Goal: Transaction & Acquisition: Purchase product/service

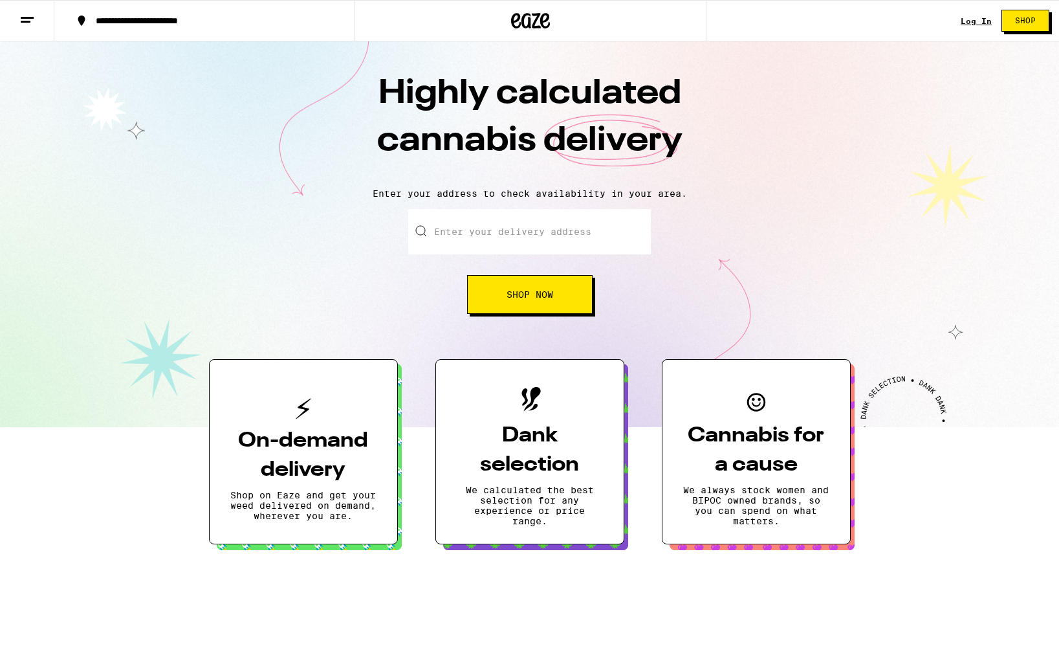
click at [972, 2] on div "Log In Shop" at bounding box center [1010, 20] width 98 height 41
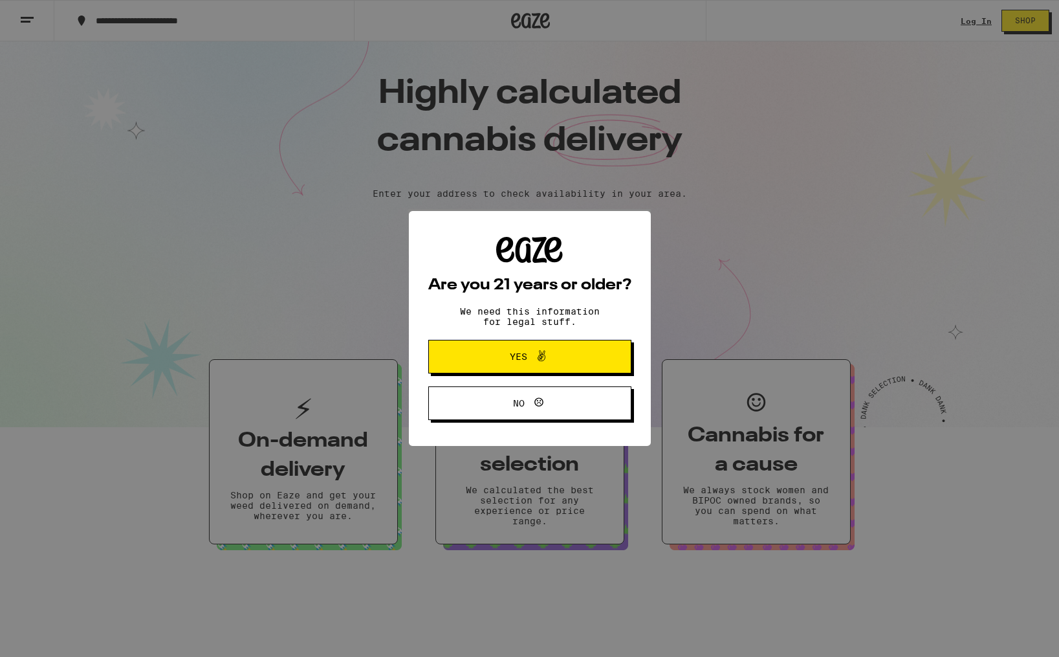
click at [557, 348] on button "Yes" at bounding box center [529, 357] width 203 height 34
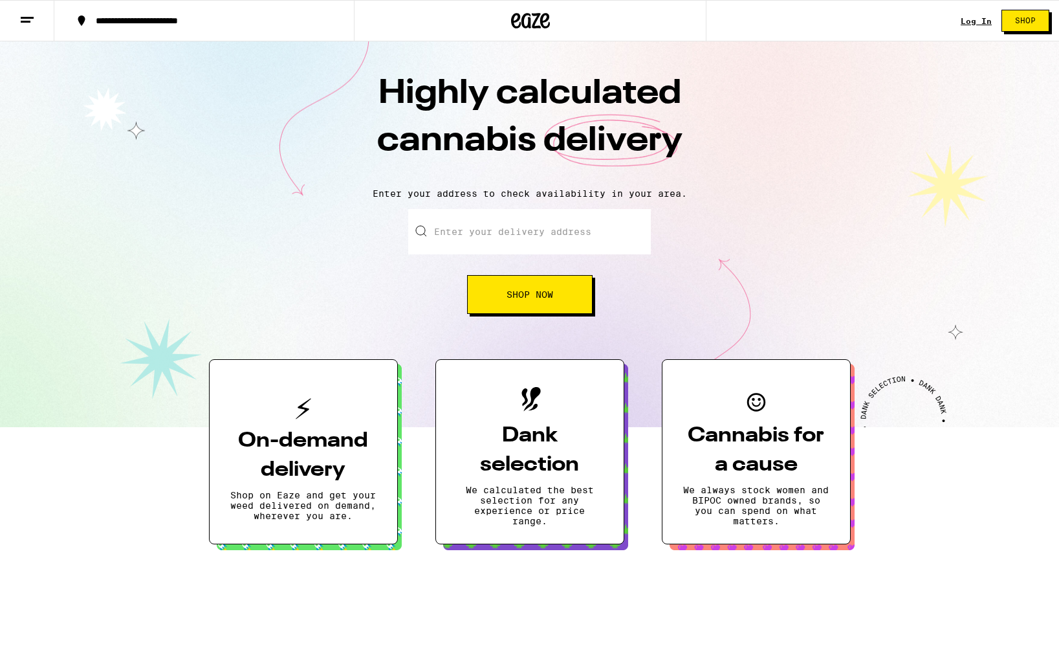
click at [974, 19] on link "Log In" at bounding box center [976, 21] width 31 height 8
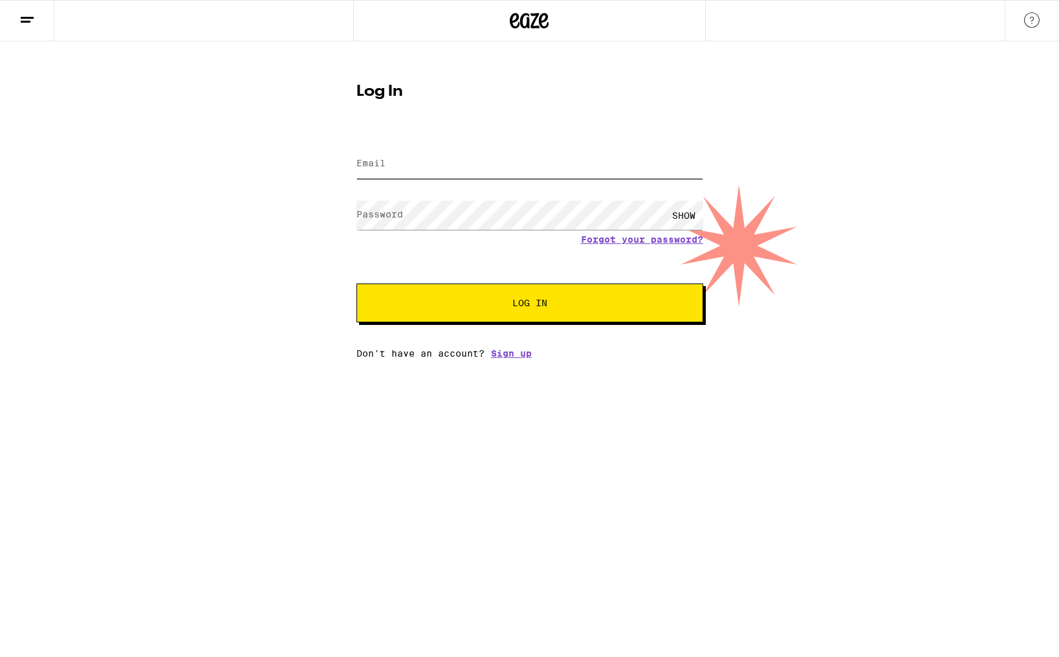
type input "[EMAIL_ADDRESS][DOMAIN_NAME]"
click at [531, 313] on button "Log In" at bounding box center [530, 302] width 347 height 39
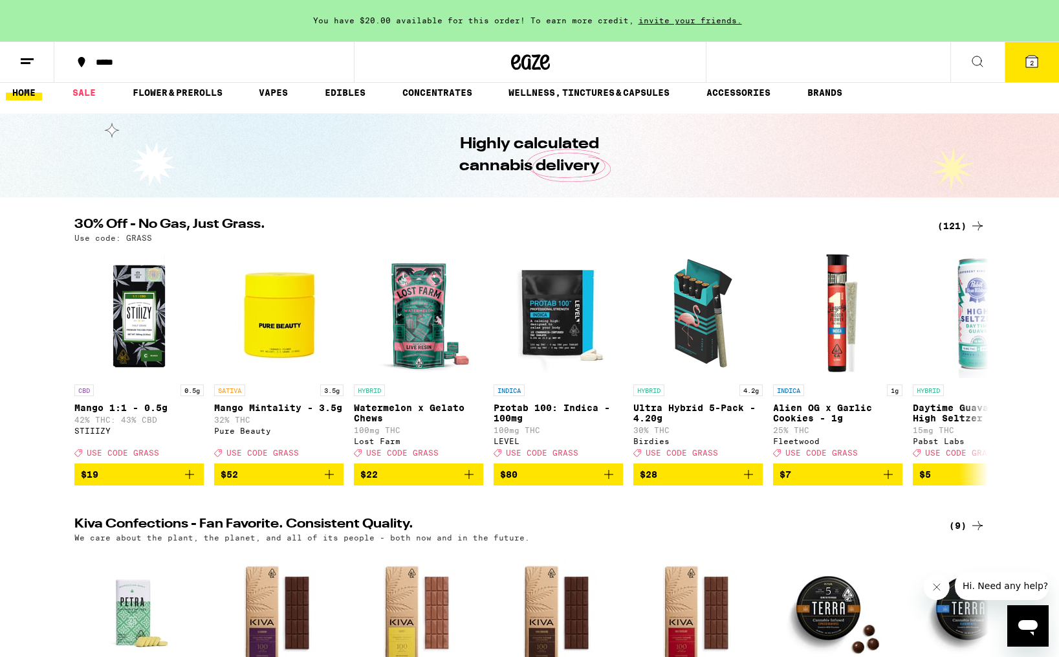
scroll to position [11, 0]
click at [948, 222] on div "(121)" at bounding box center [962, 226] width 48 height 16
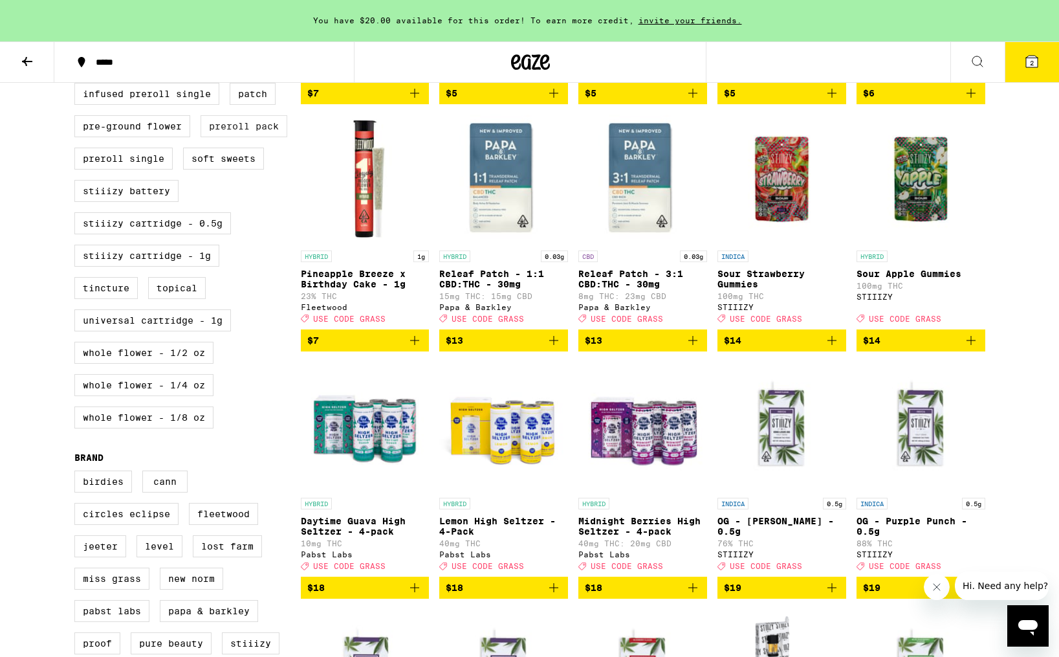
scroll to position [615, 0]
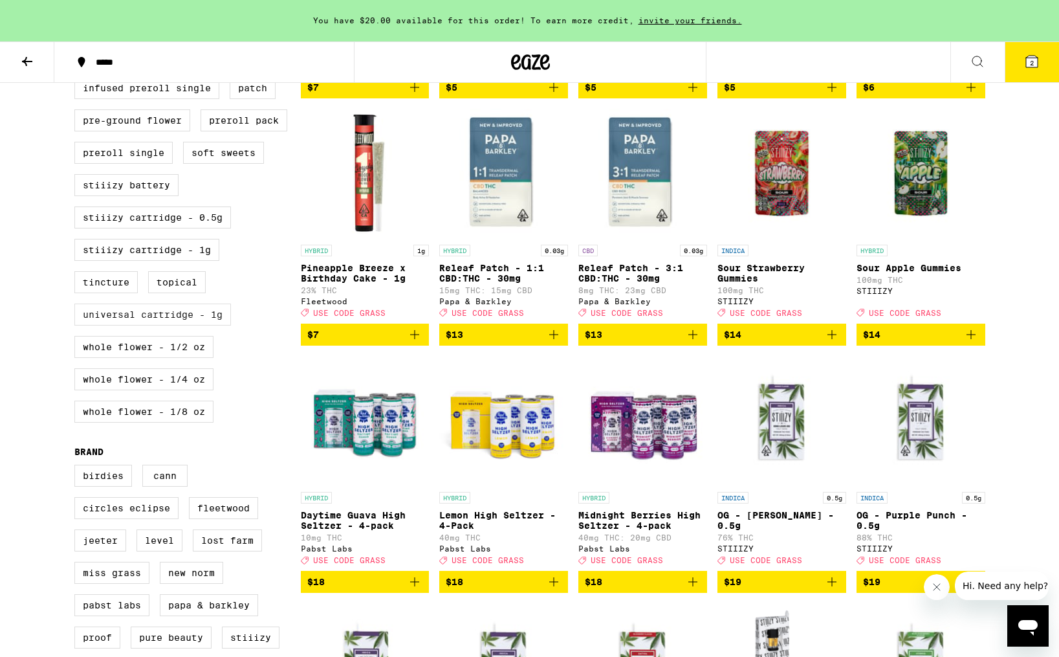
click at [159, 326] on label "Universal Cartridge - 1g" at bounding box center [152, 315] width 157 height 22
checkbox input "true"
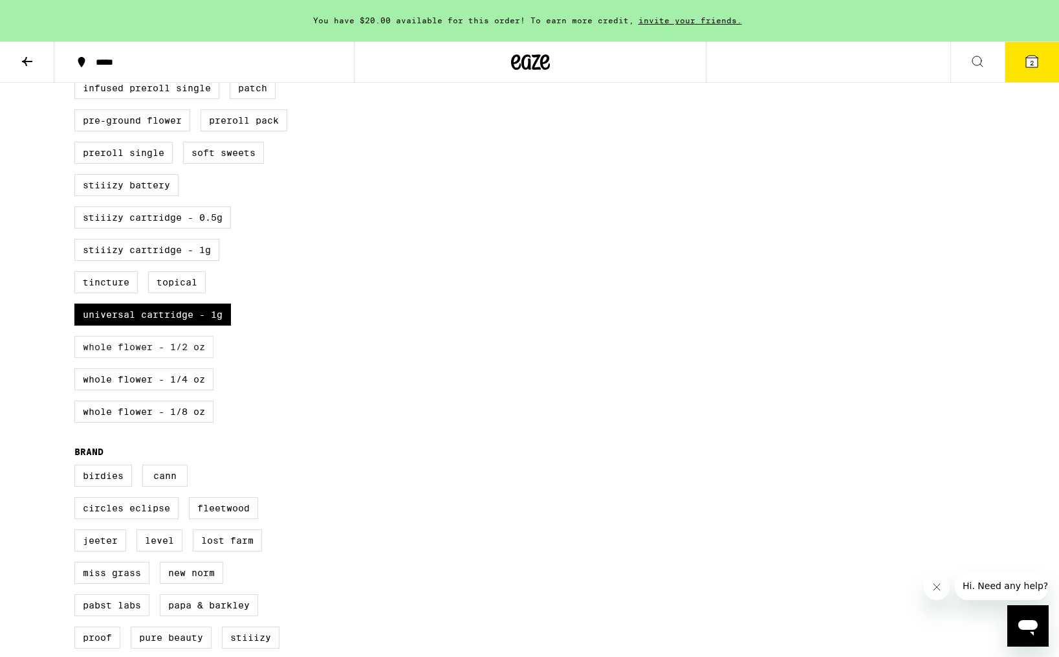
click at [148, 358] on label "Whole Flower - 1/2 oz" at bounding box center [143, 347] width 139 height 22
checkbox input "true"
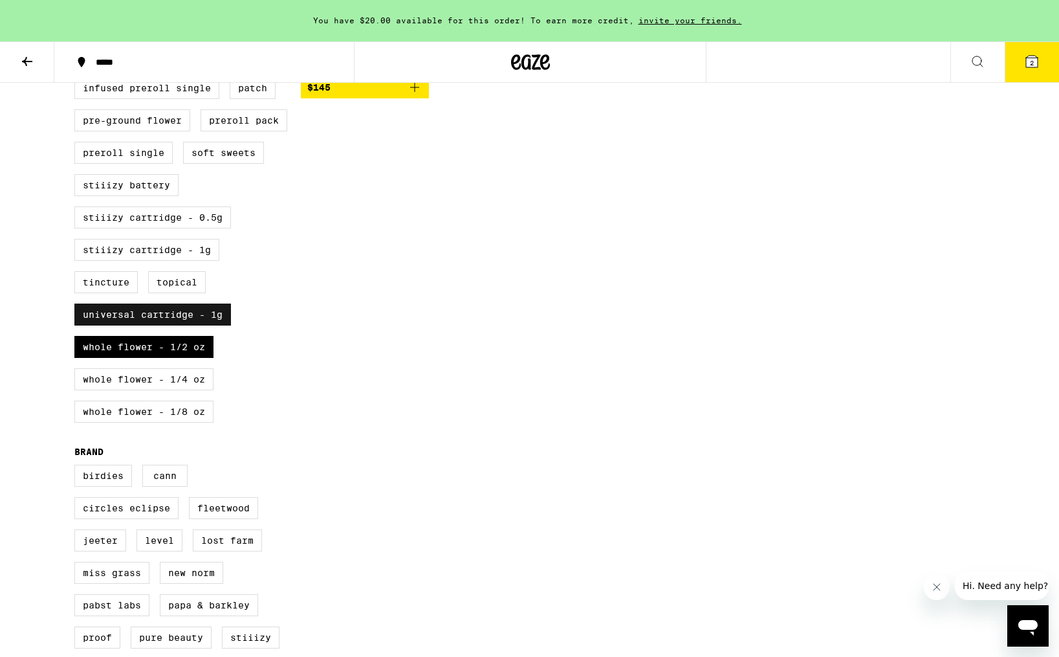
click at [162, 326] on label "Universal Cartridge - 1g" at bounding box center [152, 315] width 157 height 22
checkbox input "false"
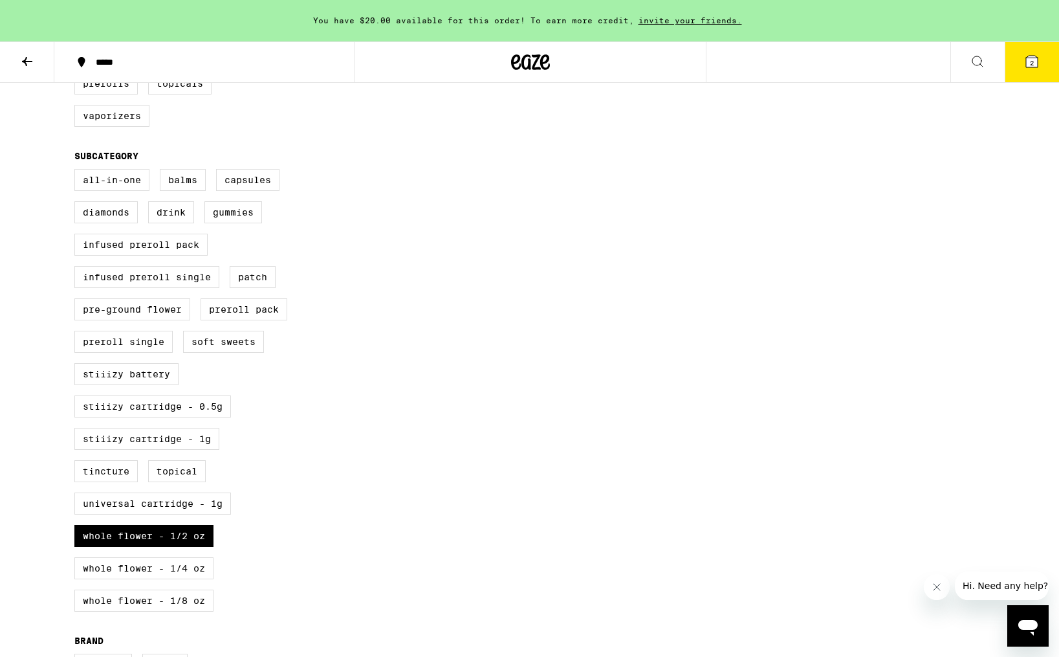
scroll to position [435, 0]
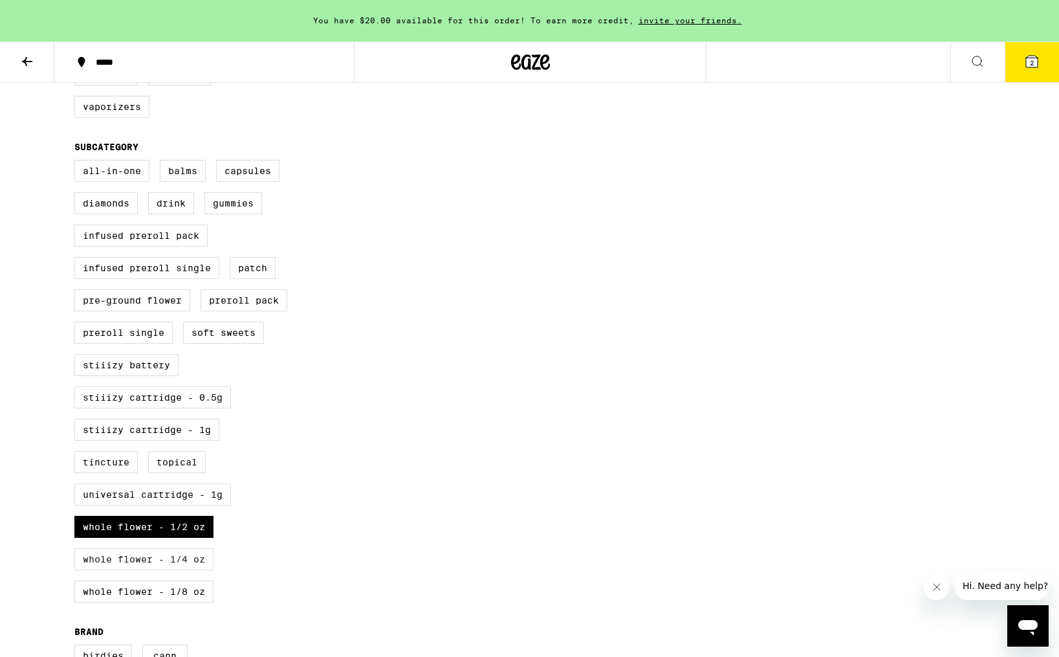
click at [176, 570] on label "Whole Flower - 1/4 oz" at bounding box center [143, 559] width 139 height 22
click at [78, 162] on input "Whole Flower - 1/4 oz" at bounding box center [77, 162] width 1 height 1
checkbox input "true"
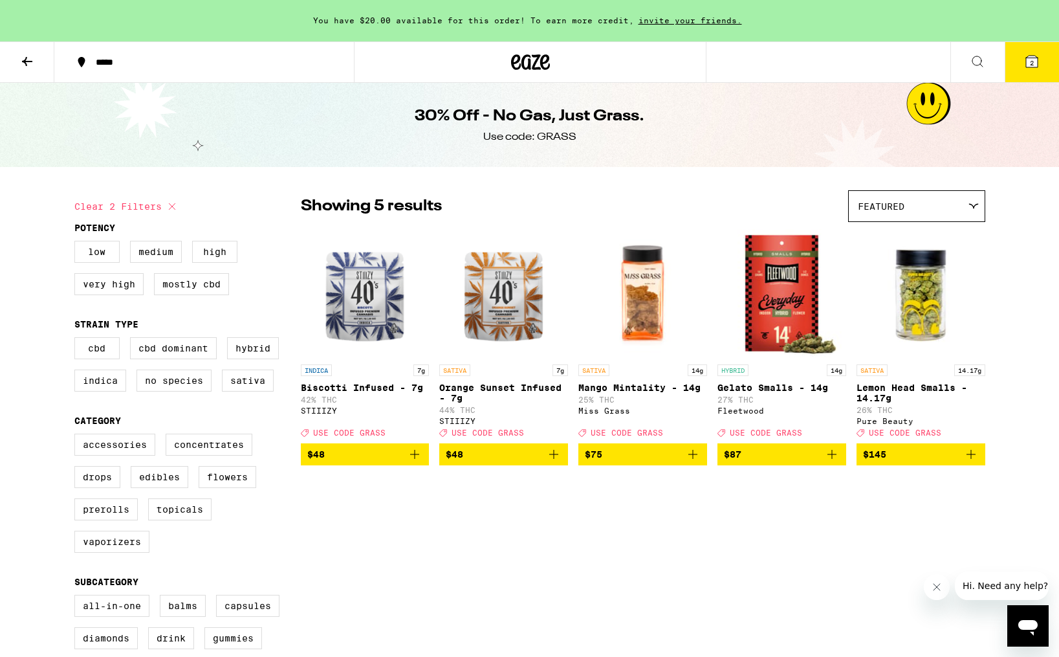
click at [408, 462] on icon "Add to bag" at bounding box center [415, 455] width 16 height 16
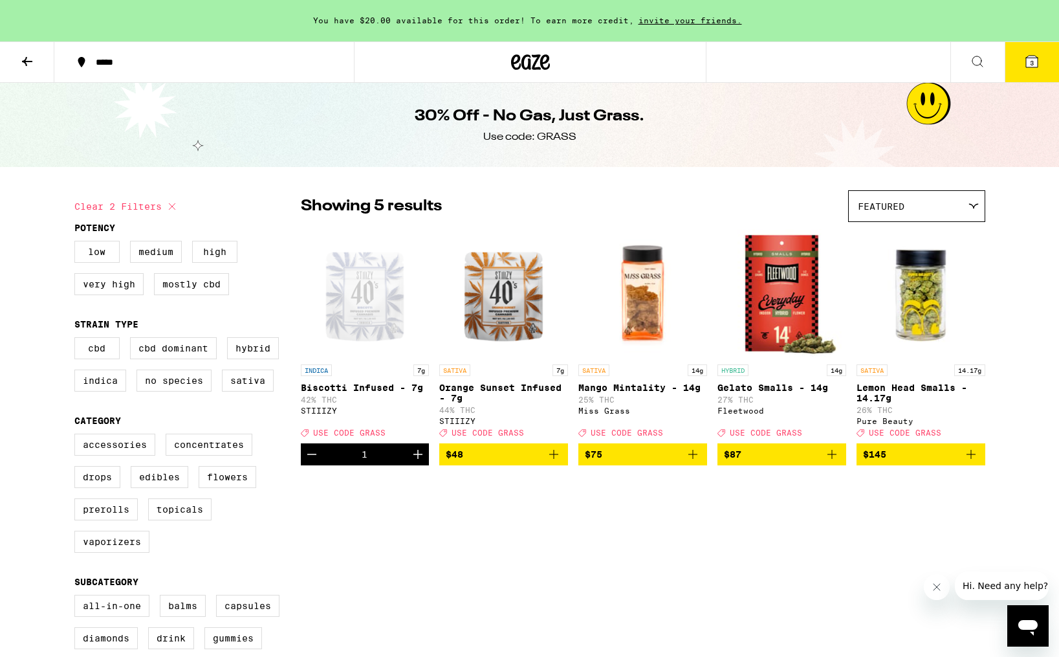
click at [557, 459] on icon "Add to bag" at bounding box center [553, 454] width 9 height 9
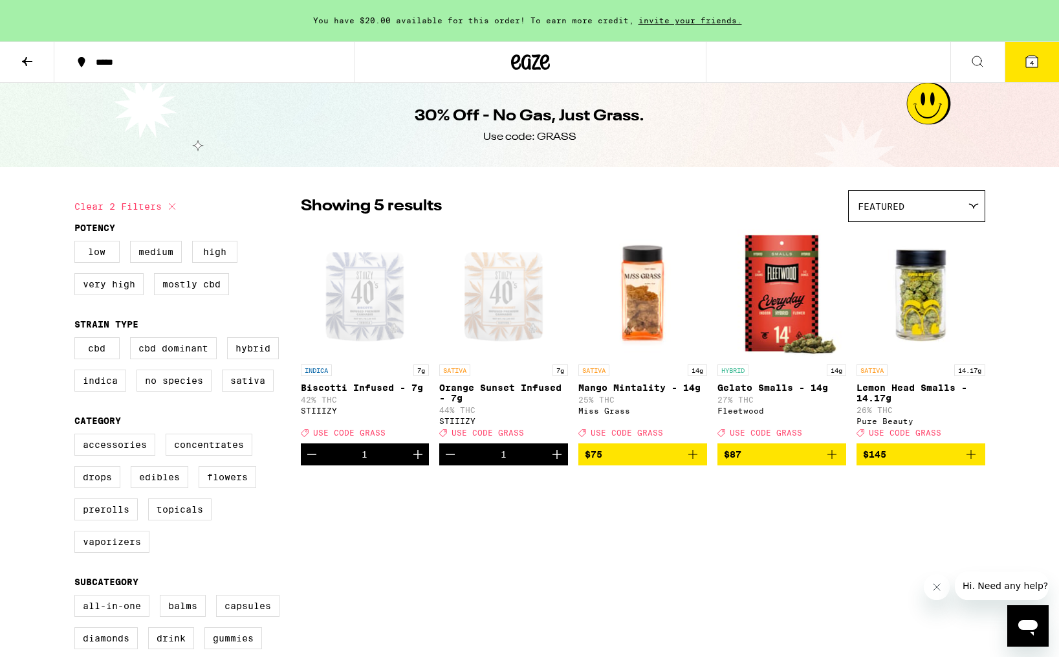
click at [1030, 59] on span "4" at bounding box center [1032, 63] width 4 height 8
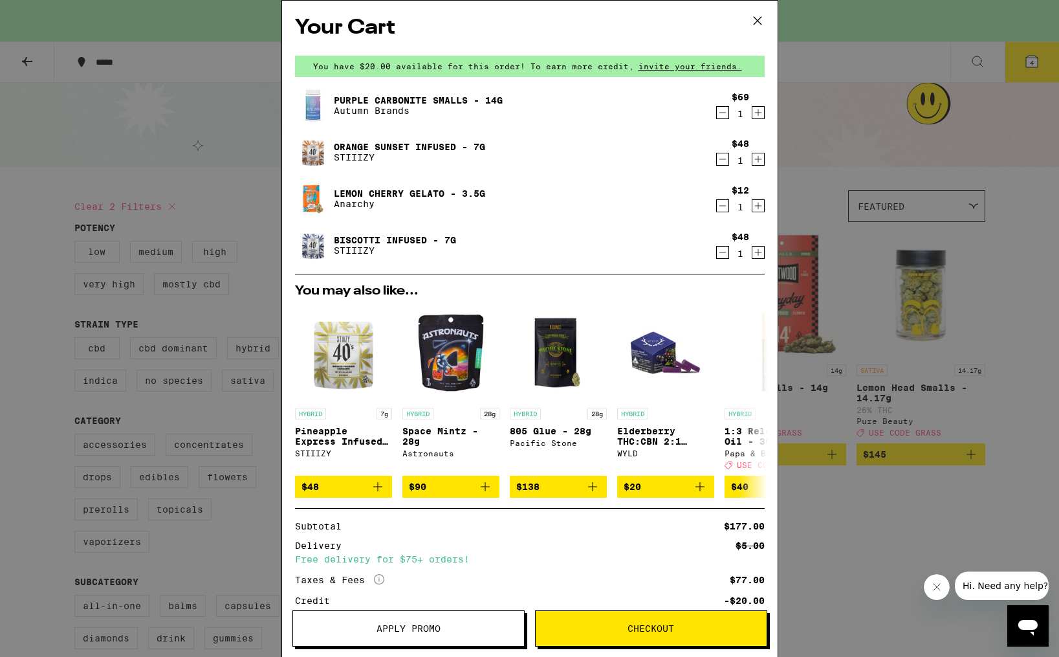
click at [720, 199] on icon "Decrement" at bounding box center [723, 206] width 12 height 16
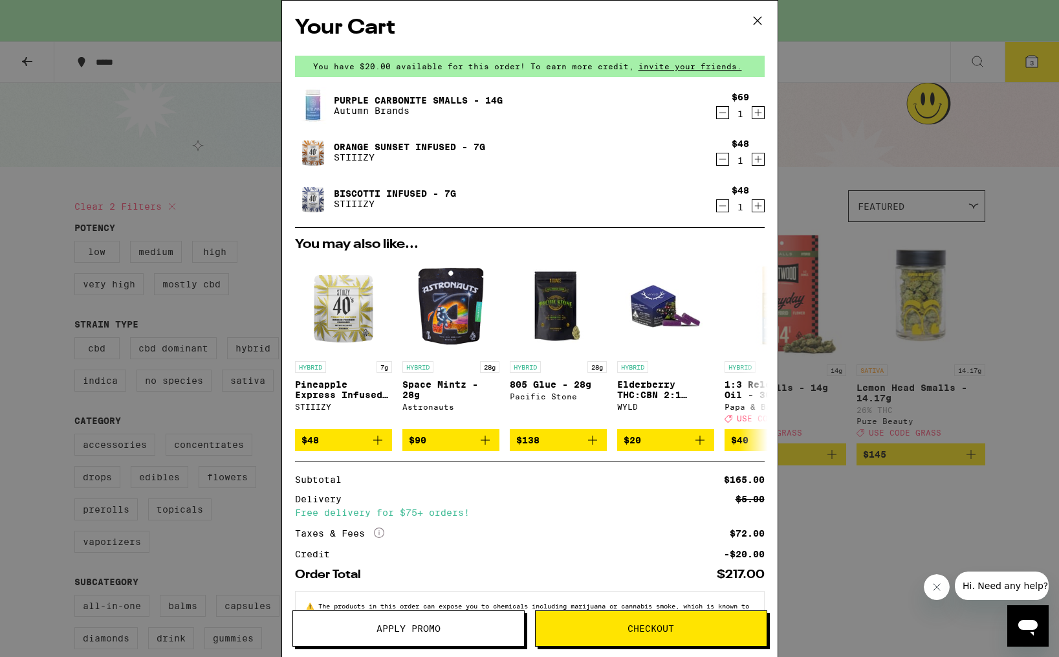
click at [722, 109] on icon "Decrement" at bounding box center [723, 113] width 12 height 16
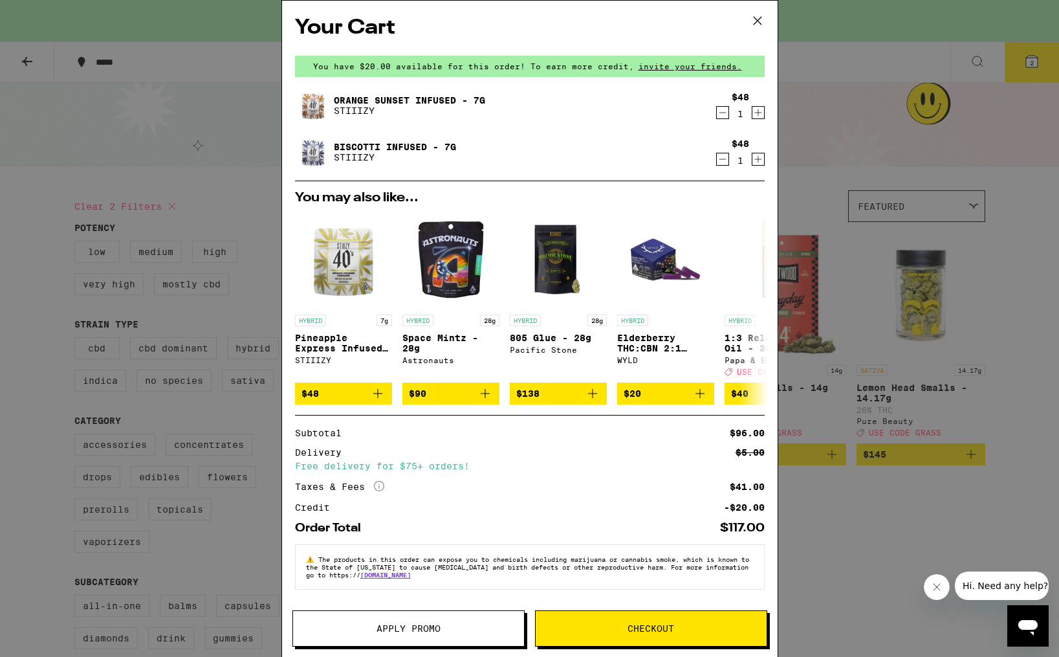
click at [432, 635] on button "Apply Promo" at bounding box center [409, 628] width 232 height 36
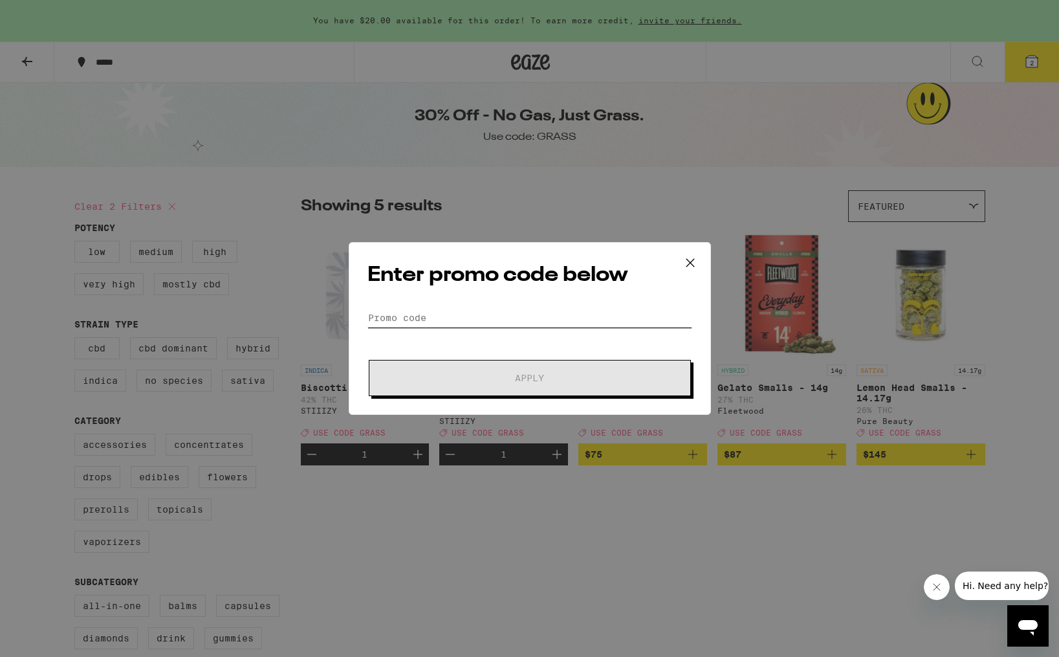
click at [426, 316] on input "Promo Code" at bounding box center [530, 317] width 325 height 19
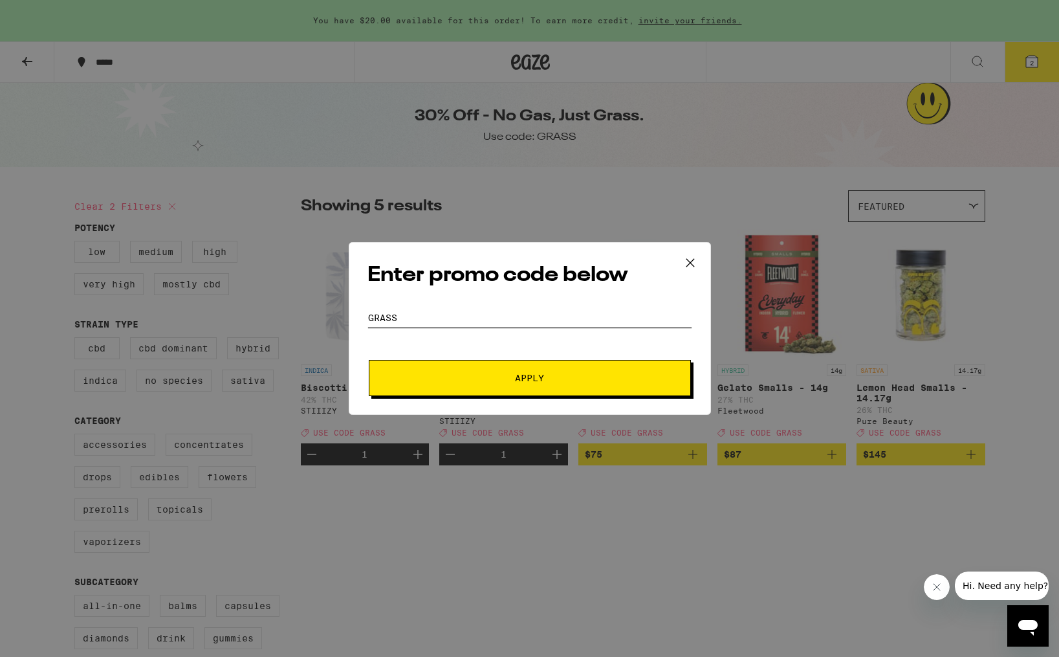
type input "grass"
click at [448, 365] on button "Apply" at bounding box center [530, 378] width 322 height 36
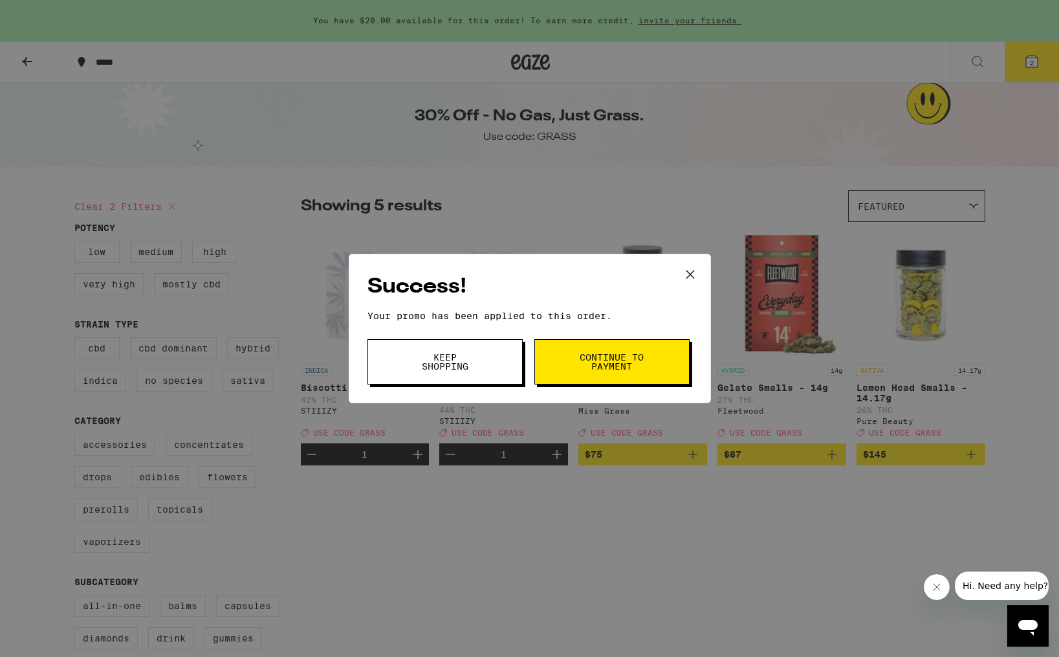
click at [453, 363] on span "Keep Shopping" at bounding box center [445, 362] width 66 height 18
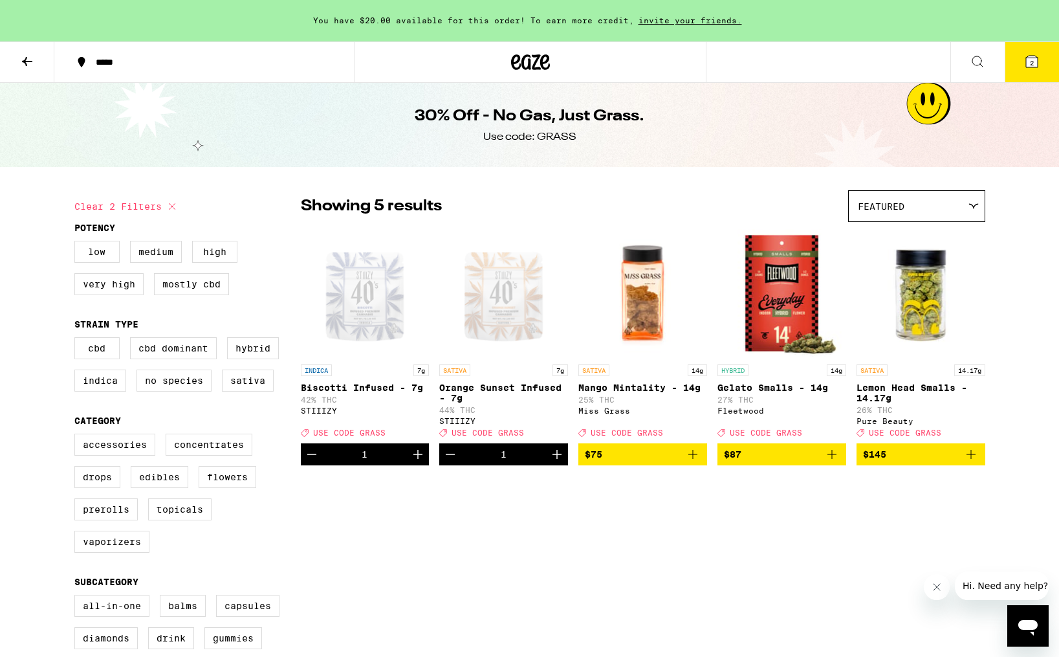
click at [1027, 54] on icon at bounding box center [1032, 62] width 16 height 16
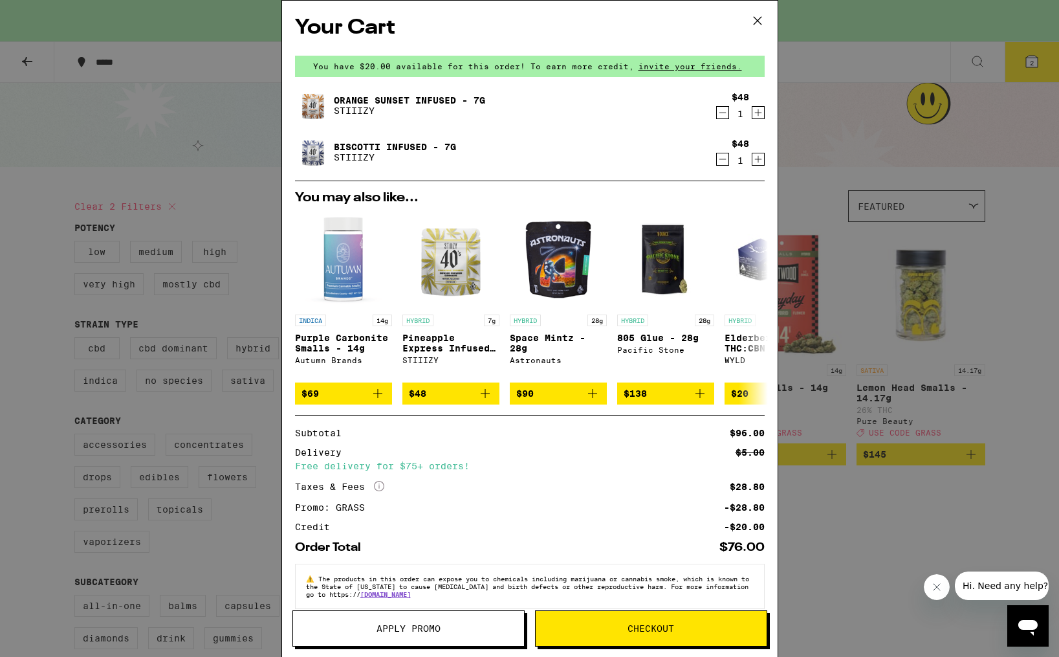
click at [722, 157] on icon "Decrement" at bounding box center [723, 159] width 12 height 16
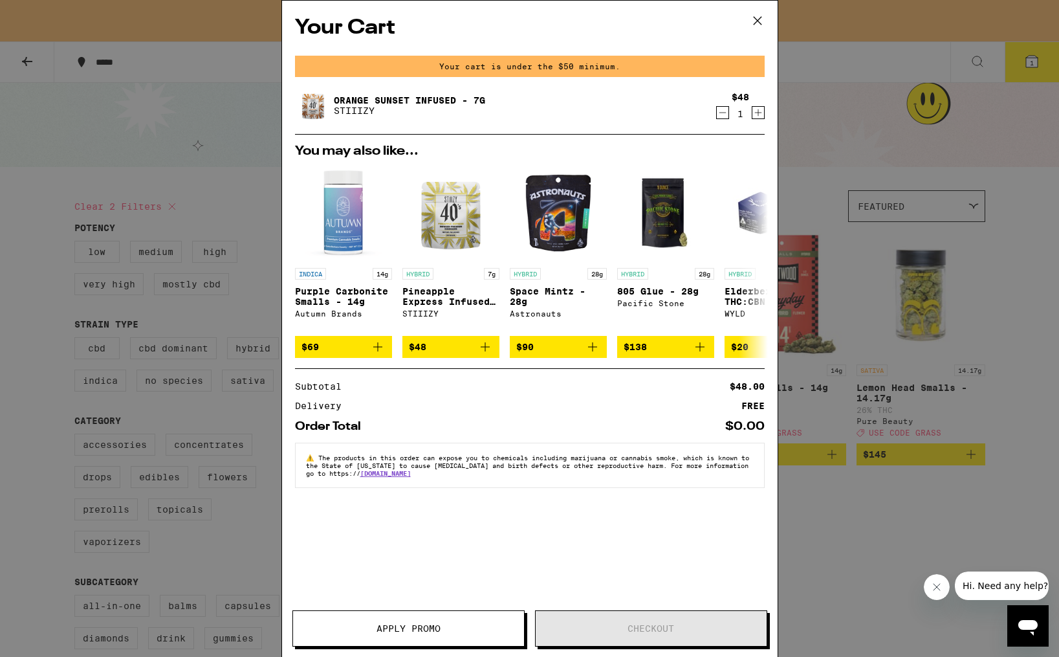
click at [755, 19] on icon at bounding box center [757, 20] width 19 height 19
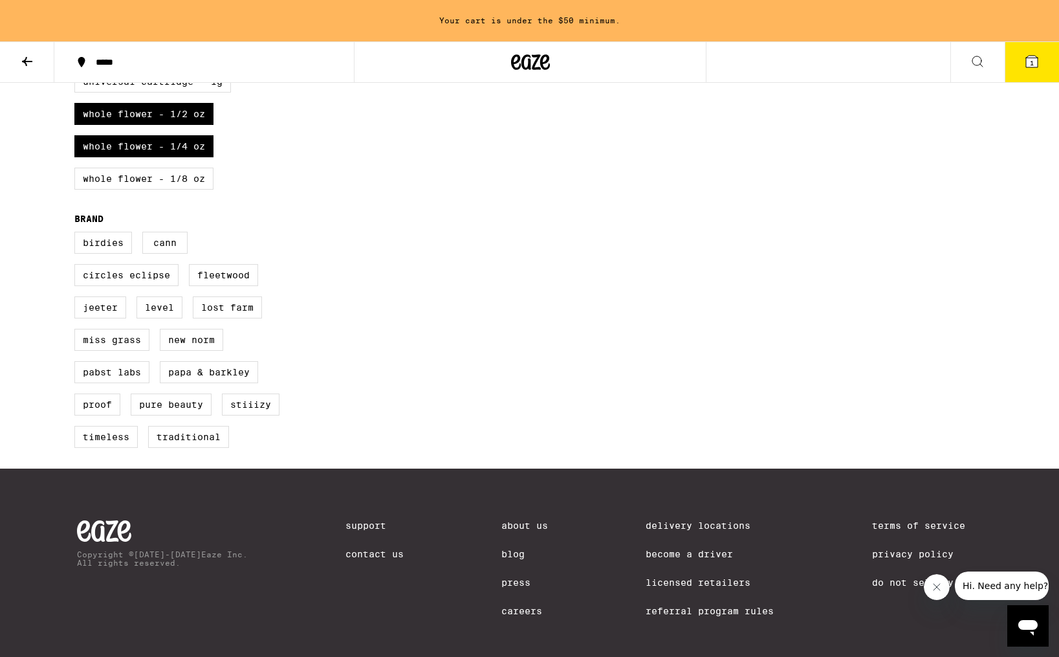
scroll to position [837, 0]
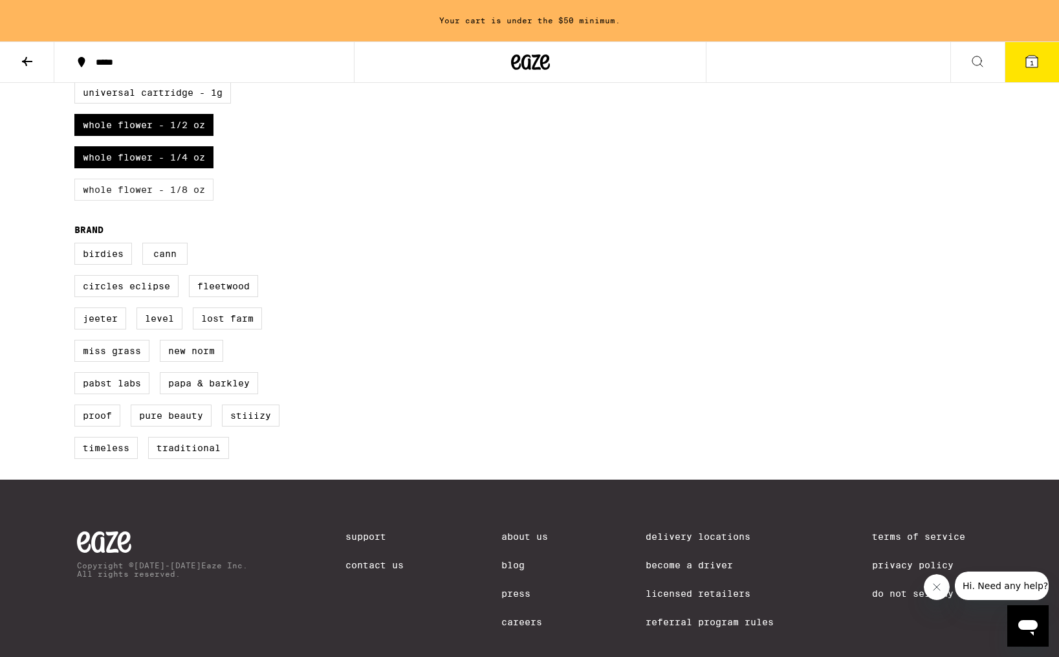
click at [151, 201] on label "Whole Flower - 1/8 oz" at bounding box center [143, 190] width 139 height 22
checkbox input "true"
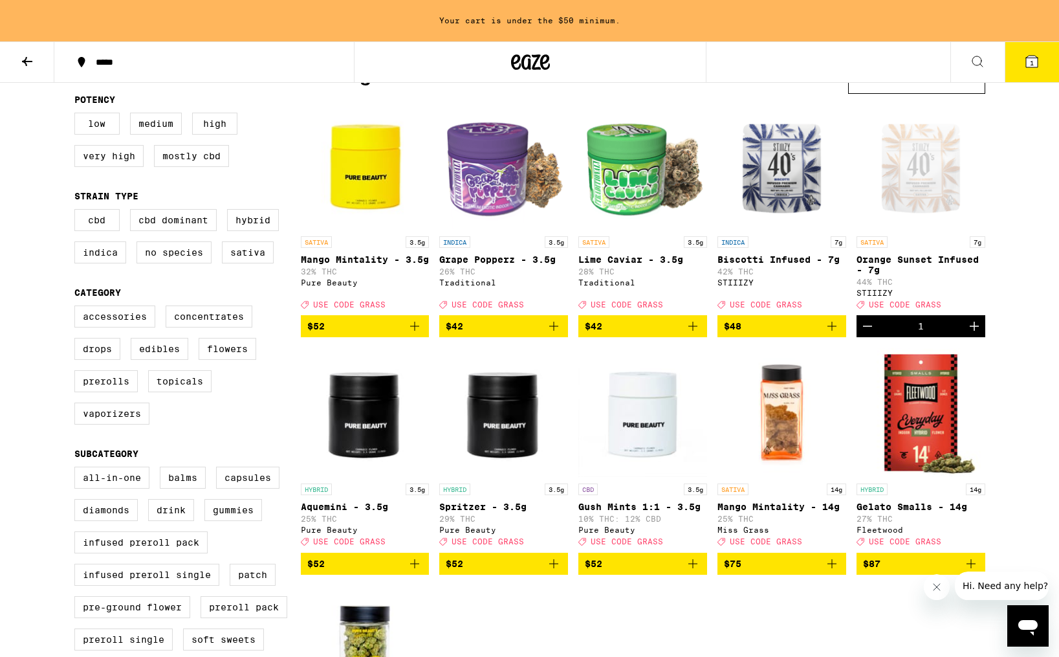
scroll to position [129, 0]
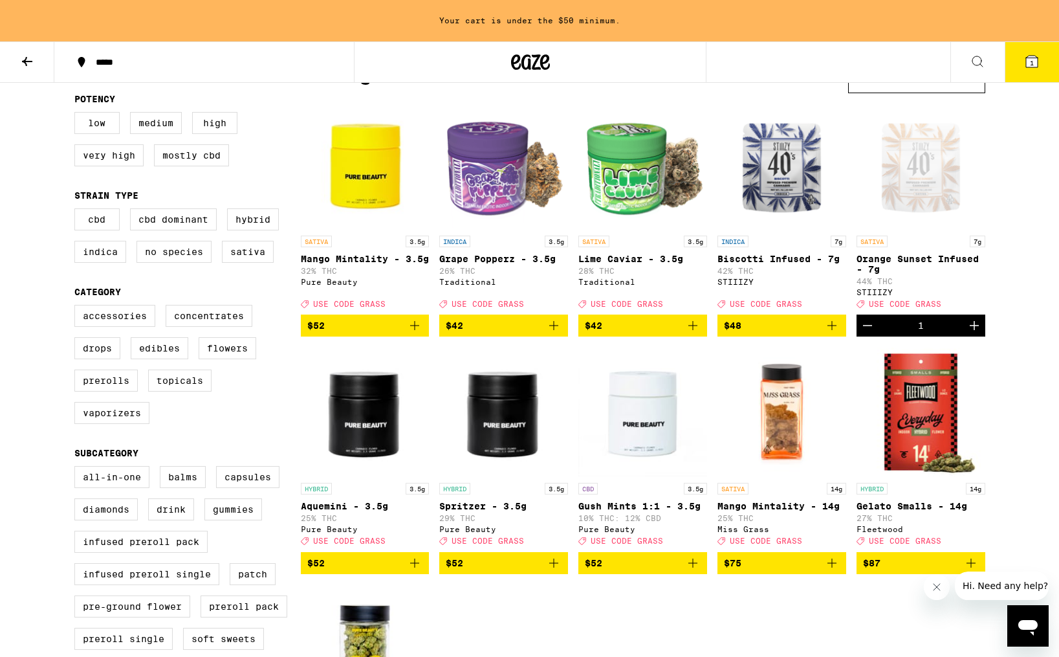
click at [840, 335] on button "$48" at bounding box center [782, 326] width 129 height 22
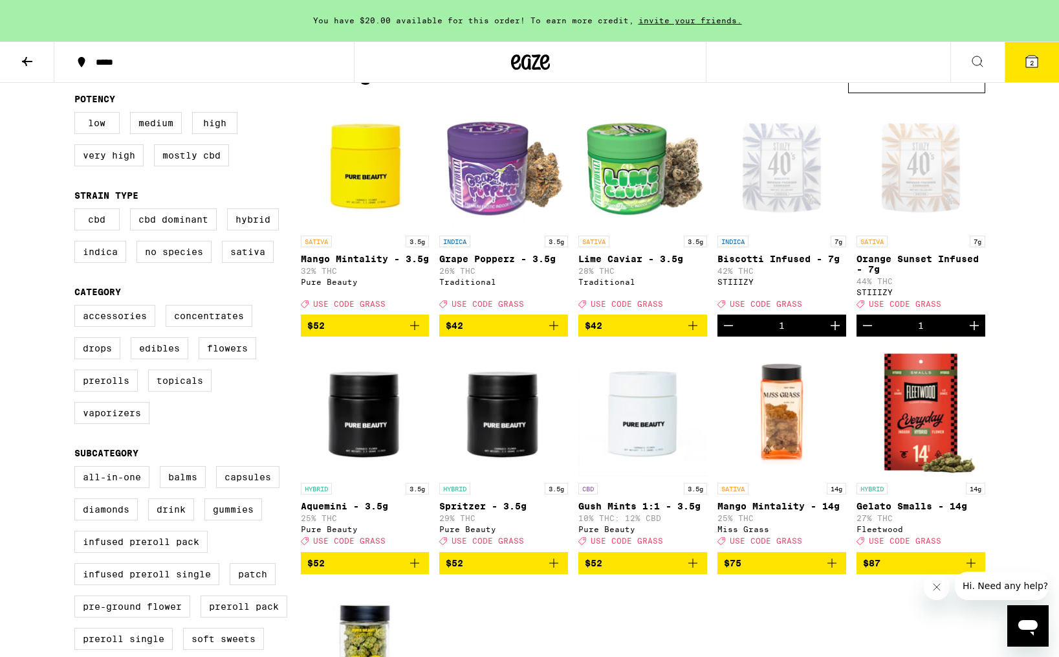
click at [1037, 51] on button "2" at bounding box center [1032, 62] width 54 height 40
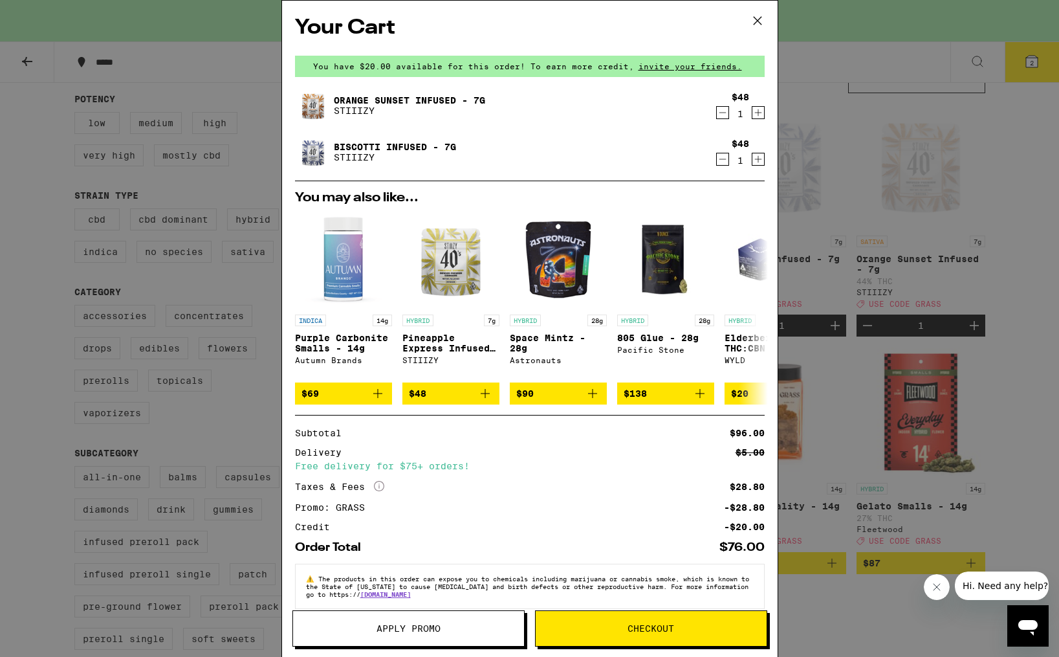
click at [758, 21] on icon at bounding box center [757, 21] width 8 height 8
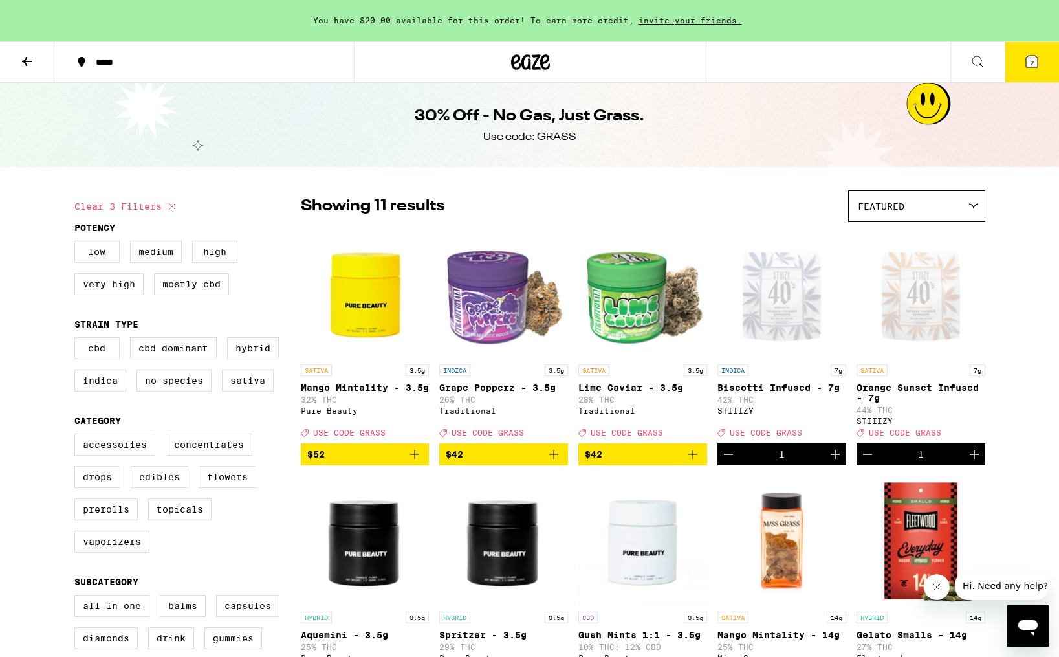
click at [33, 69] on button at bounding box center [27, 62] width 54 height 41
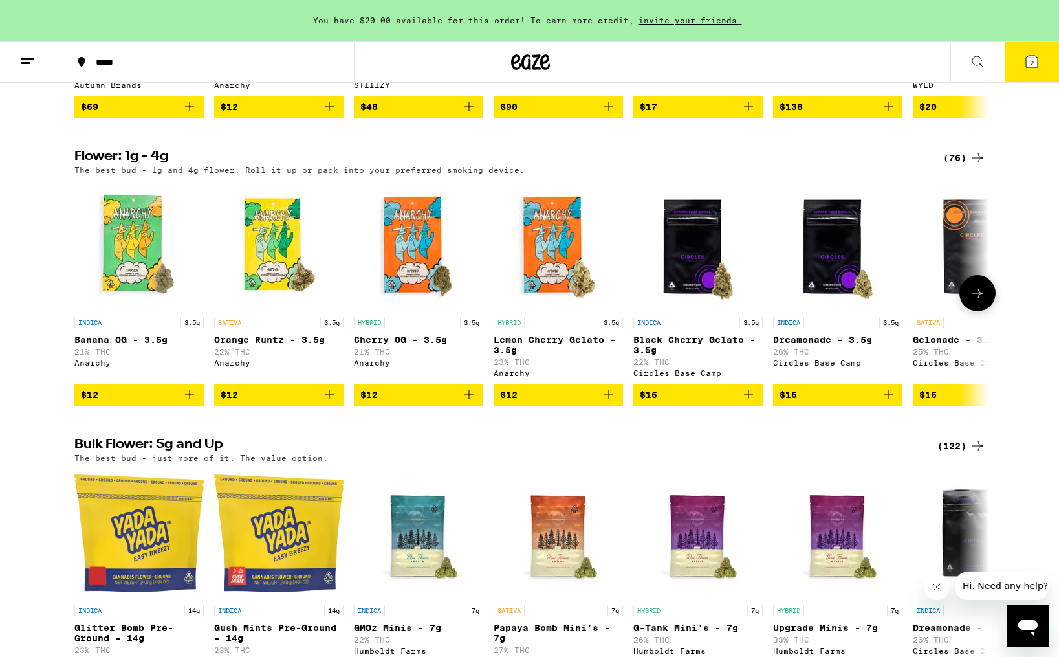
scroll to position [1254, 0]
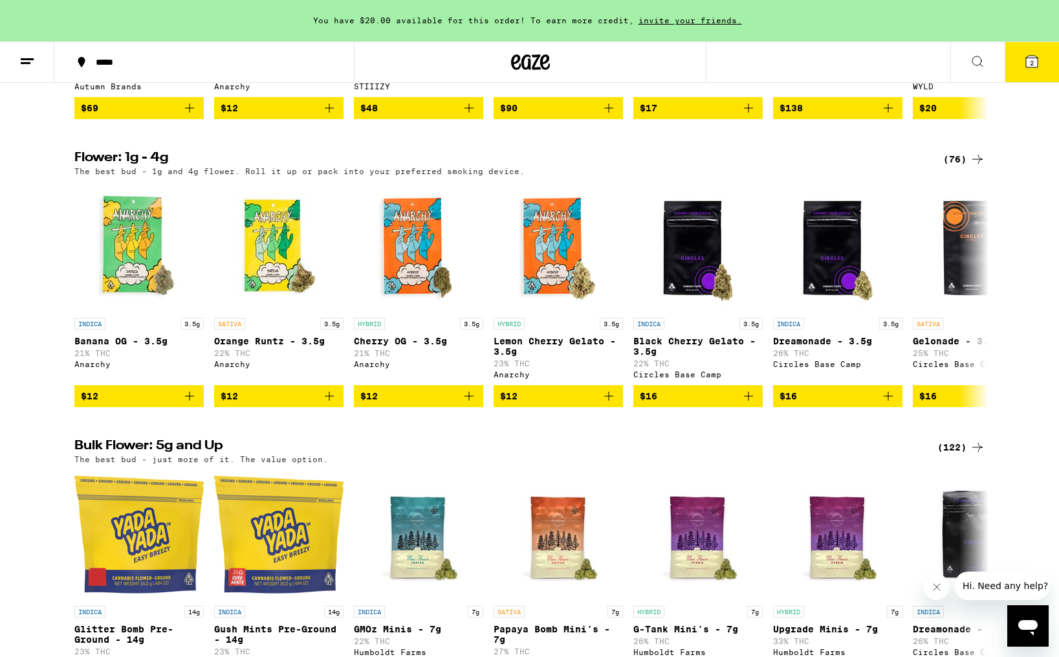
click at [959, 167] on div "(76)" at bounding box center [965, 159] width 42 height 16
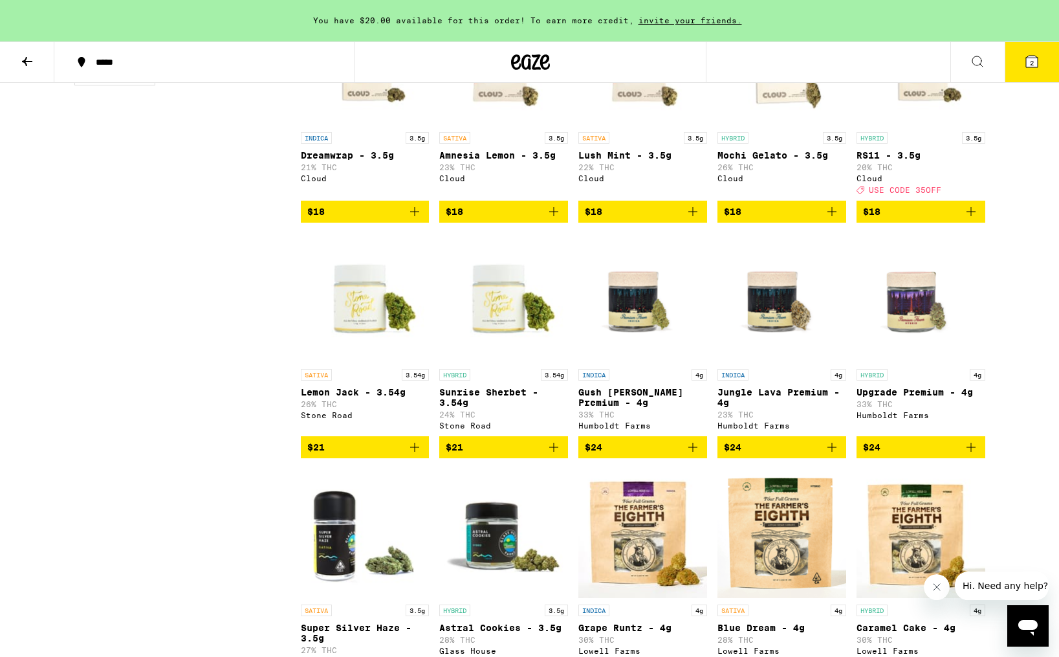
scroll to position [692, 0]
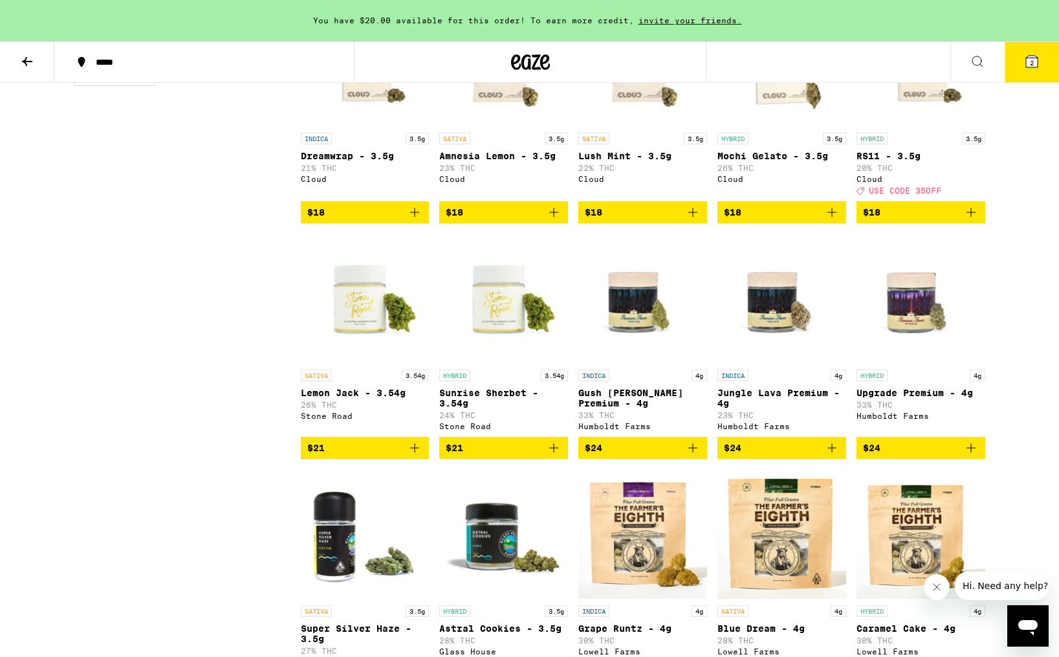
click at [969, 220] on icon "Add to bag" at bounding box center [972, 212] width 16 height 16
click at [1026, 58] on icon at bounding box center [1032, 62] width 12 height 12
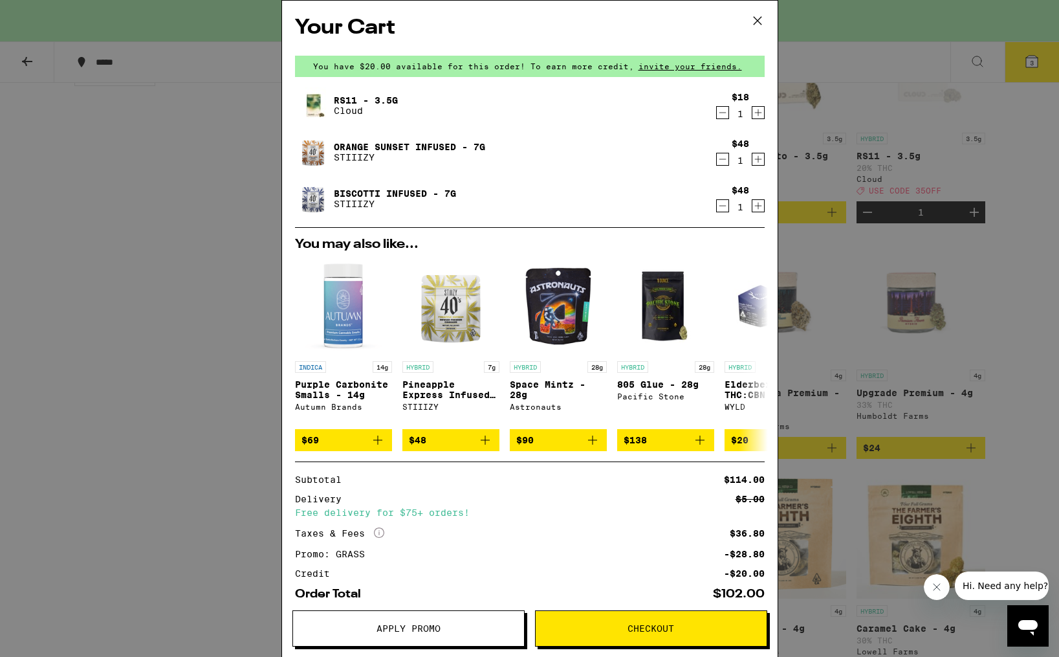
click at [373, 142] on link "Orange Sunset Infused - 7g" at bounding box center [409, 147] width 151 height 10
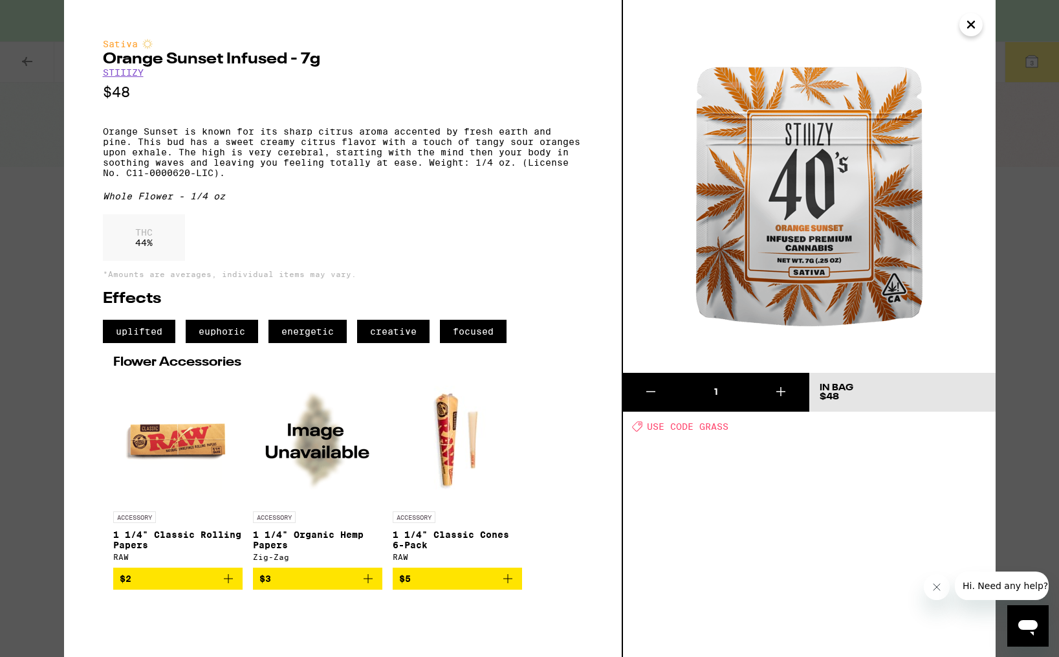
click at [973, 22] on icon "Close" at bounding box center [971, 24] width 6 height 6
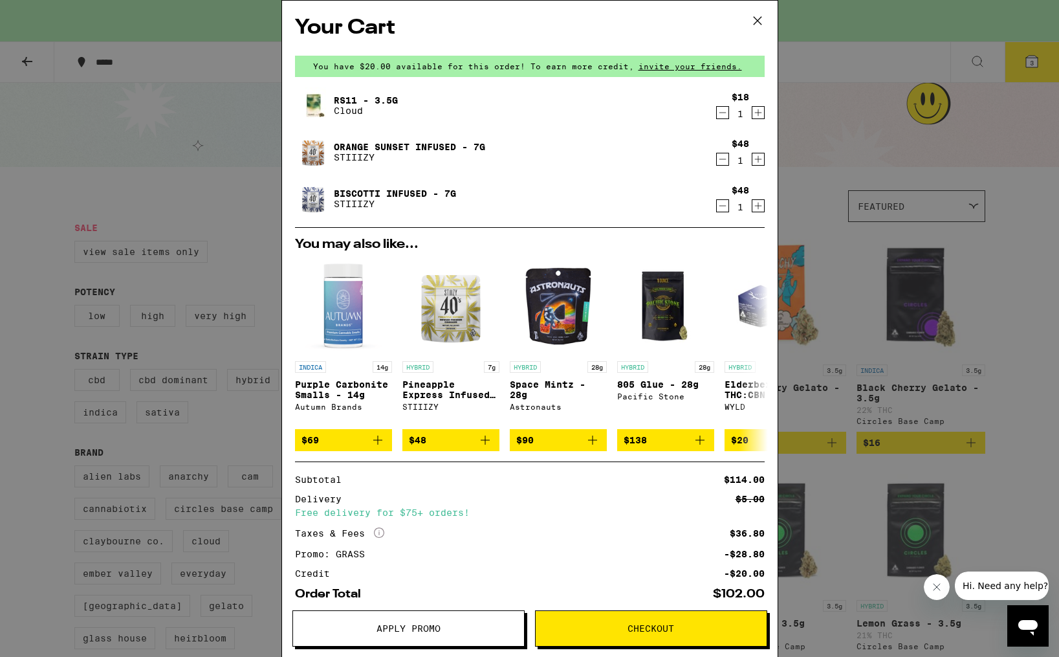
click at [721, 206] on icon "Decrement" at bounding box center [723, 206] width 12 height 16
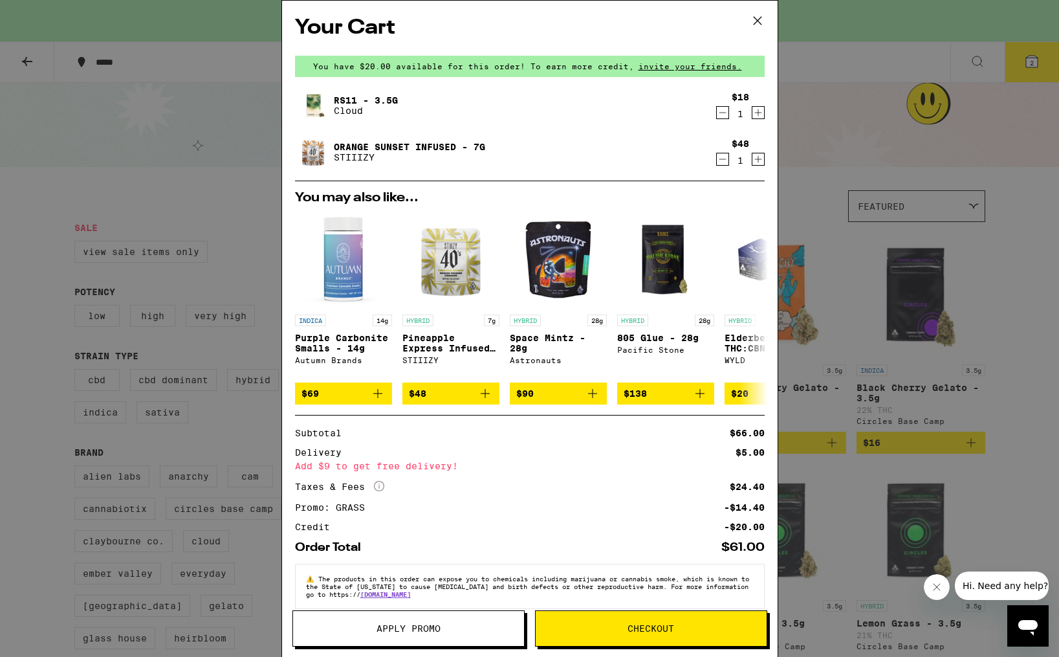
click at [758, 16] on icon at bounding box center [757, 20] width 19 height 19
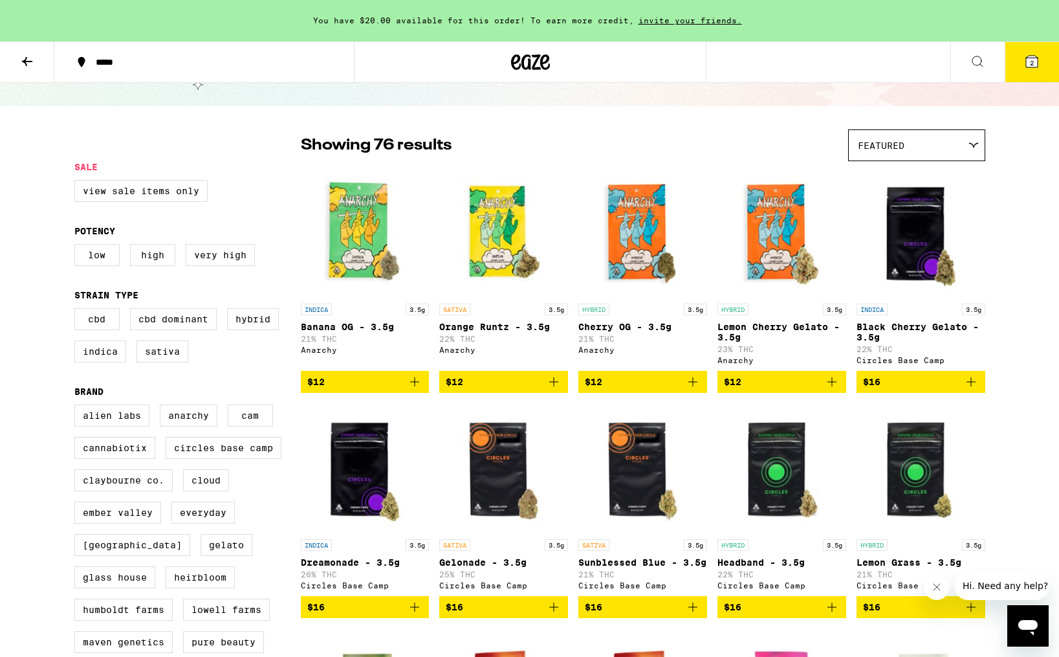
scroll to position [57, 0]
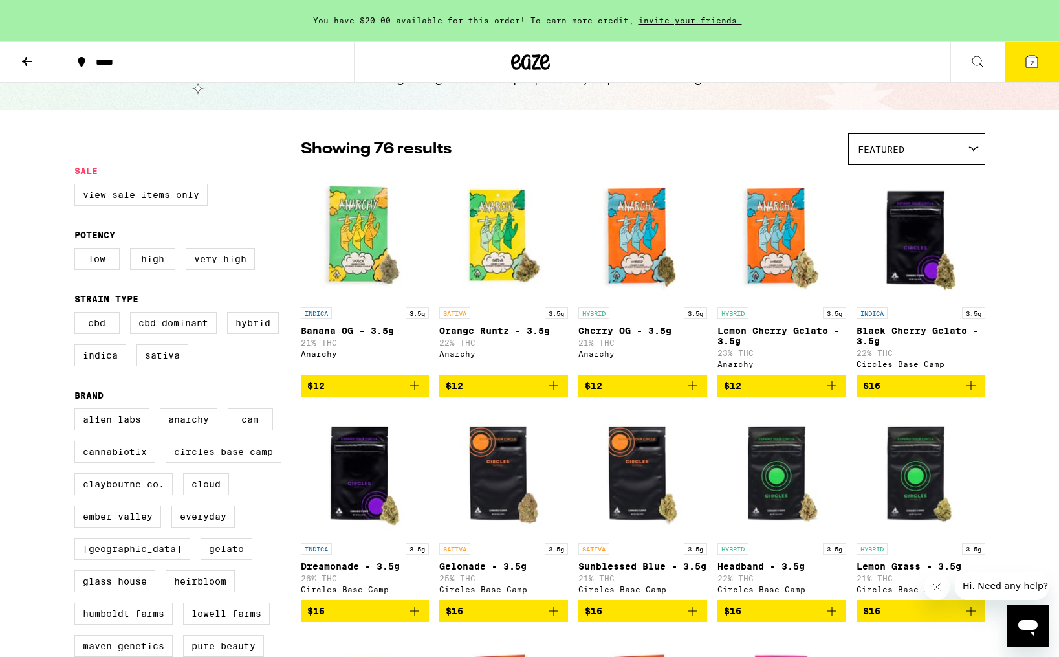
click at [28, 58] on icon at bounding box center [27, 62] width 16 height 16
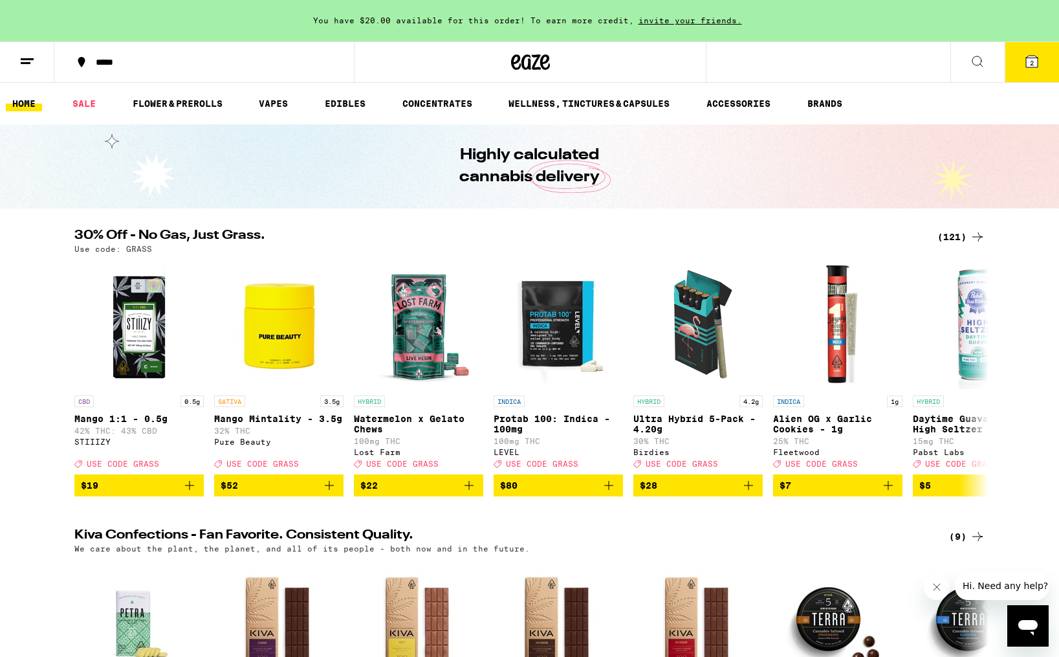
click at [962, 232] on div "(121)" at bounding box center [962, 237] width 48 height 16
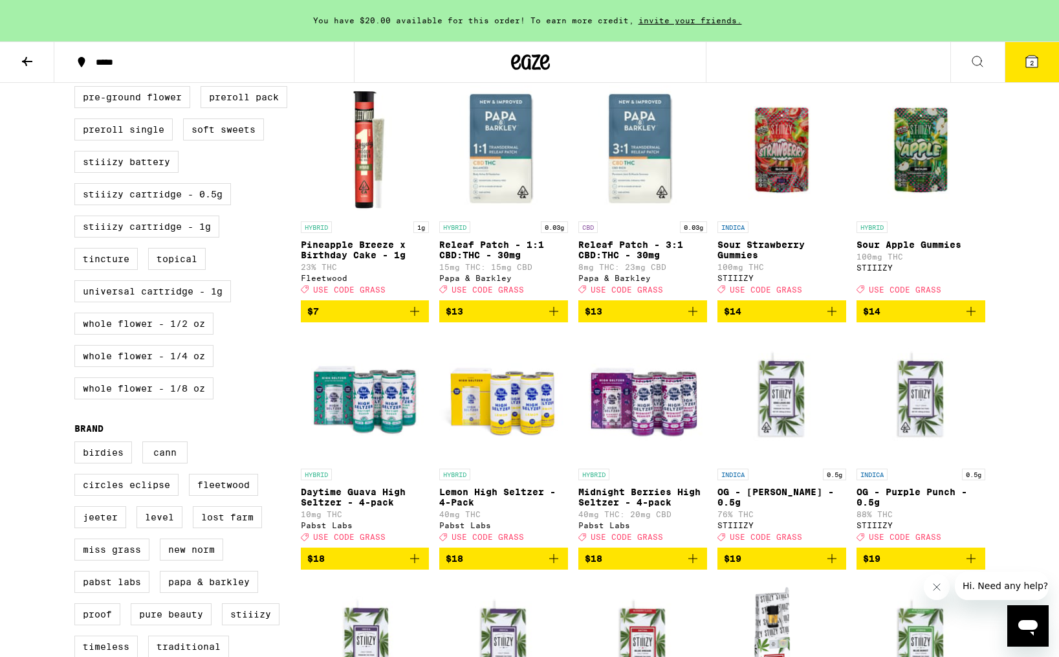
scroll to position [637, 0]
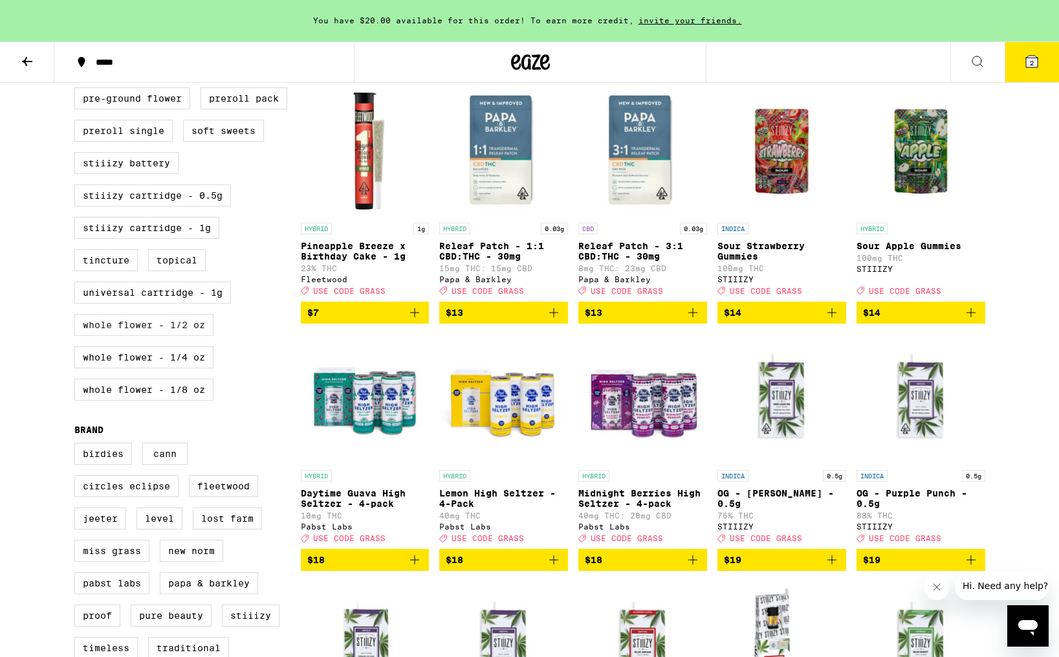
click at [179, 336] on label "Whole Flower - 1/2 oz" at bounding box center [143, 325] width 139 height 22
checkbox input "true"
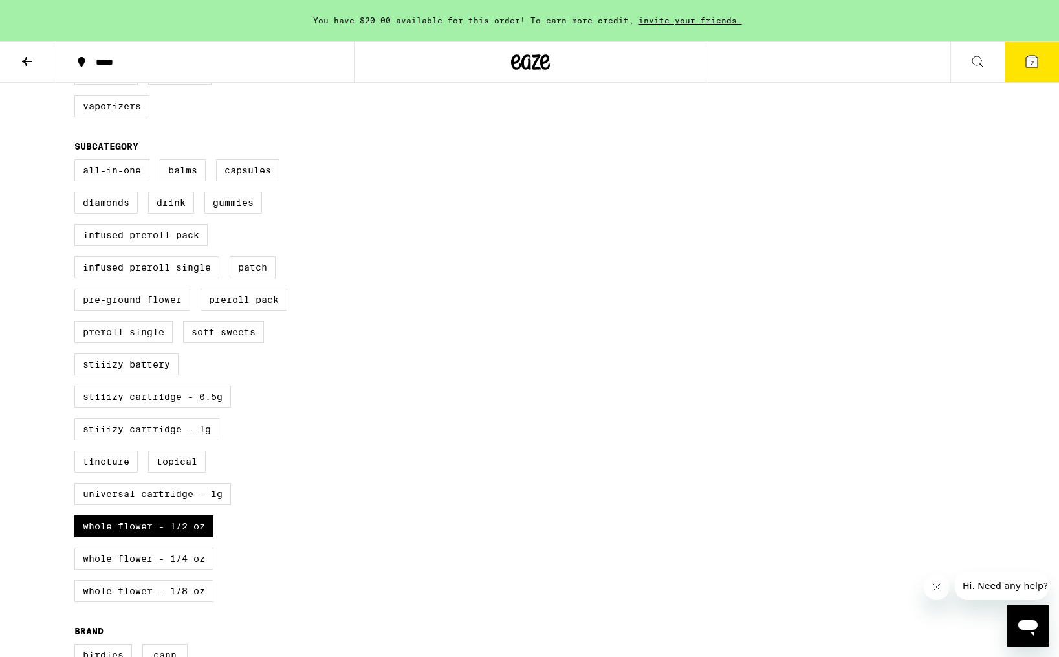
scroll to position [436, 0]
click at [188, 569] on label "Whole Flower - 1/4 oz" at bounding box center [143, 558] width 139 height 22
click at [78, 161] on input "Whole Flower - 1/4 oz" at bounding box center [77, 160] width 1 height 1
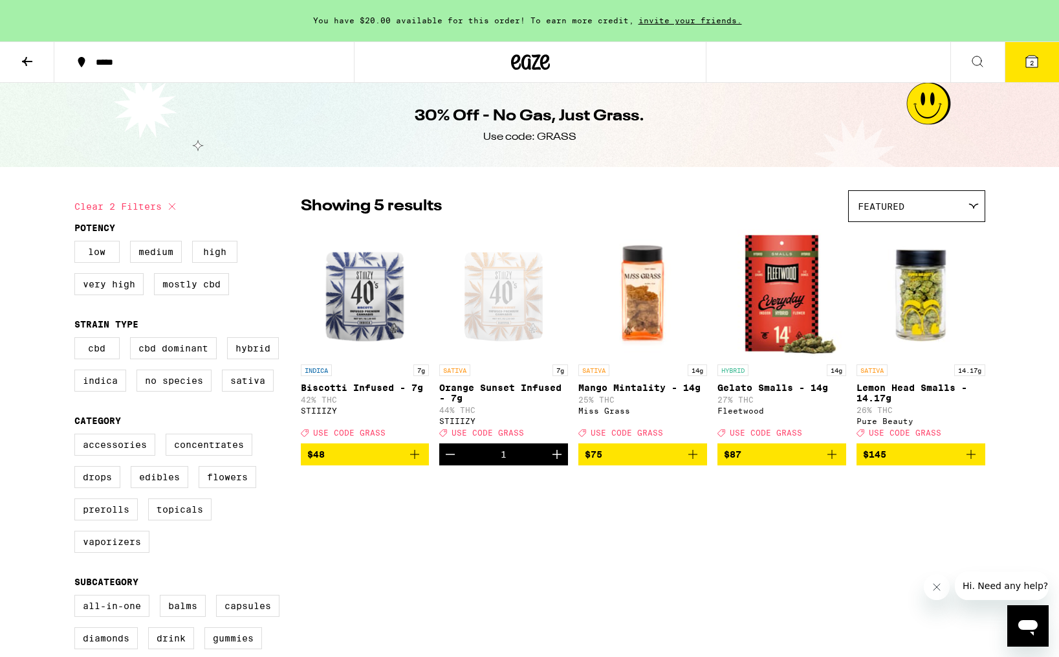
click at [410, 462] on icon "Add to bag" at bounding box center [415, 455] width 16 height 16
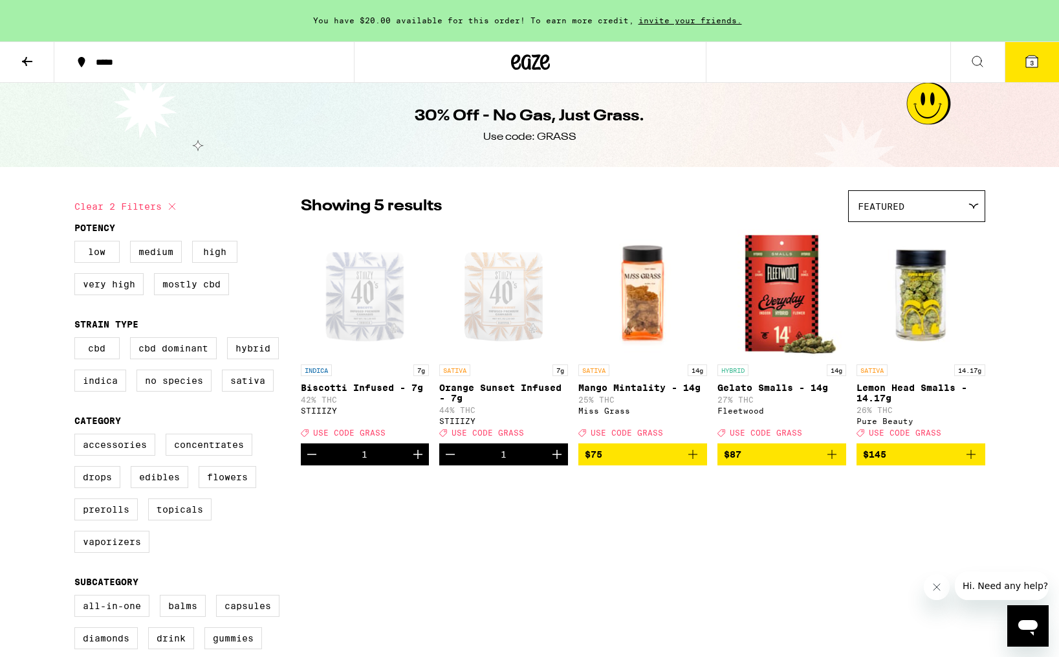
click at [1029, 68] on icon at bounding box center [1032, 62] width 16 height 16
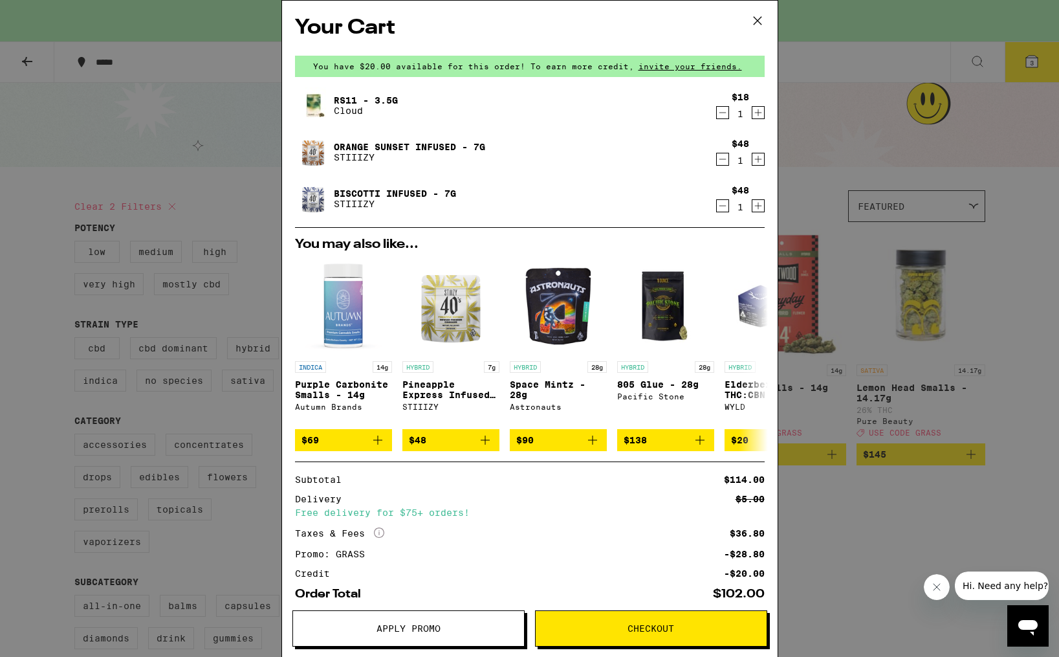
click at [724, 116] on icon "Decrement" at bounding box center [723, 113] width 12 height 16
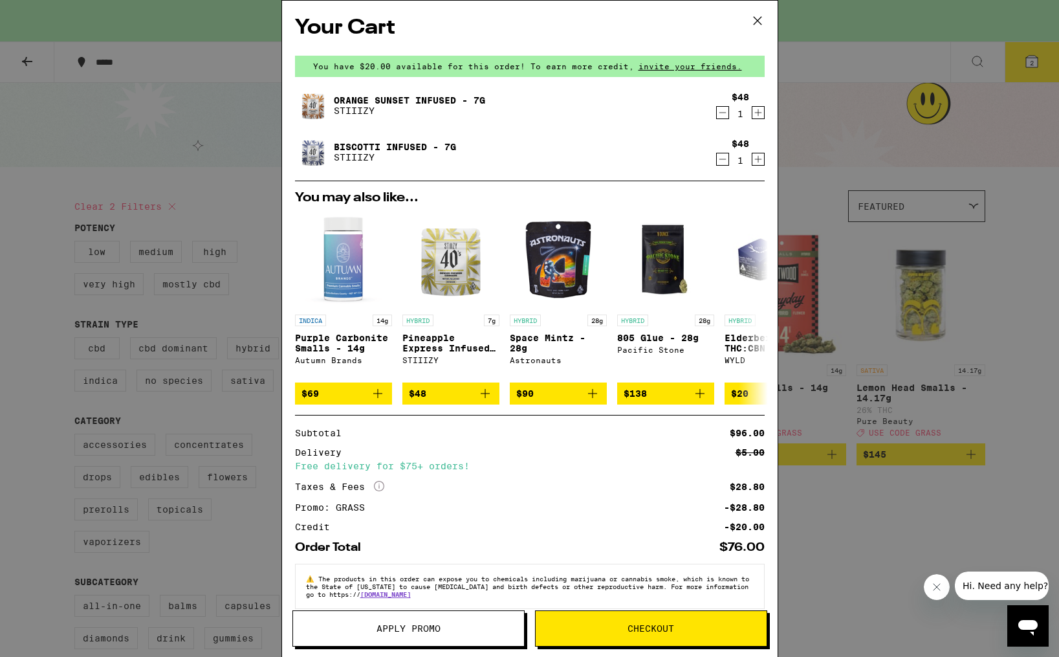
click at [428, 95] on link "Orange Sunset Infused - 7g" at bounding box center [409, 100] width 151 height 10
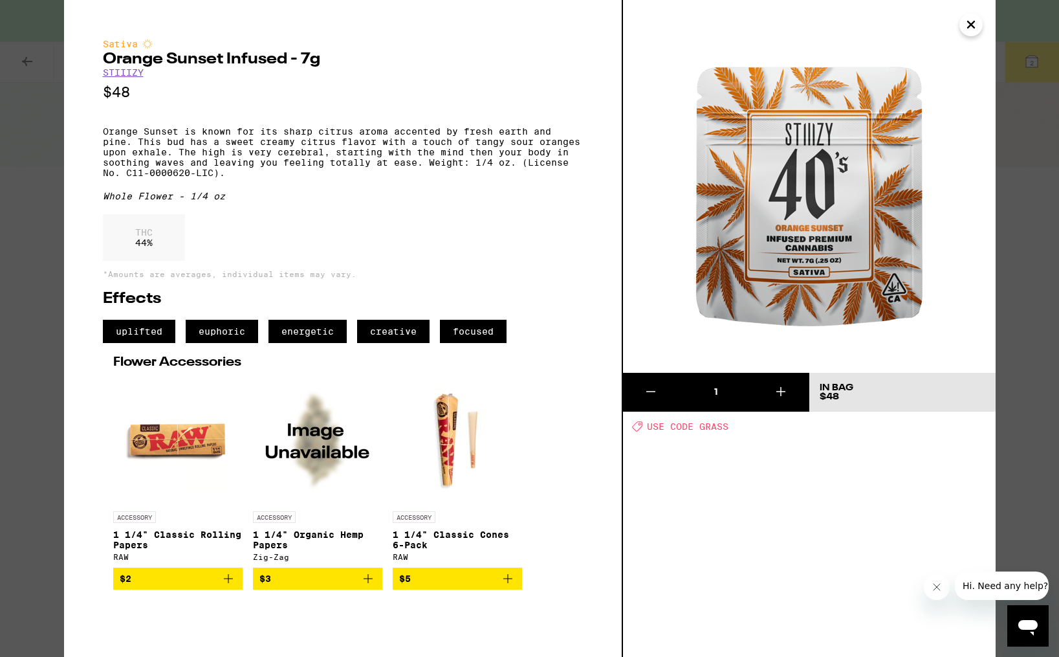
click at [971, 17] on icon "Close" at bounding box center [972, 24] width 16 height 19
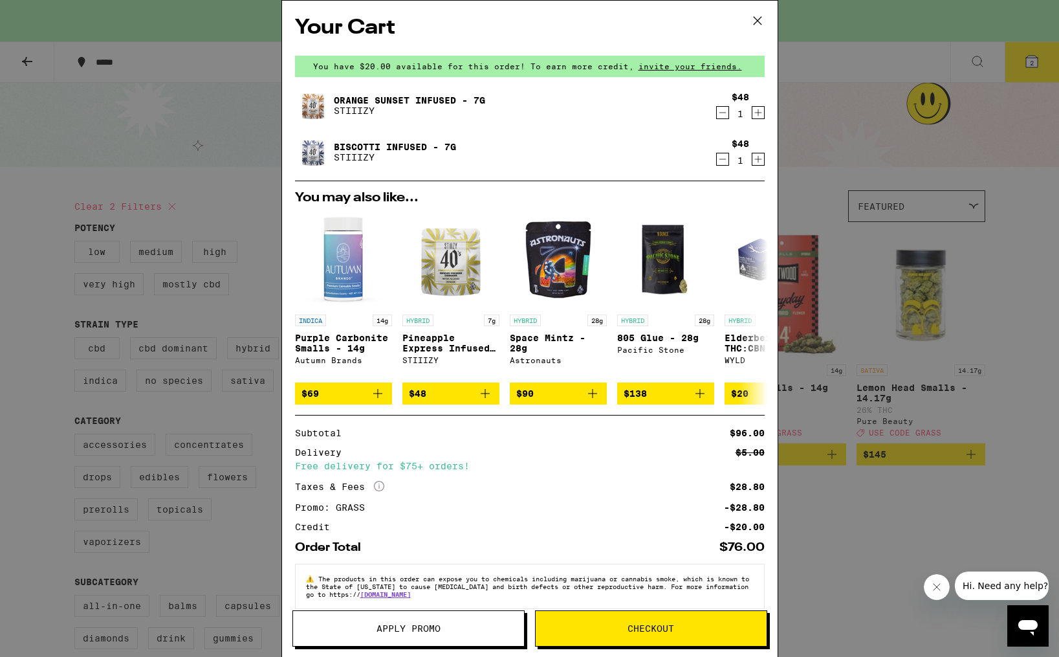
click at [754, 19] on icon at bounding box center [757, 20] width 19 height 19
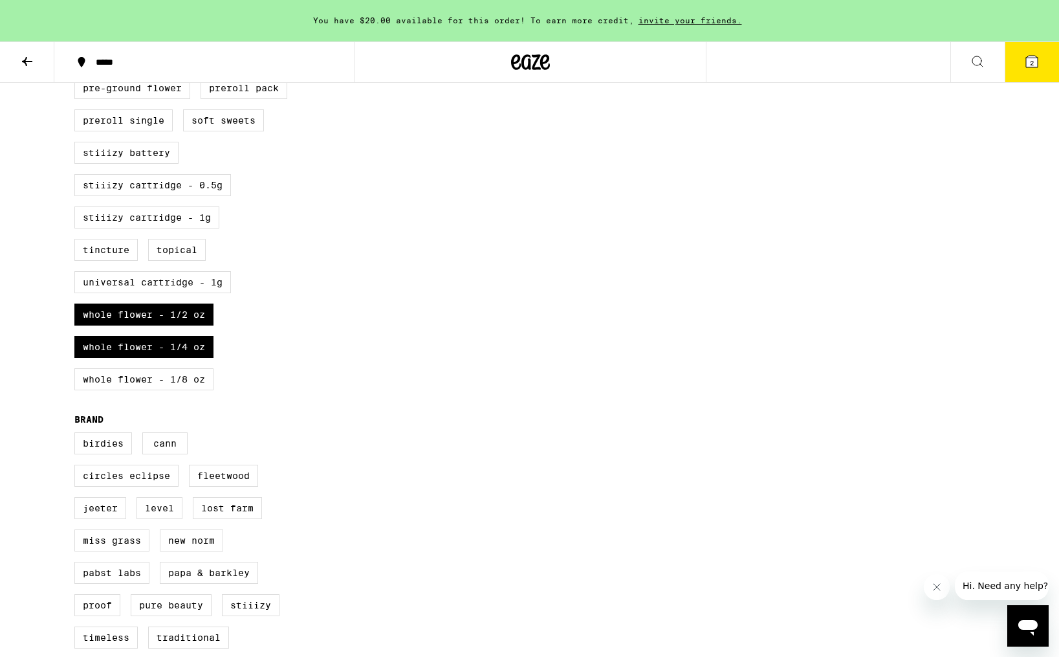
scroll to position [648, 0]
click at [160, 357] on label "Whole Flower - 1/4 oz" at bounding box center [143, 346] width 139 height 22
checkbox input "false"
click at [161, 325] on label "Whole Flower - 1/2 oz" at bounding box center [143, 314] width 139 height 22
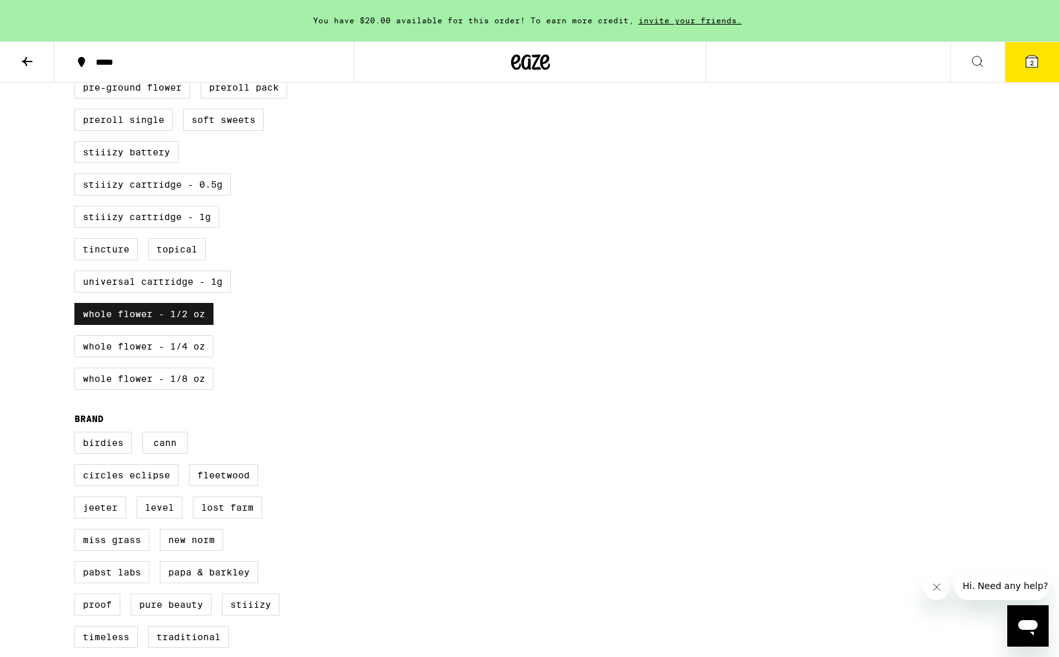
checkbox input "false"
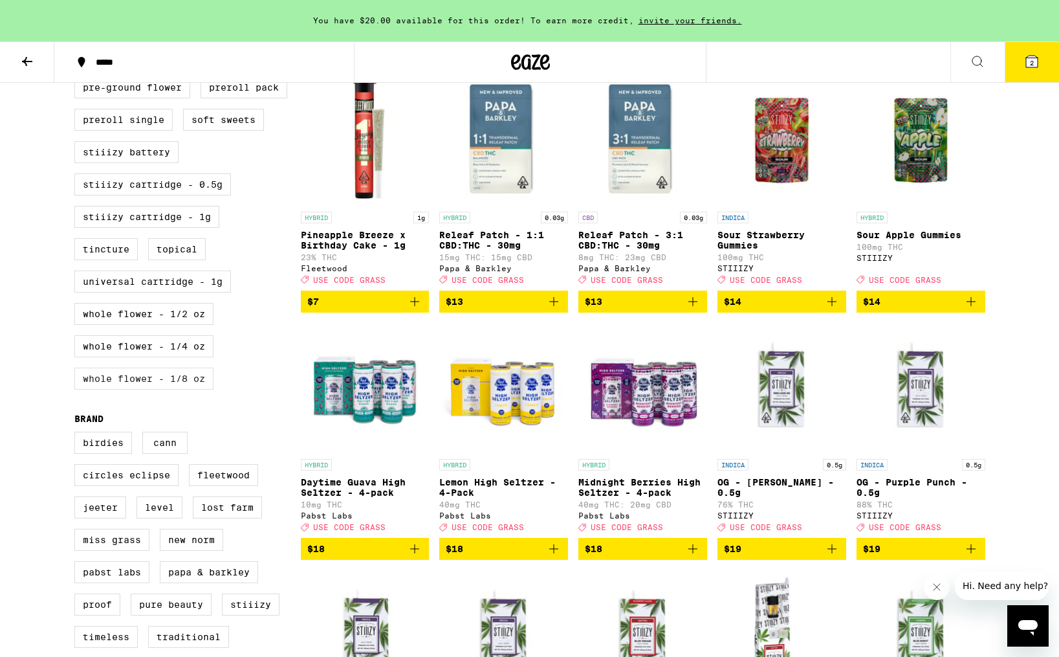
click at [156, 390] on label "Whole Flower - 1/8 oz" at bounding box center [143, 379] width 139 height 22
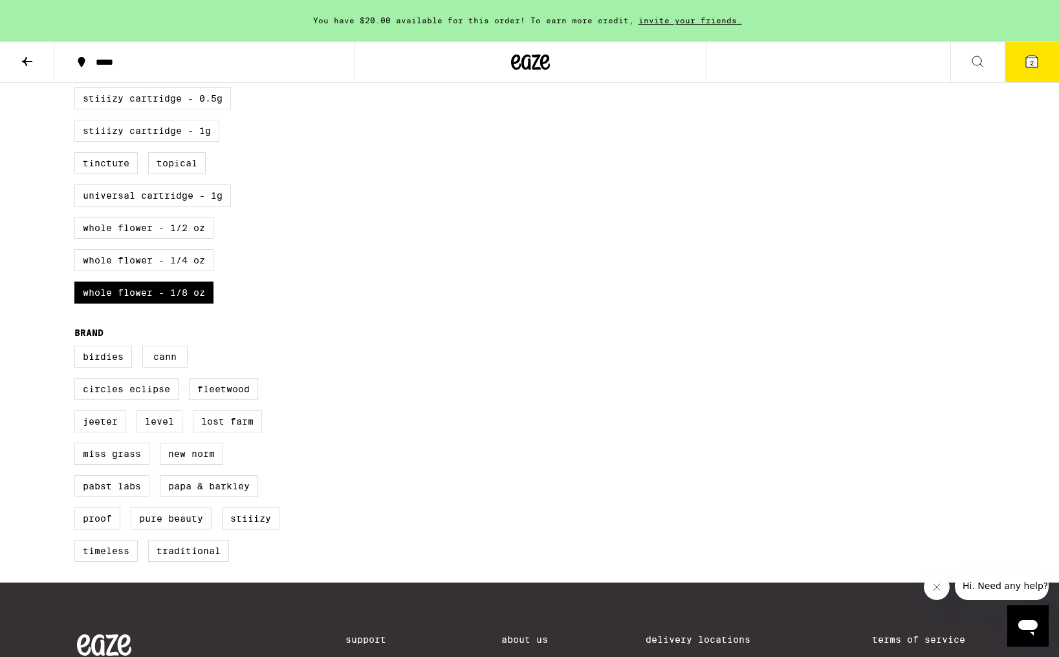
scroll to position [744, 0]
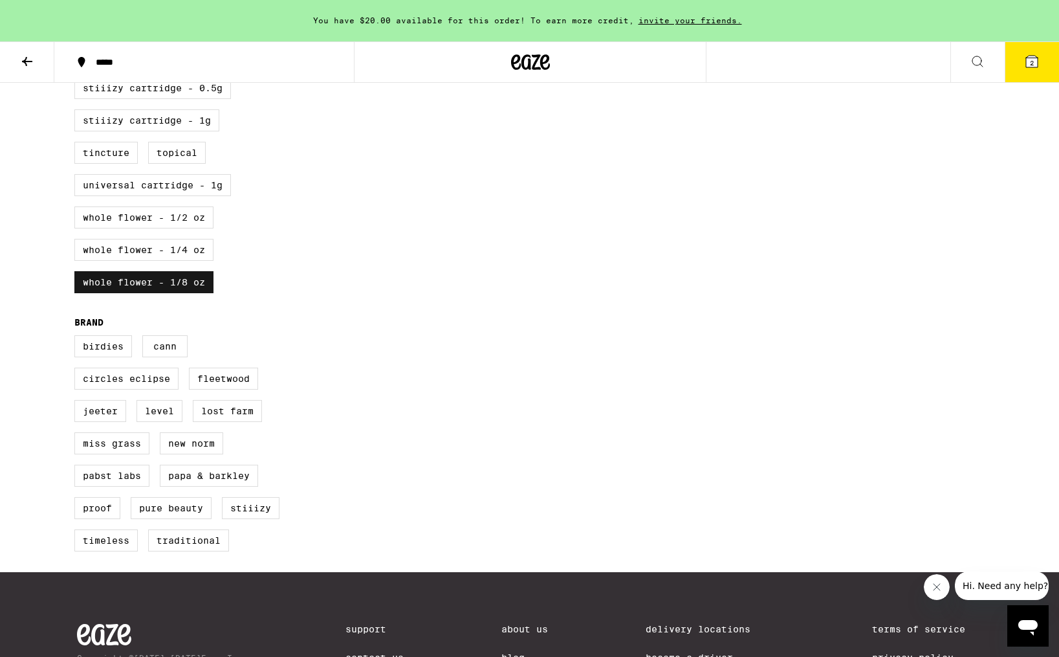
click at [162, 293] on label "Whole Flower - 1/8 oz" at bounding box center [143, 282] width 139 height 22
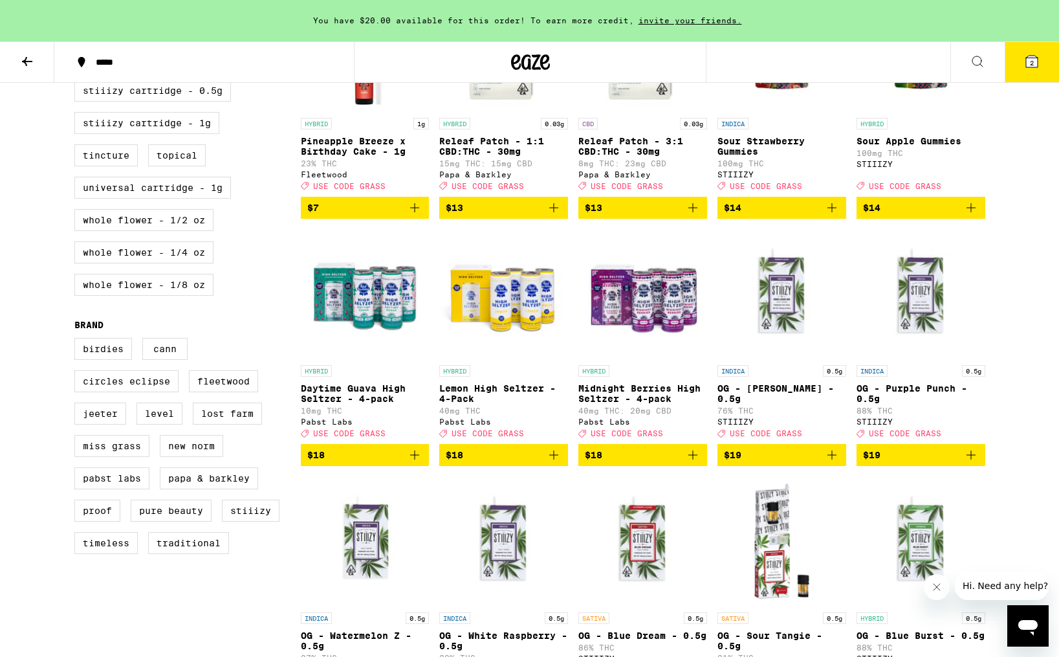
scroll to position [726, 0]
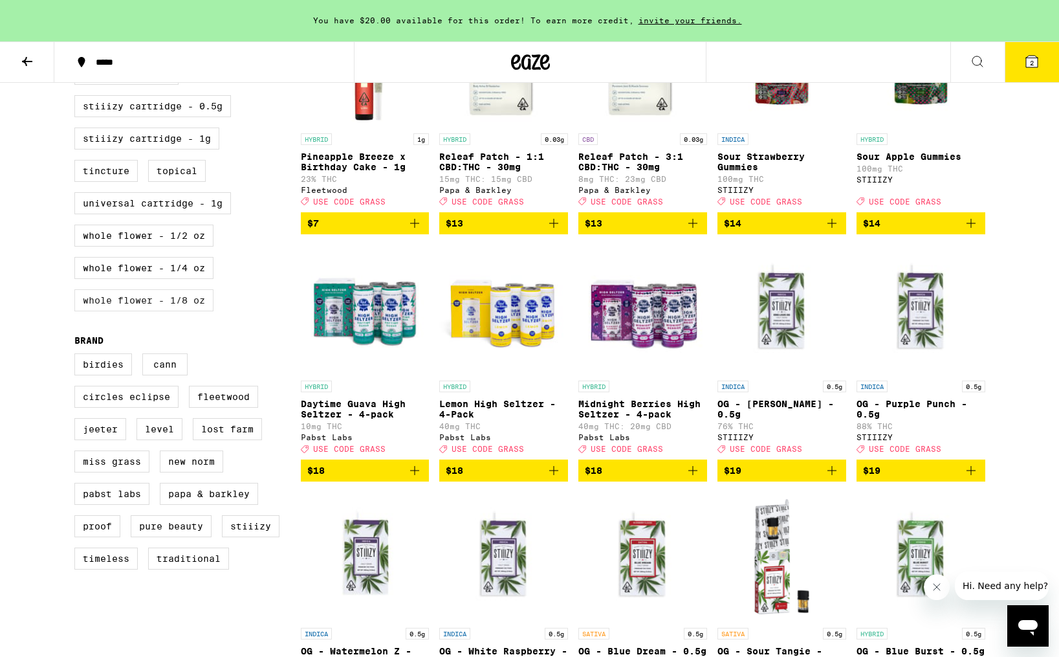
click at [187, 311] on label "Whole Flower - 1/8 oz" at bounding box center [143, 300] width 139 height 22
checkbox input "true"
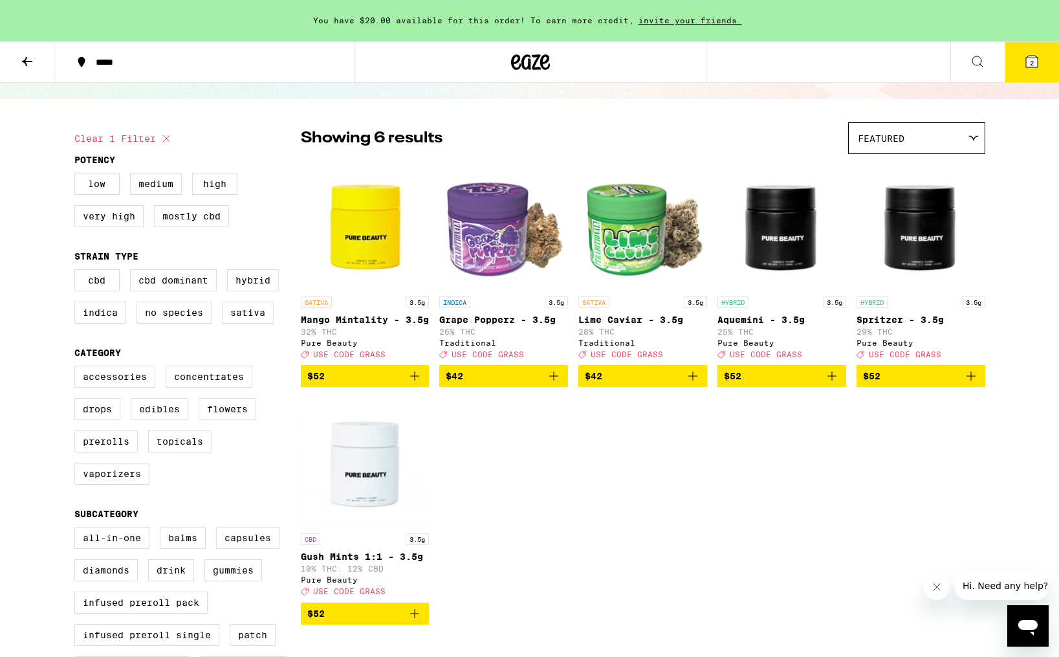
scroll to position [68, 0]
click at [30, 61] on icon at bounding box center [27, 61] width 10 height 9
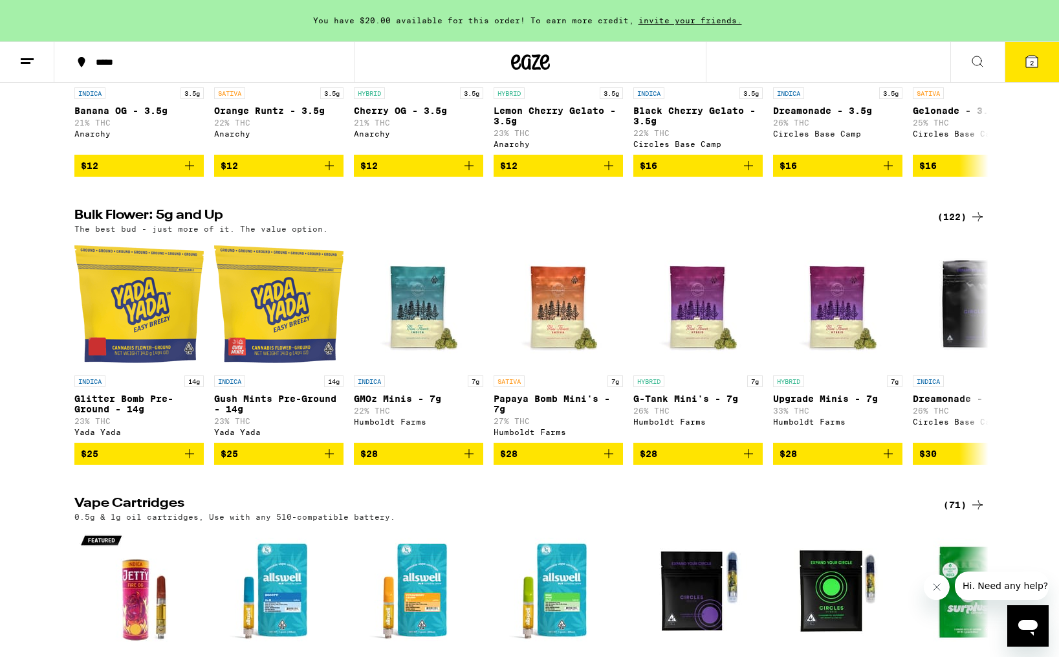
scroll to position [1485, 0]
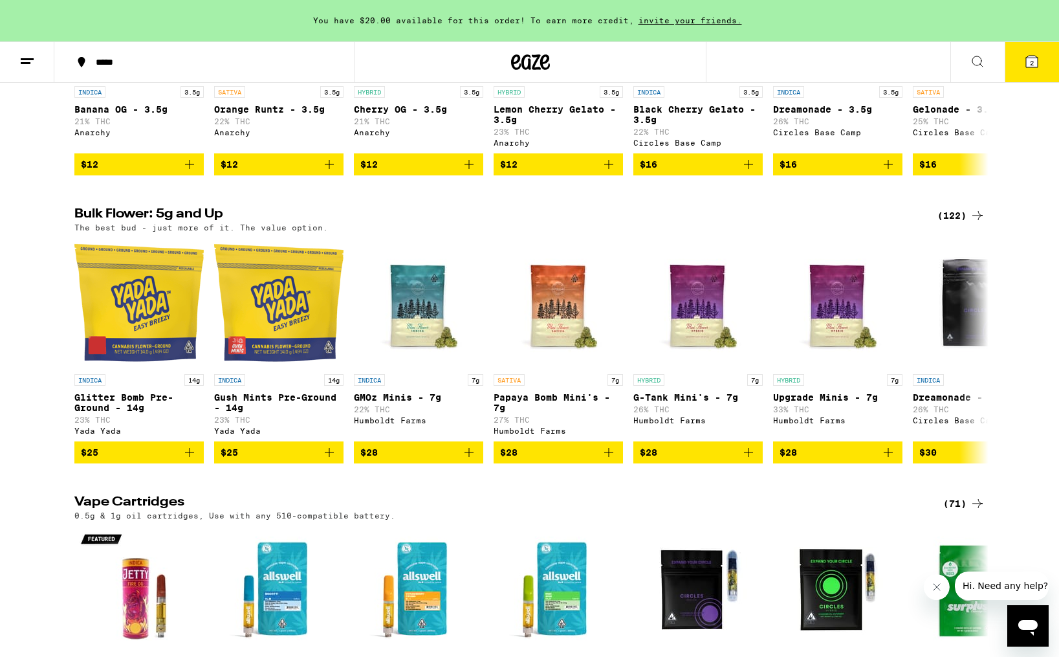
click at [952, 223] on div "(122)" at bounding box center [962, 216] width 48 height 16
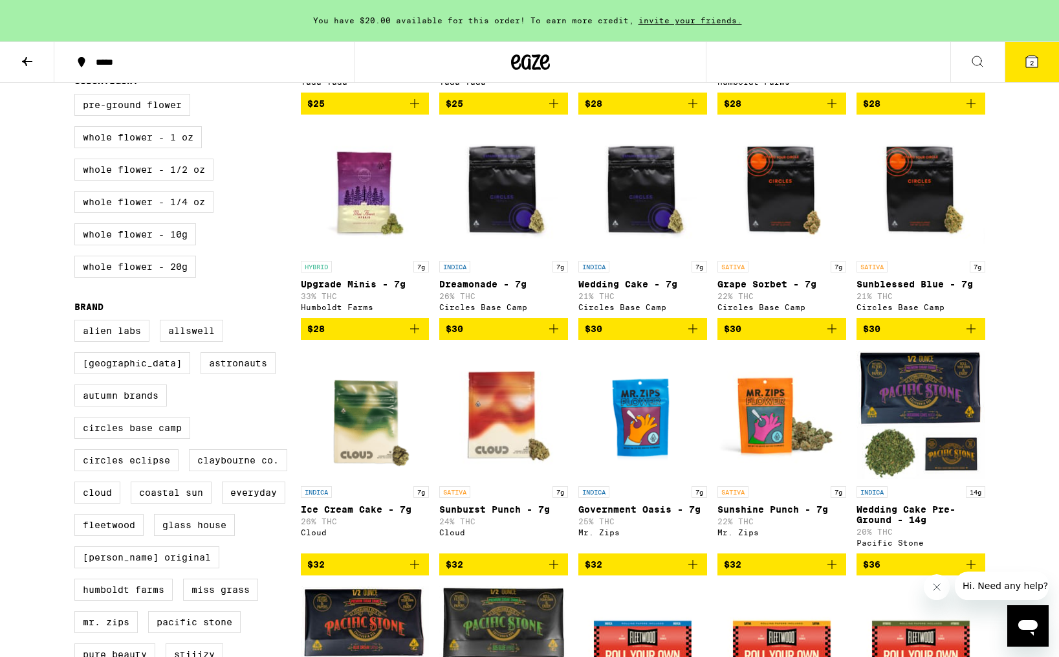
scroll to position [342, 0]
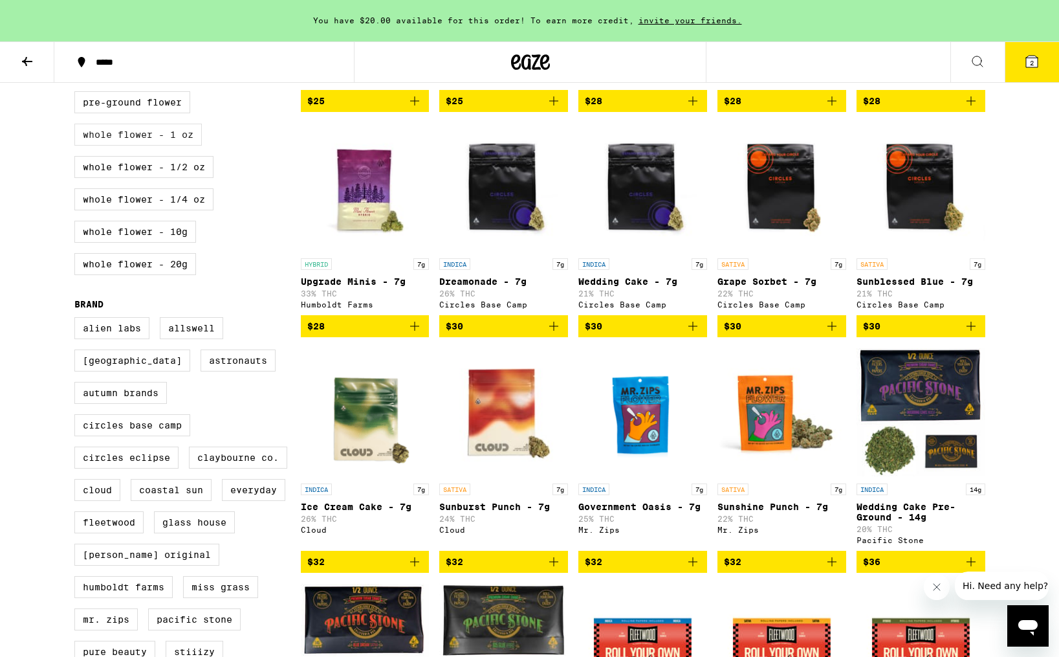
click at [162, 146] on label "Whole Flower - 1 oz" at bounding box center [137, 135] width 127 height 22
click at [78, 94] on input "Whole Flower - 1 oz" at bounding box center [77, 93] width 1 height 1
checkbox input "true"
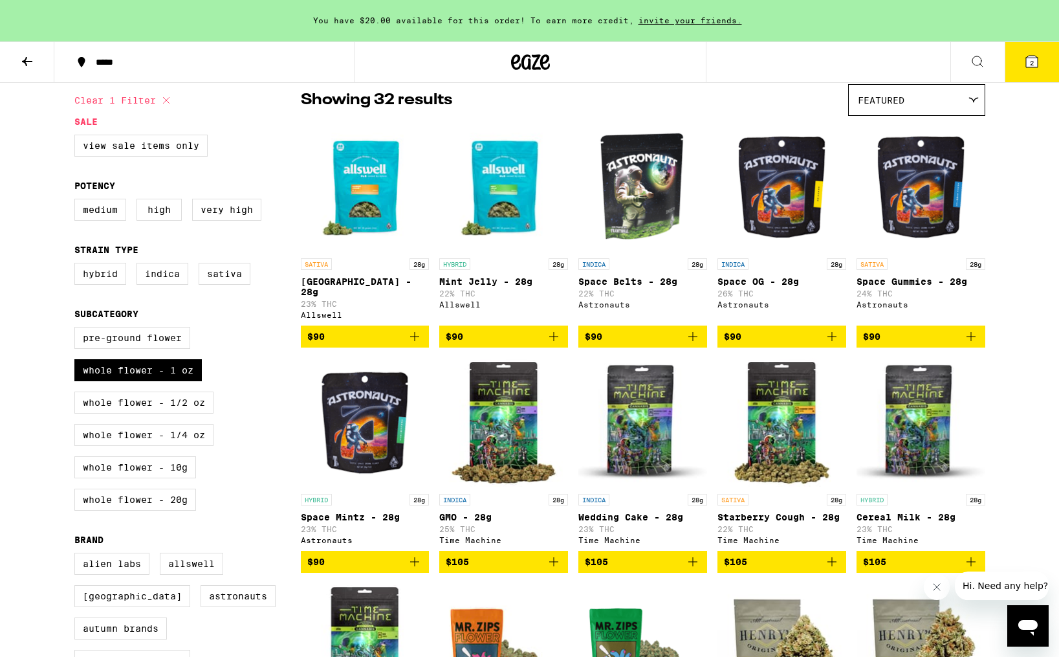
scroll to position [52, 0]
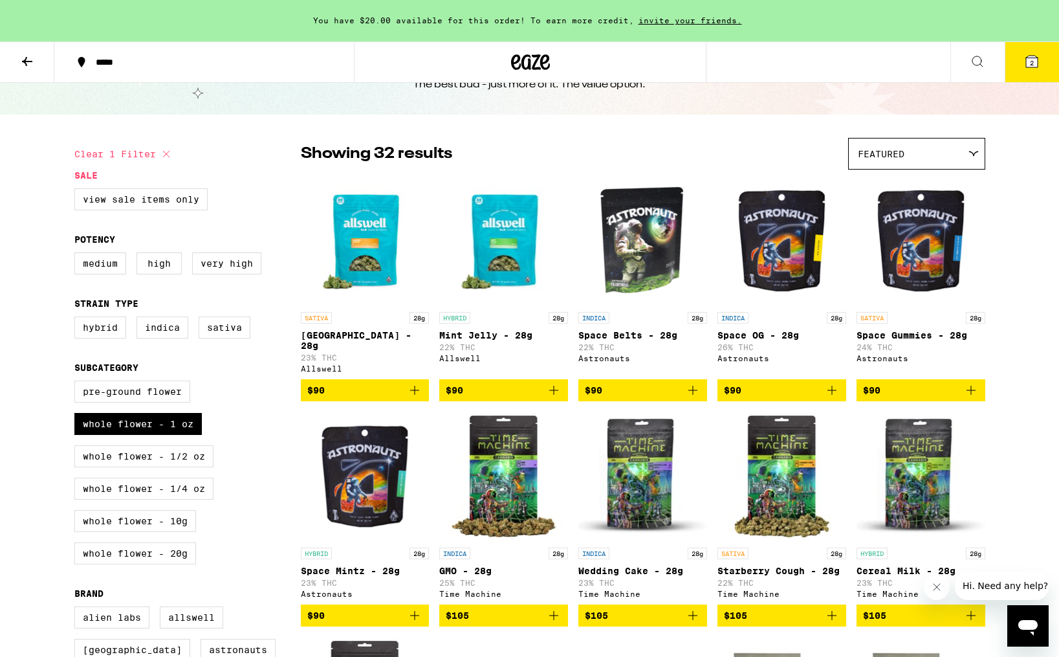
click at [821, 385] on span "$90" at bounding box center [782, 390] width 116 height 16
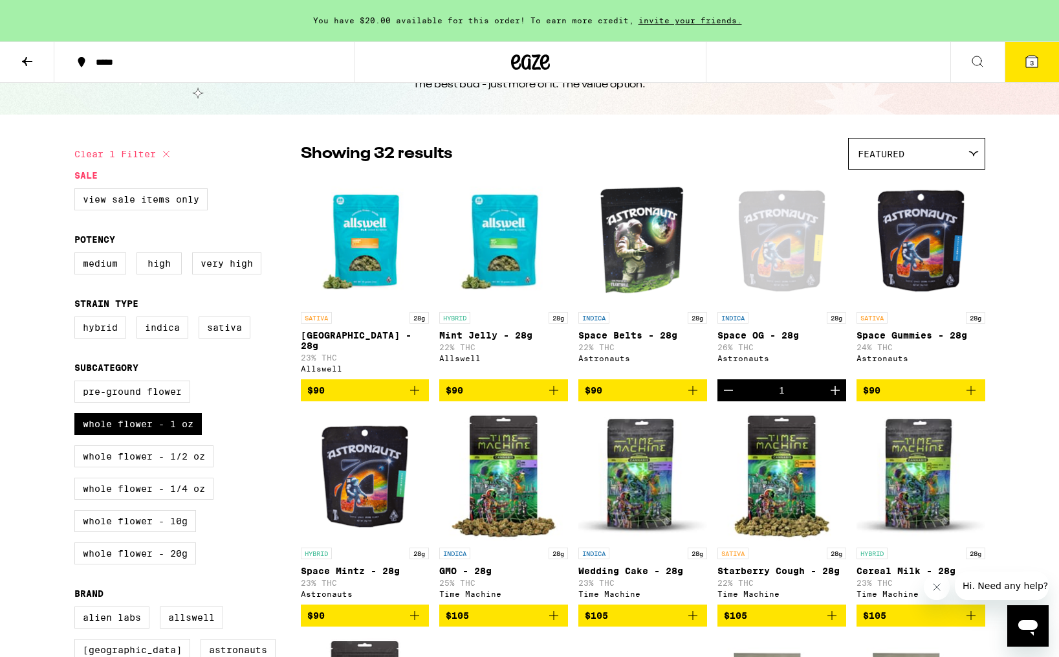
click at [1039, 58] on icon at bounding box center [1032, 62] width 16 height 16
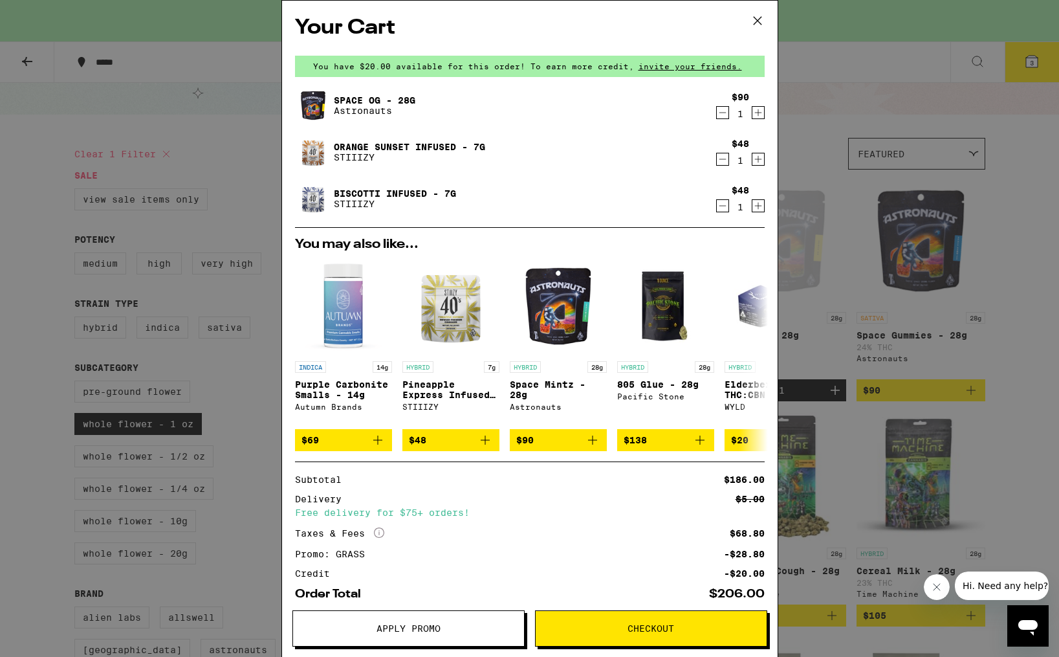
click at [722, 157] on icon "Decrement" at bounding box center [723, 159] width 12 height 16
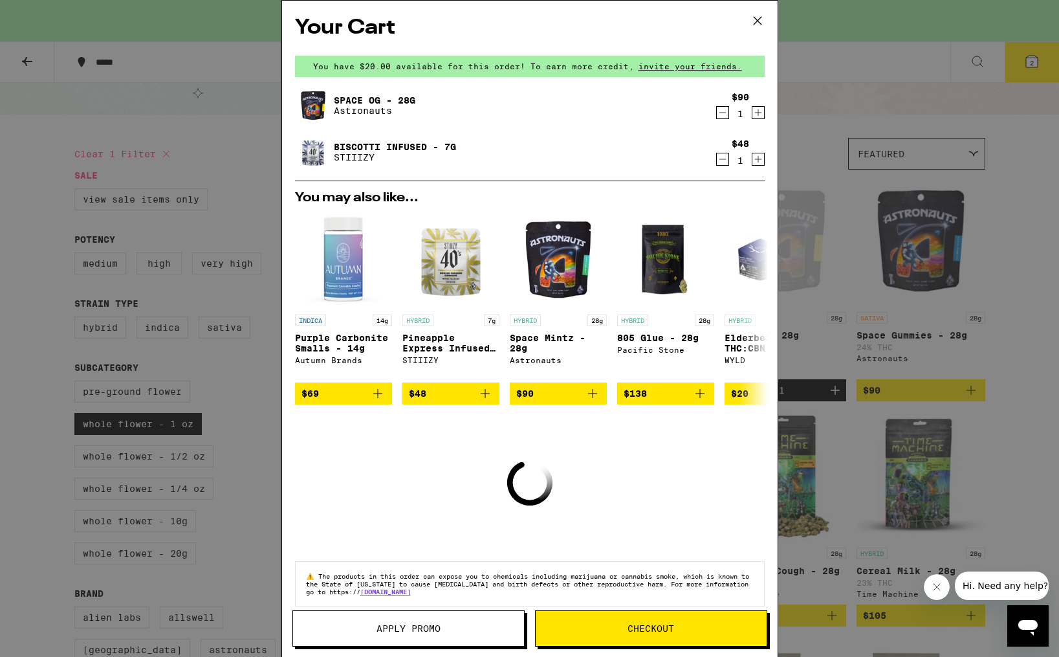
click at [722, 157] on icon "Decrement" at bounding box center [723, 159] width 12 height 16
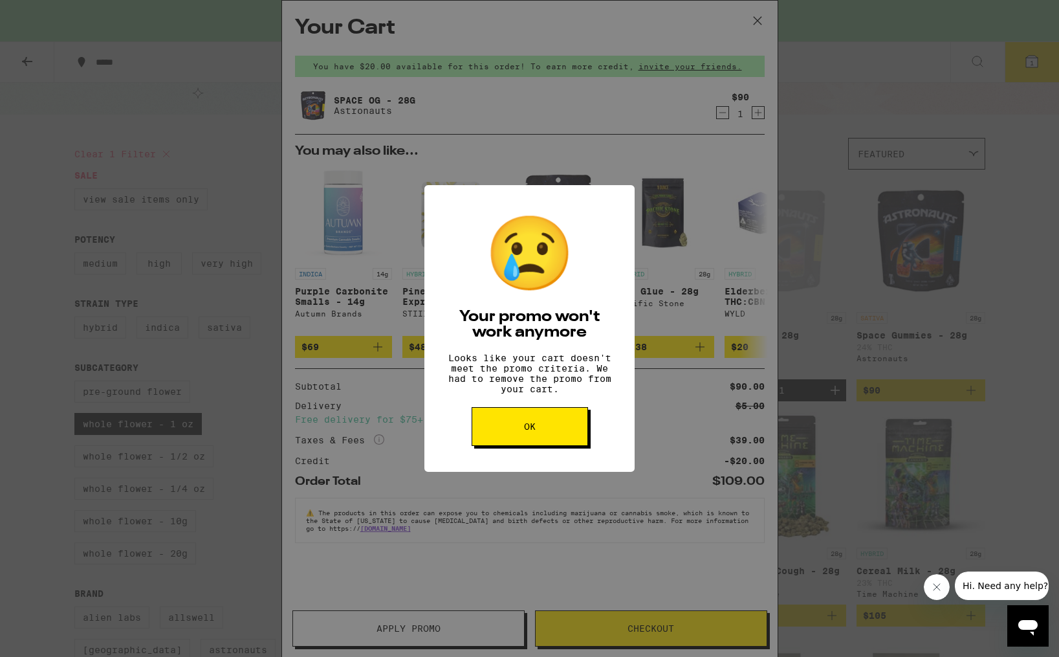
click at [553, 423] on button "OK" at bounding box center [530, 426] width 116 height 39
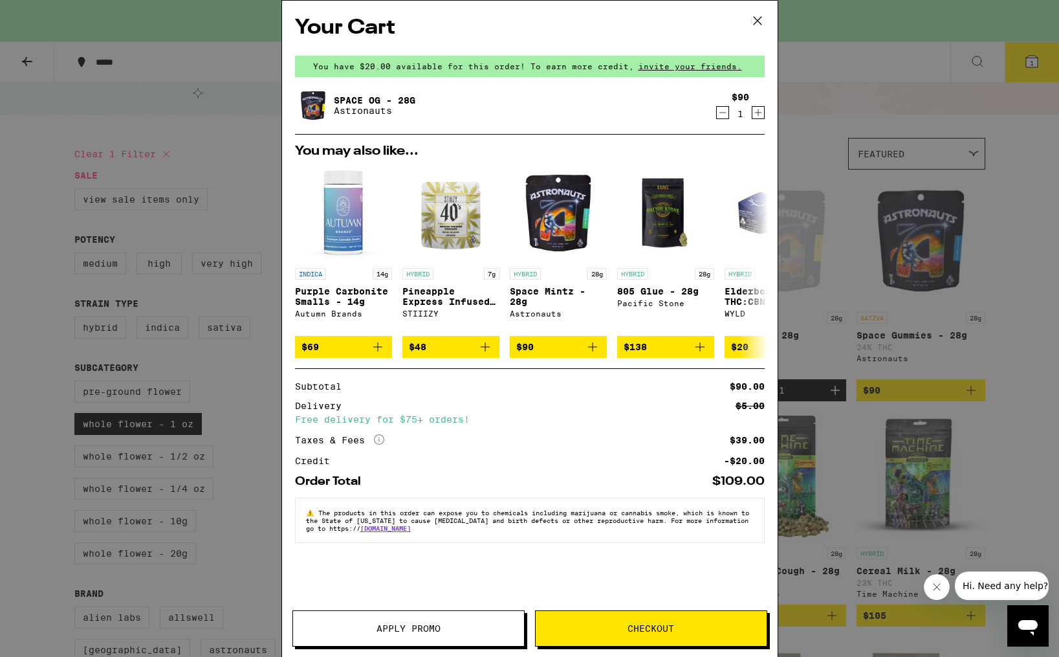
click at [759, 18] on icon at bounding box center [757, 20] width 19 height 19
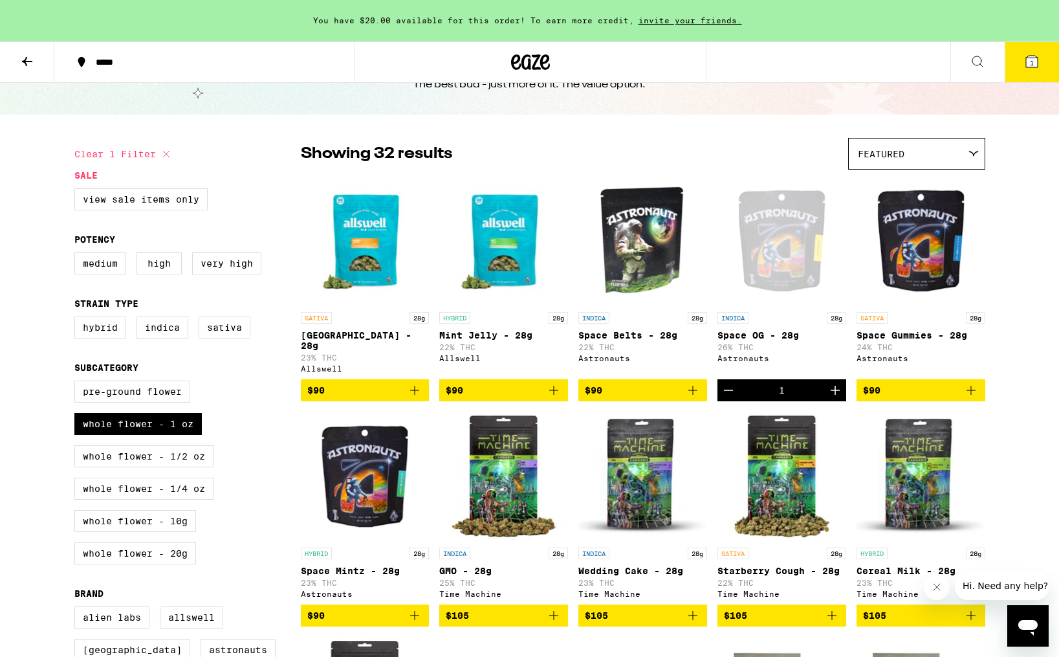
click at [20, 54] on icon at bounding box center [27, 62] width 16 height 16
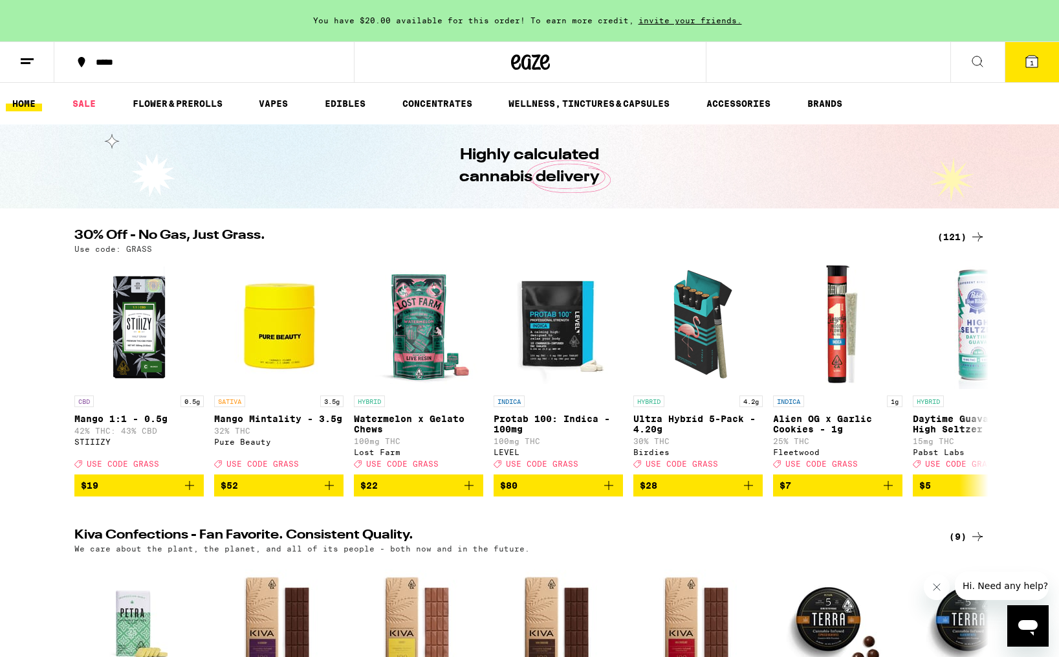
click at [951, 229] on div "(121)" at bounding box center [962, 237] width 48 height 16
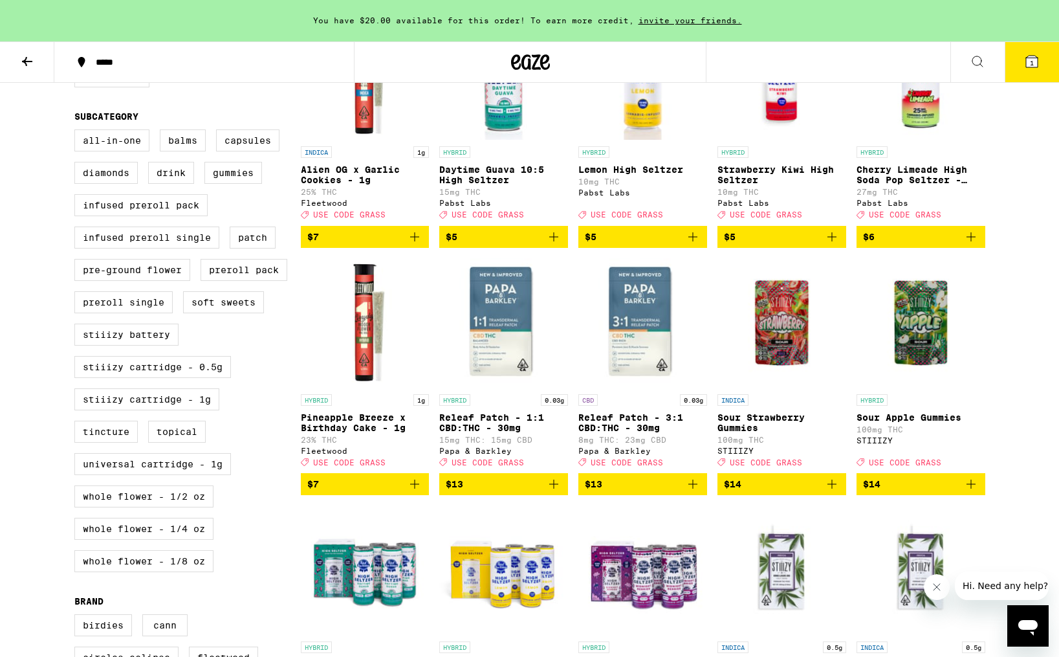
scroll to position [477, 0]
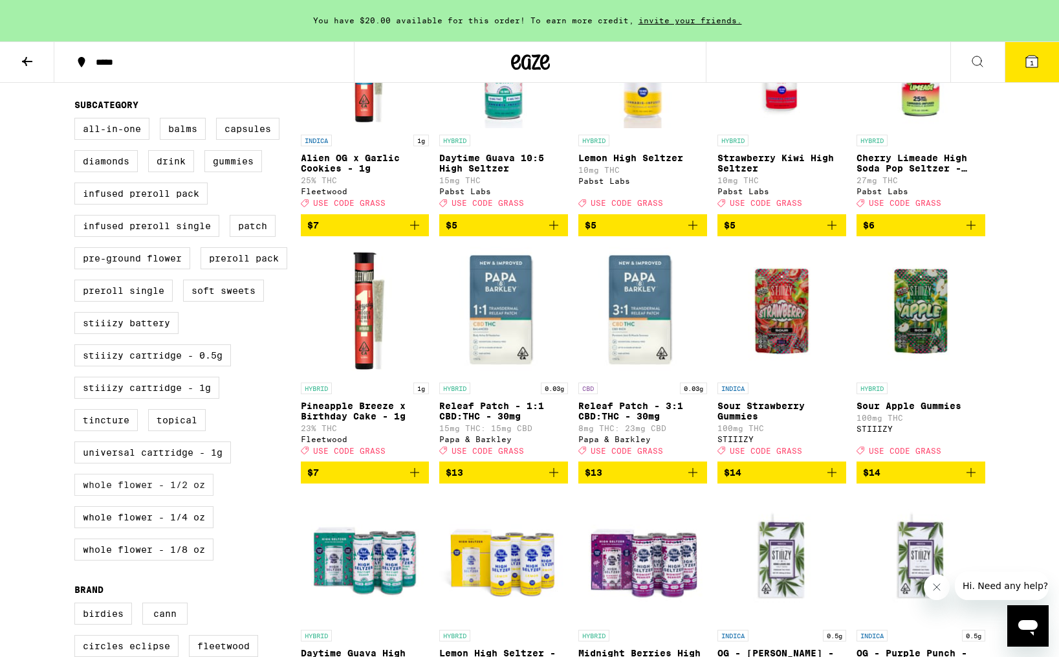
click at [173, 496] on label "Whole Flower - 1/2 oz" at bounding box center [143, 485] width 139 height 22
click at [78, 120] on input "Whole Flower - 1/2 oz" at bounding box center [77, 120] width 1 height 1
checkbox input "true"
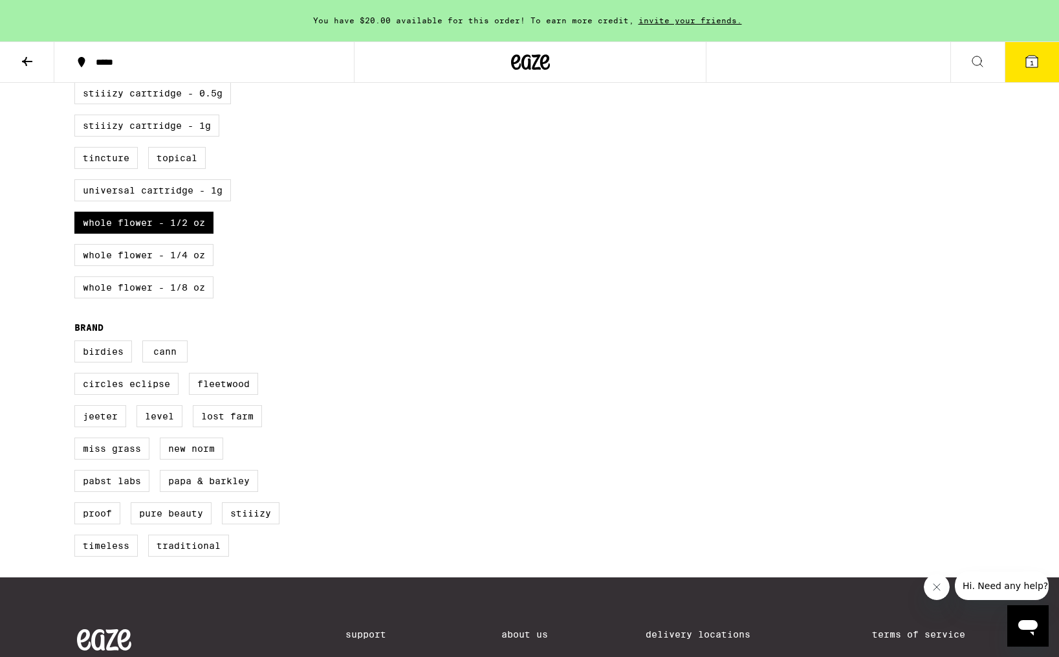
scroll to position [755, 0]
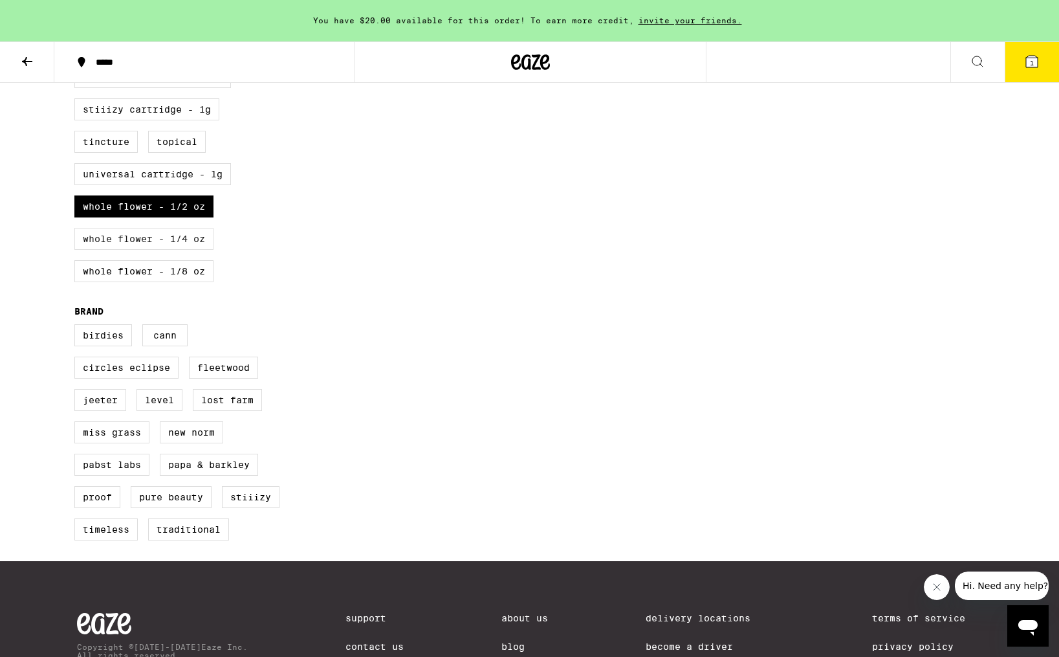
click at [162, 250] on label "Whole Flower - 1/4 oz" at bounding box center [143, 239] width 139 height 22
checkbox input "true"
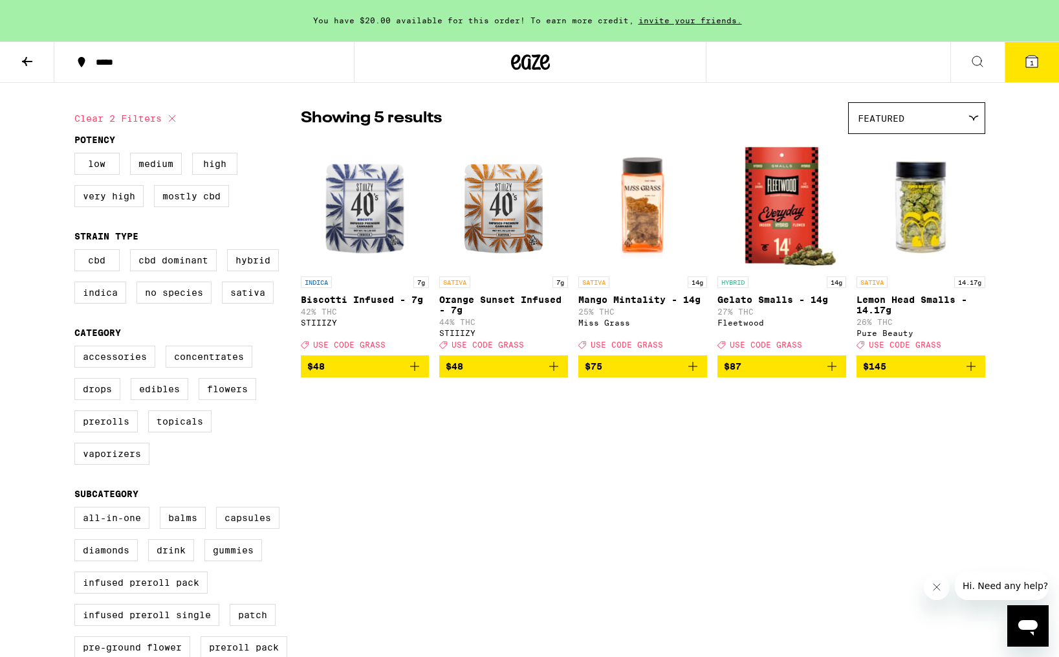
scroll to position [83, 0]
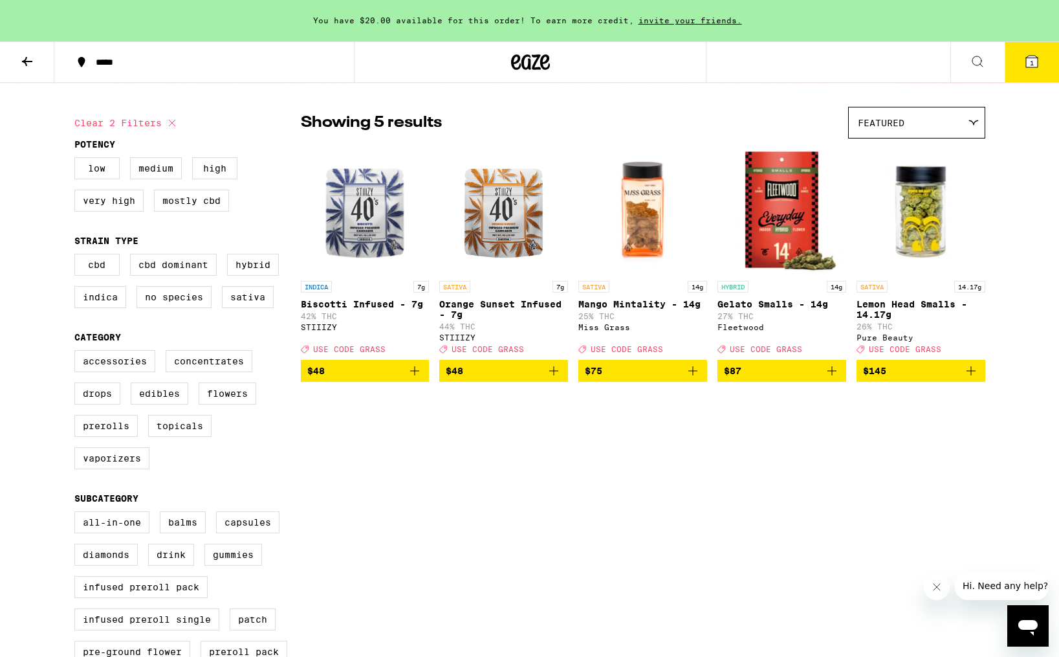
click at [777, 379] on span "$87" at bounding box center [782, 371] width 116 height 16
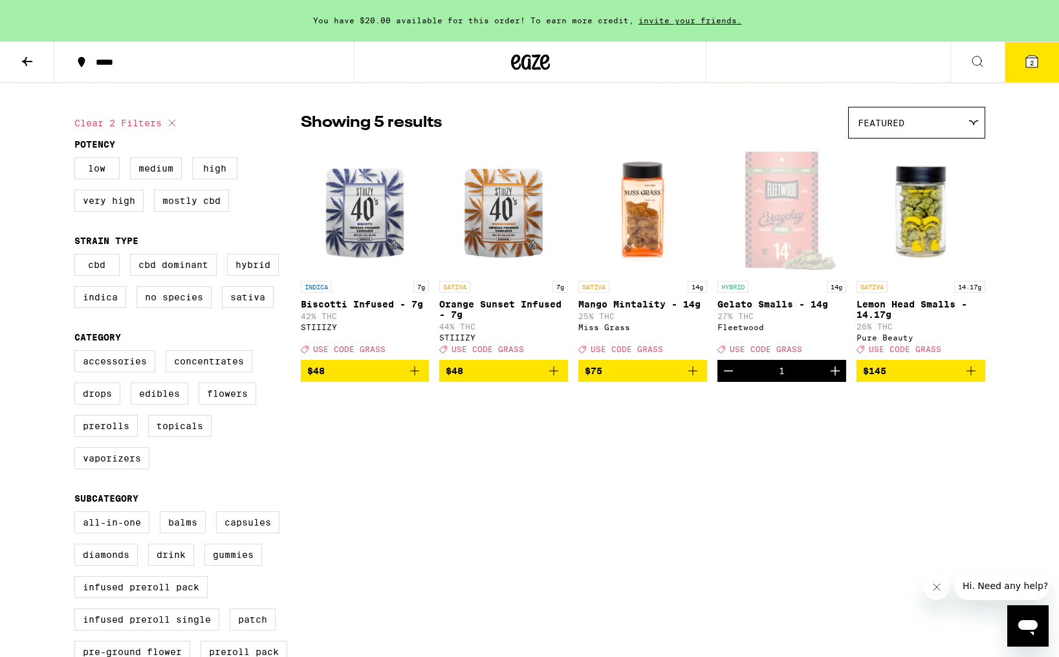
click at [24, 59] on icon at bounding box center [27, 62] width 16 height 16
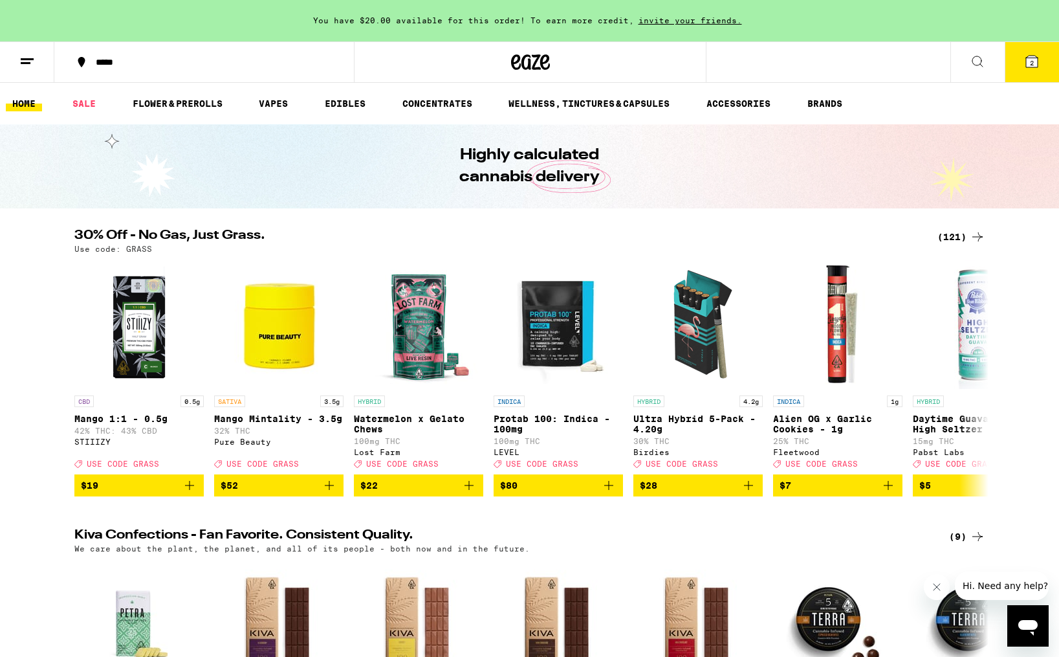
click at [1030, 52] on button "2" at bounding box center [1032, 62] width 54 height 40
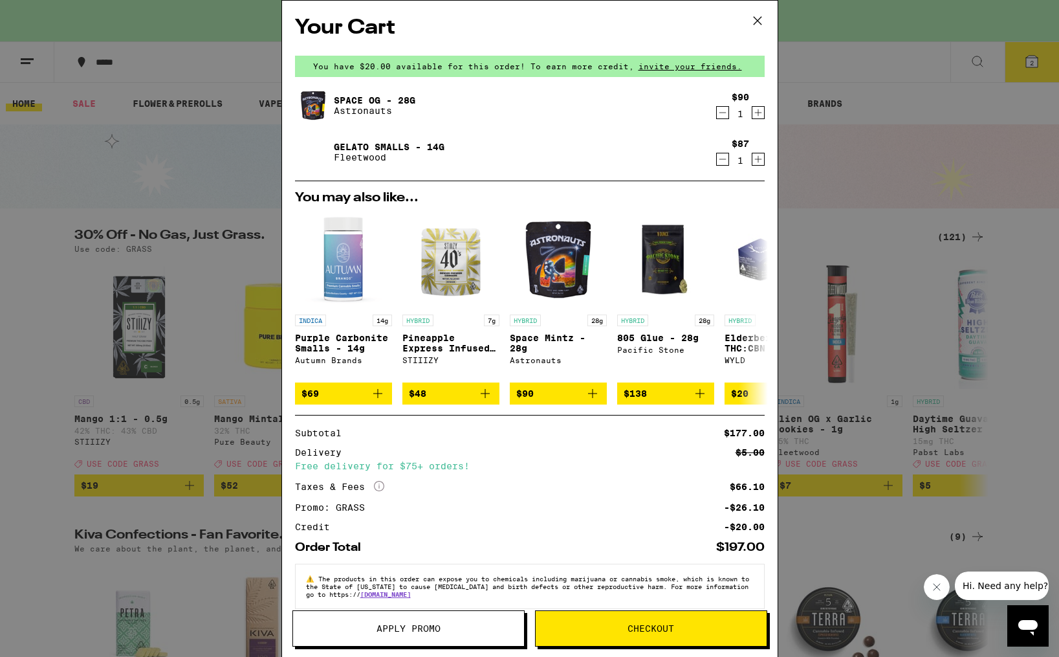
click at [722, 113] on icon "Decrement" at bounding box center [722, 113] width 7 height 0
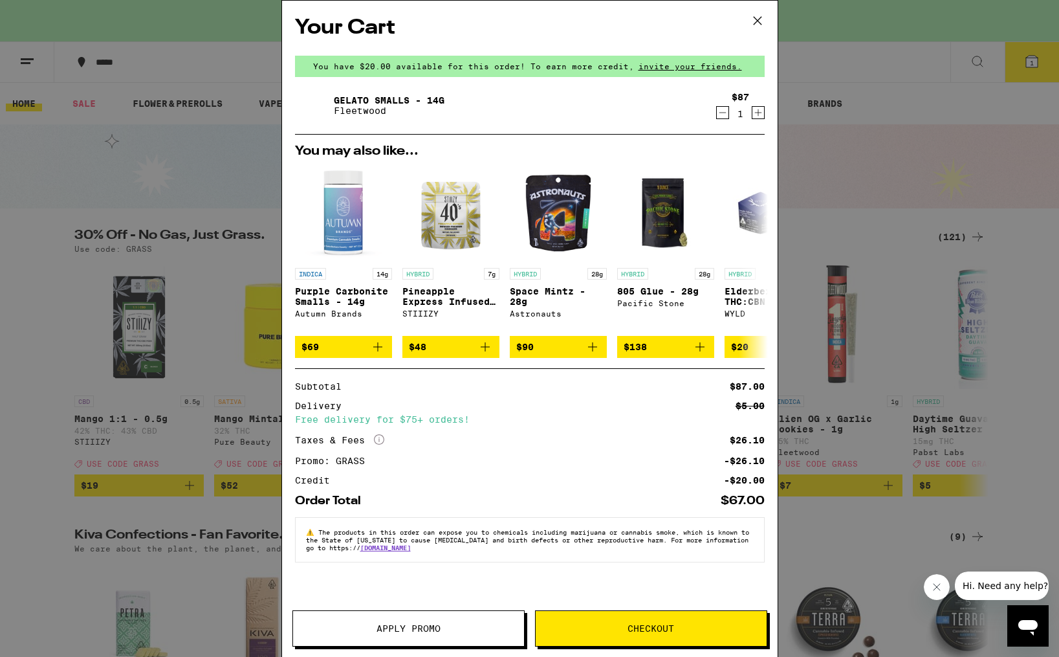
click at [380, 95] on link "Gelato Smalls - 14g" at bounding box center [389, 100] width 111 height 10
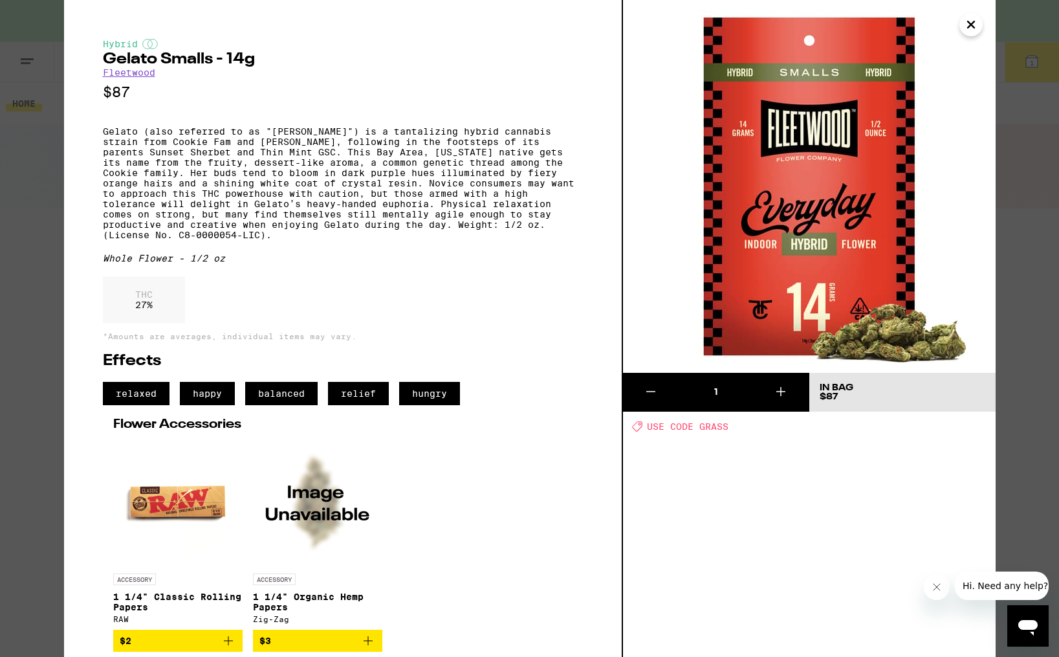
click at [964, 22] on icon "Close" at bounding box center [972, 24] width 16 height 19
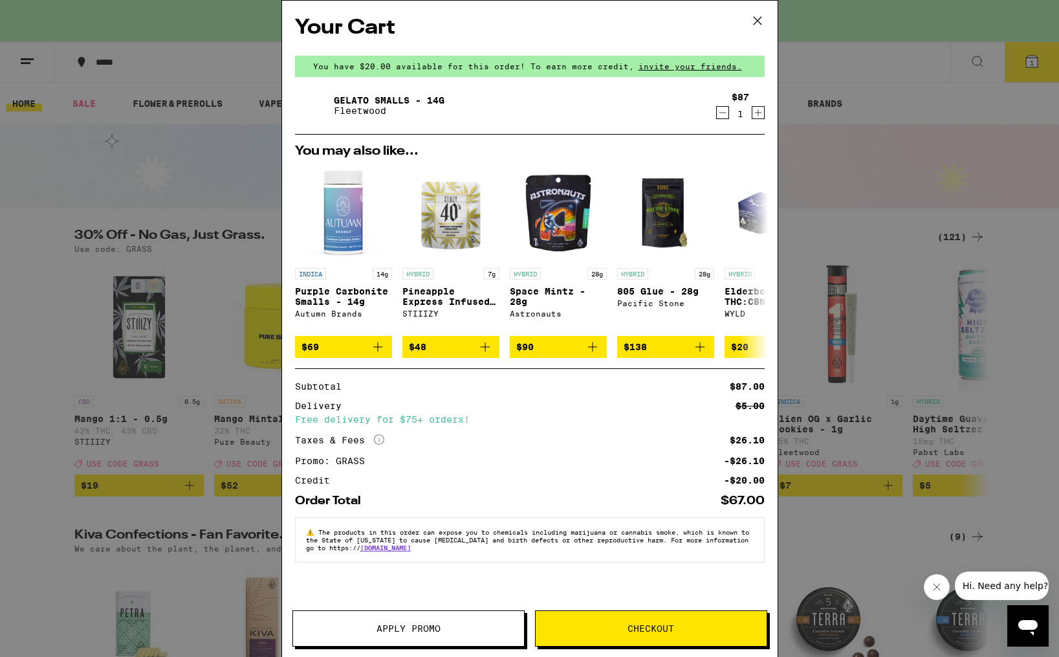
click at [758, 16] on icon at bounding box center [757, 20] width 19 height 19
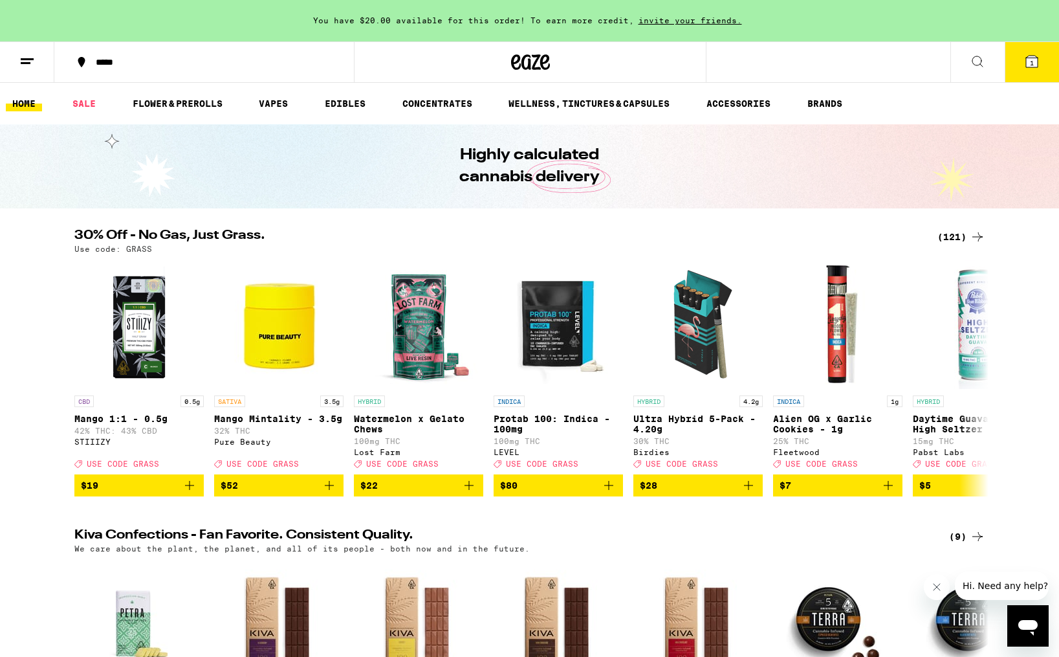
click at [982, 237] on icon at bounding box center [978, 236] width 10 height 9
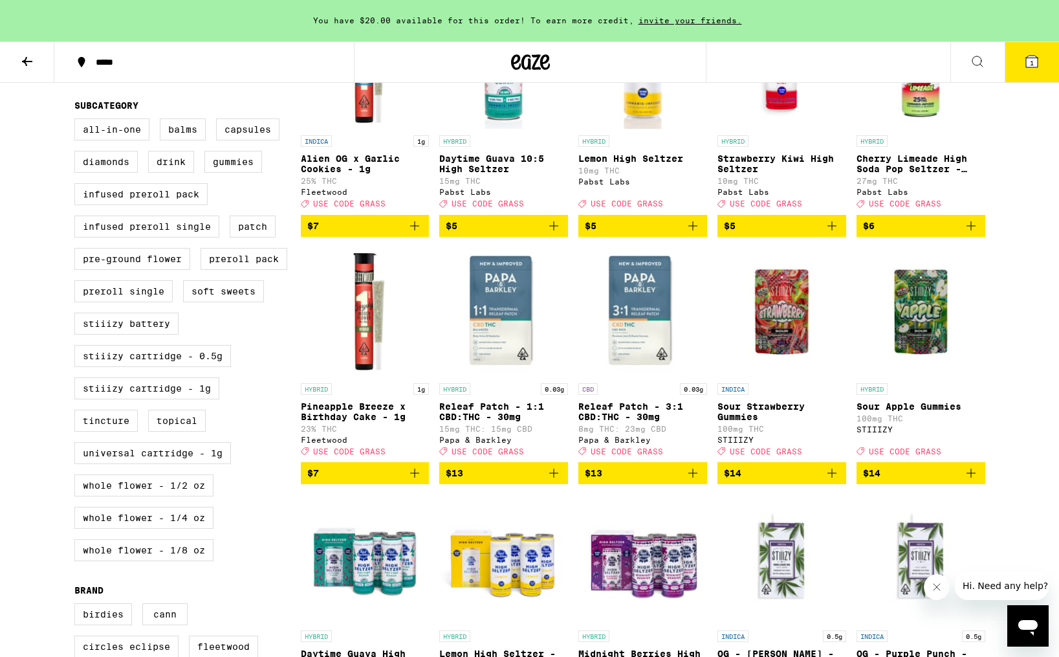
scroll to position [523, 0]
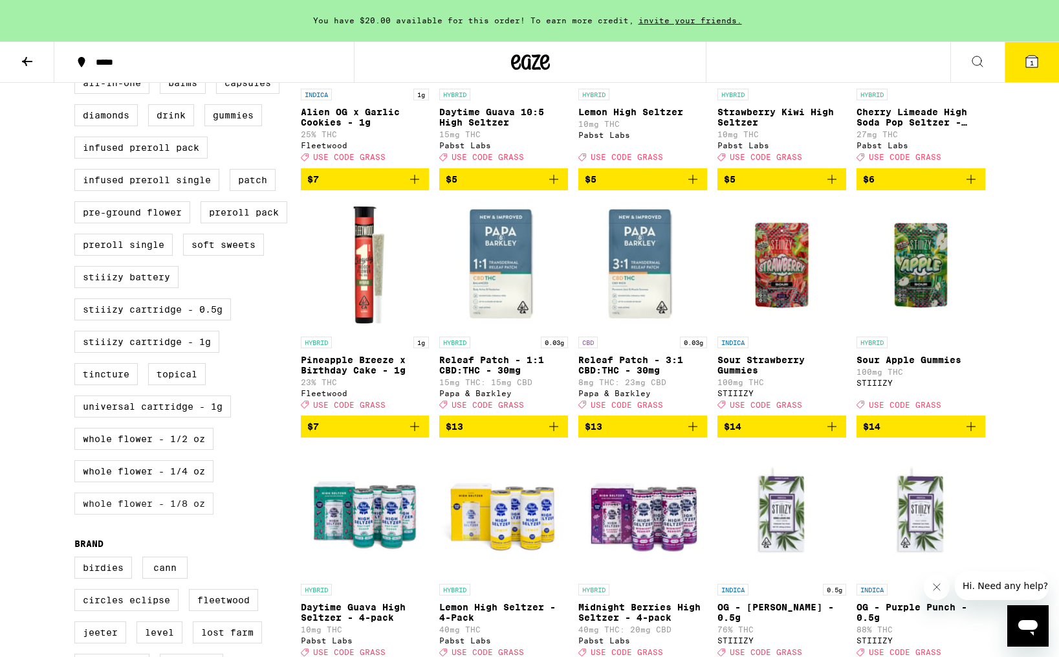
click at [159, 514] on label "Whole Flower - 1/8 oz" at bounding box center [143, 503] width 139 height 22
click at [78, 74] on input "Whole Flower - 1/8 oz" at bounding box center [77, 74] width 1 height 1
checkbox input "true"
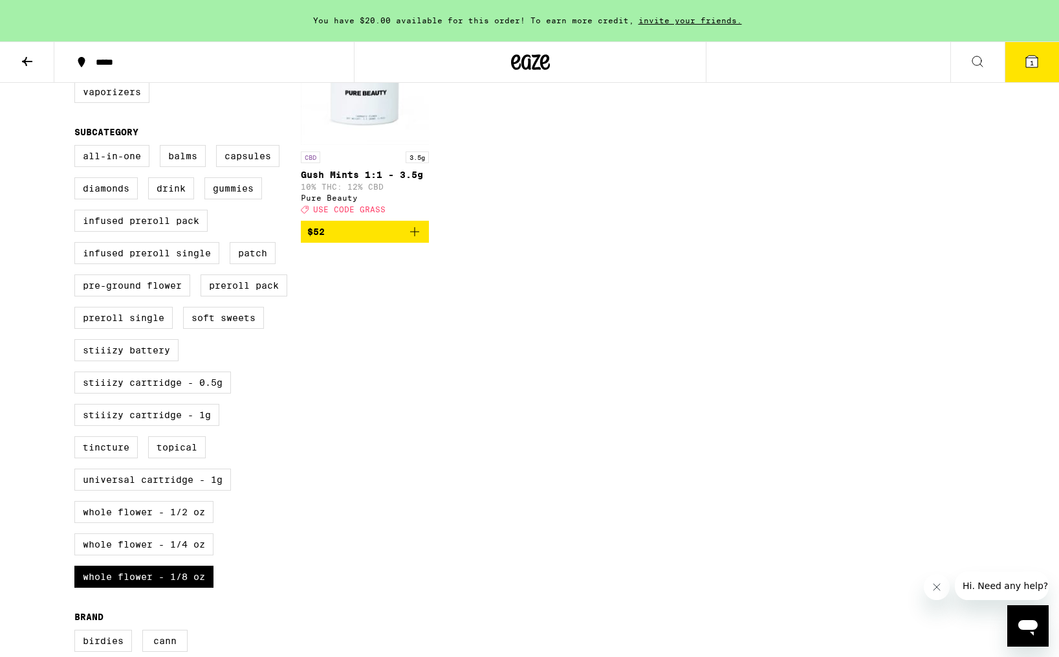
scroll to position [452, 0]
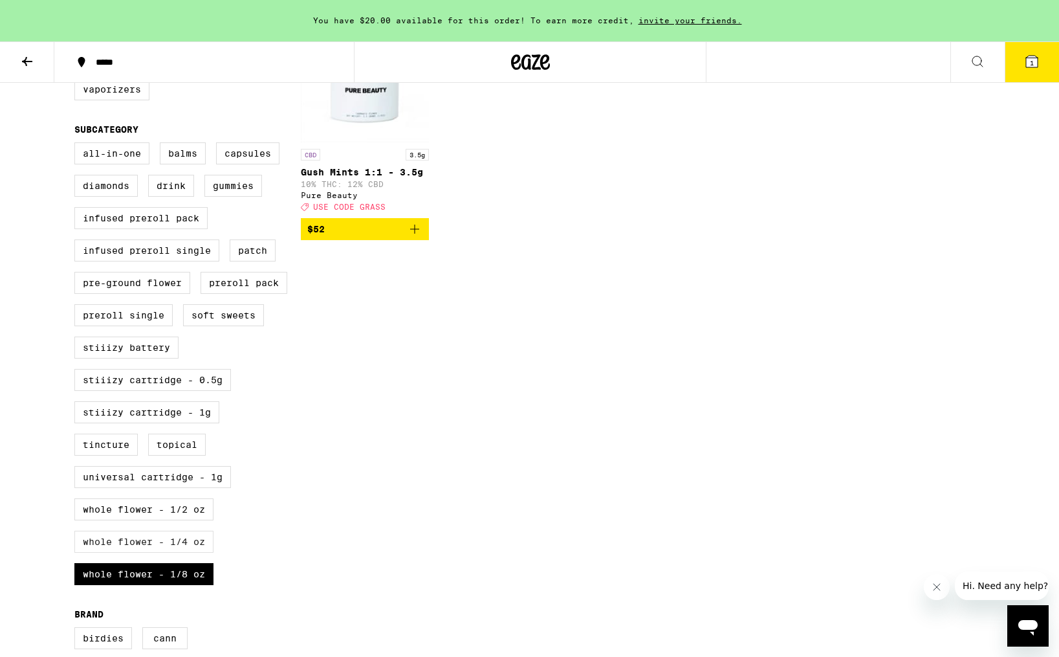
click at [187, 553] on label "Whole Flower - 1/4 oz" at bounding box center [143, 542] width 139 height 22
click at [78, 145] on input "Whole Flower - 1/4 oz" at bounding box center [77, 144] width 1 height 1
checkbox input "true"
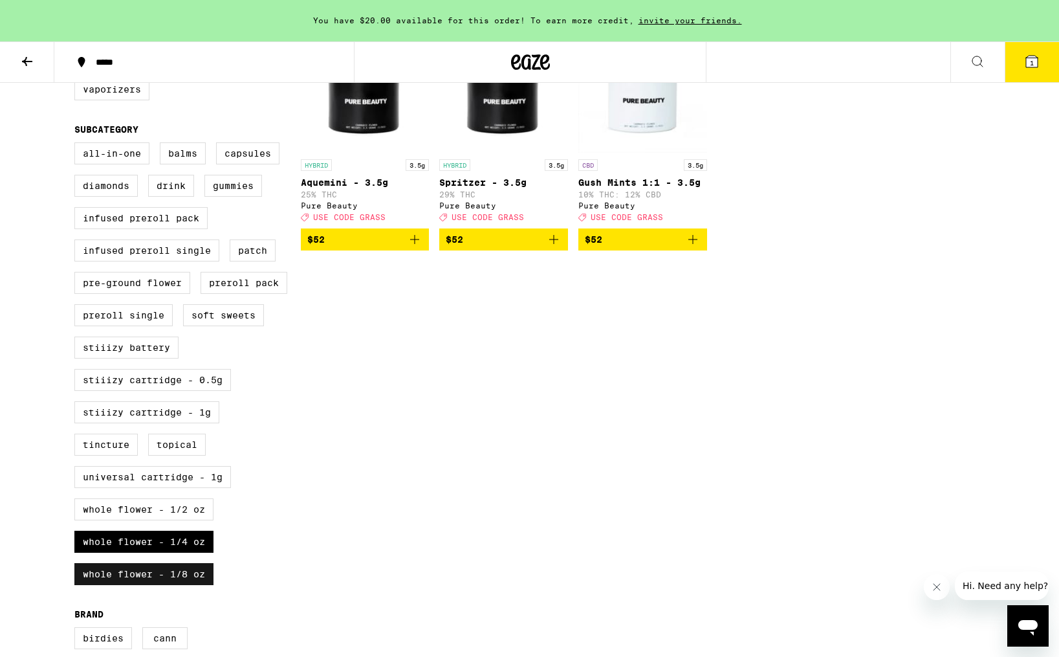
click at [183, 585] on label "Whole Flower - 1/8 oz" at bounding box center [143, 574] width 139 height 22
click at [78, 145] on input "Whole Flower - 1/8 oz" at bounding box center [77, 144] width 1 height 1
checkbox input "false"
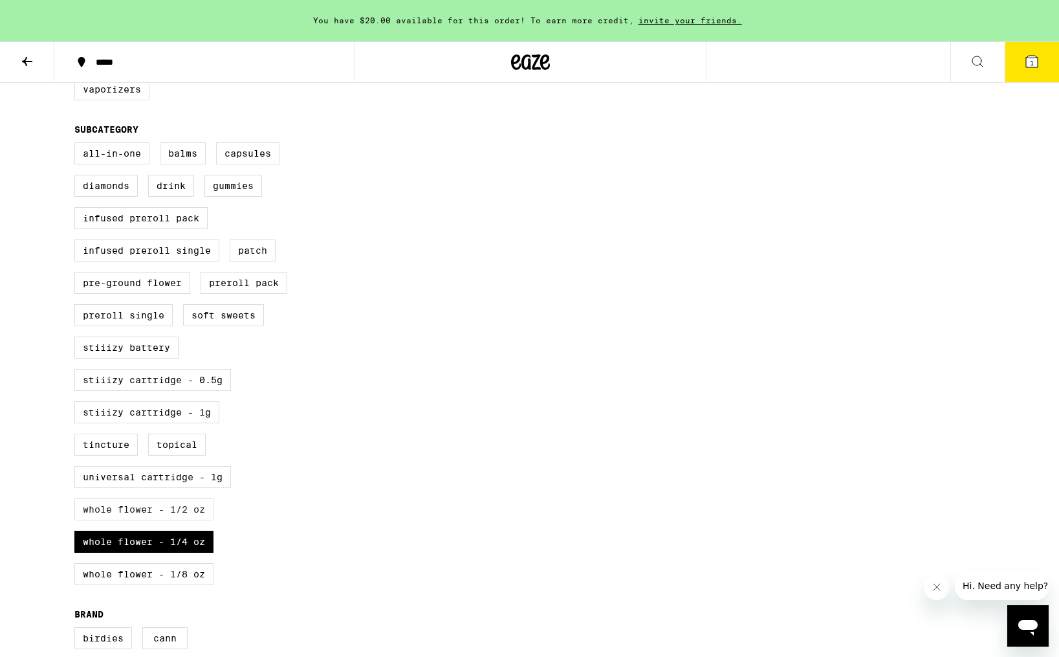
click at [177, 520] on label "Whole Flower - 1/2 oz" at bounding box center [143, 509] width 139 height 22
click at [78, 145] on input "Whole Flower - 1/2 oz" at bounding box center [77, 144] width 1 height 1
checkbox input "true"
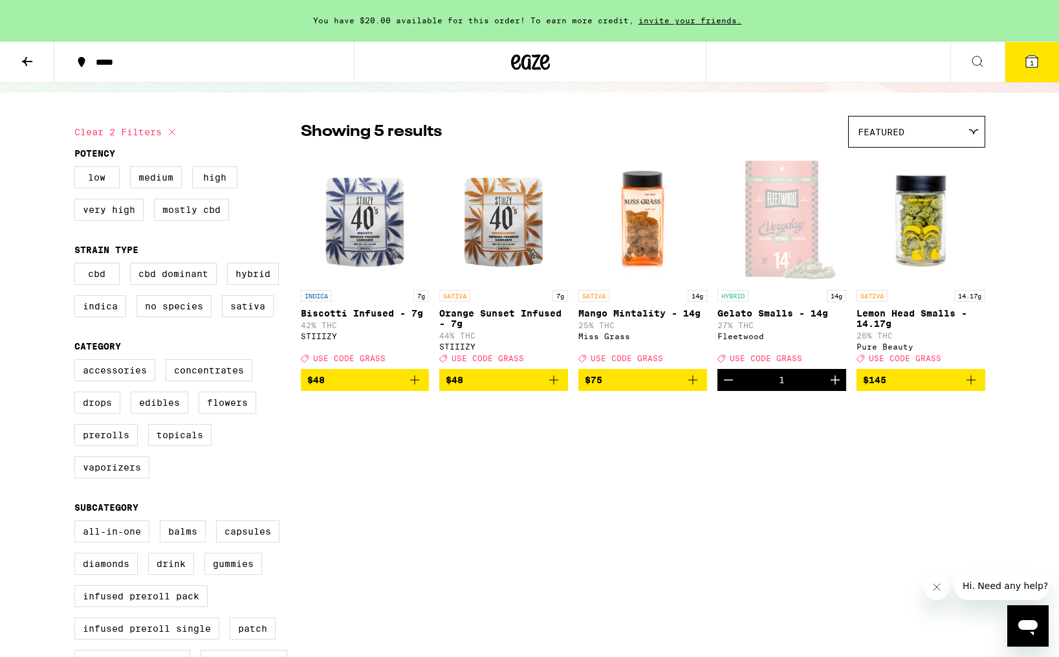
scroll to position [32, 0]
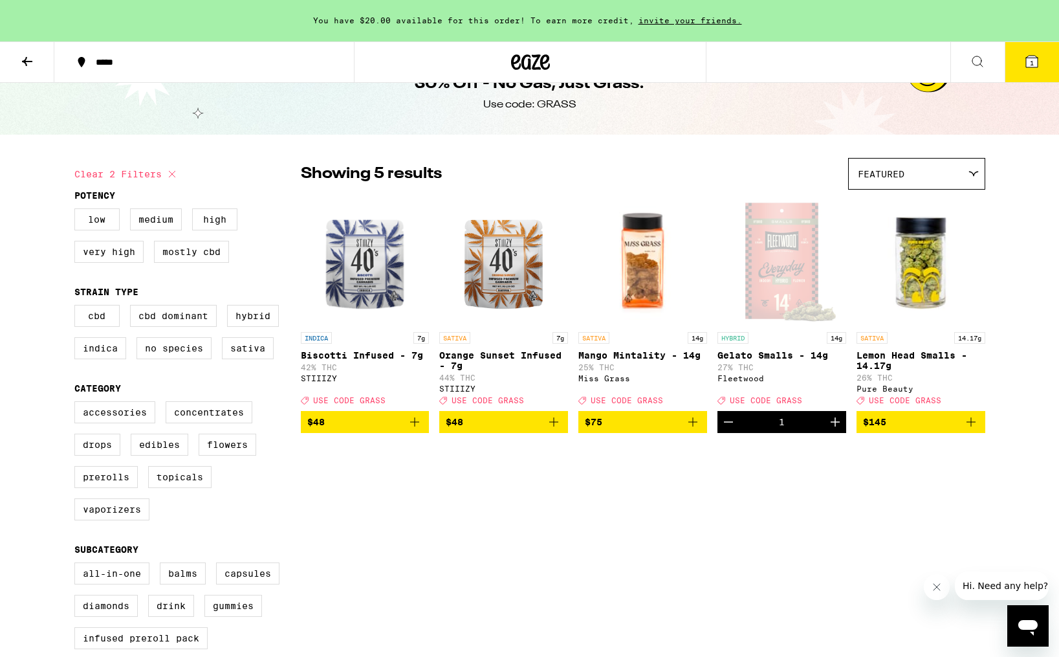
click at [414, 430] on icon "Add to bag" at bounding box center [415, 422] width 16 height 16
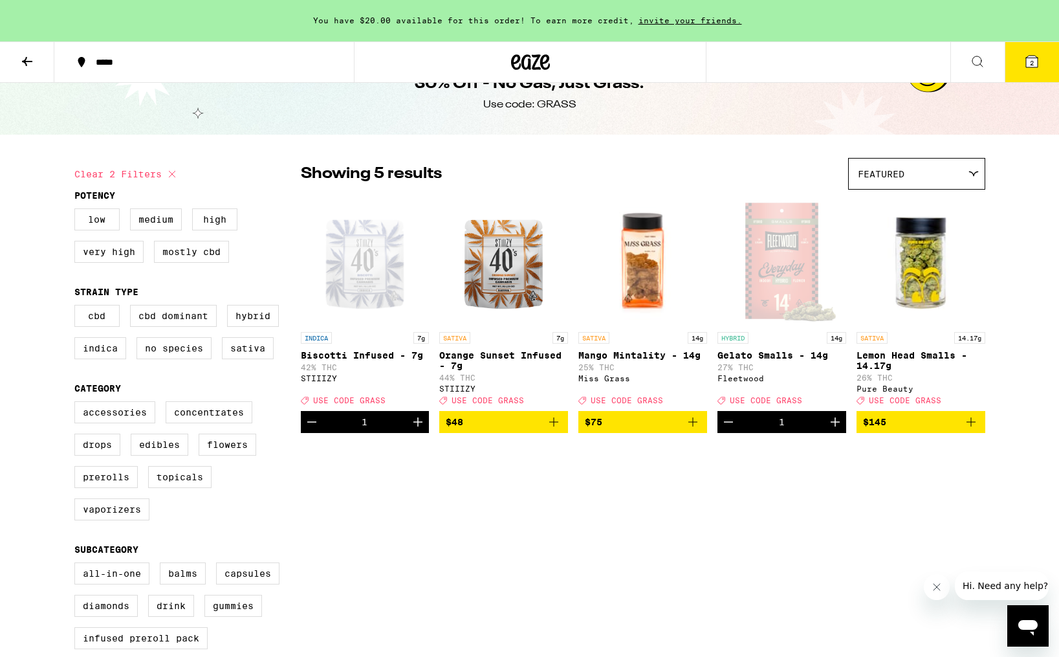
click at [555, 429] on icon "Add to bag" at bounding box center [554, 422] width 16 height 16
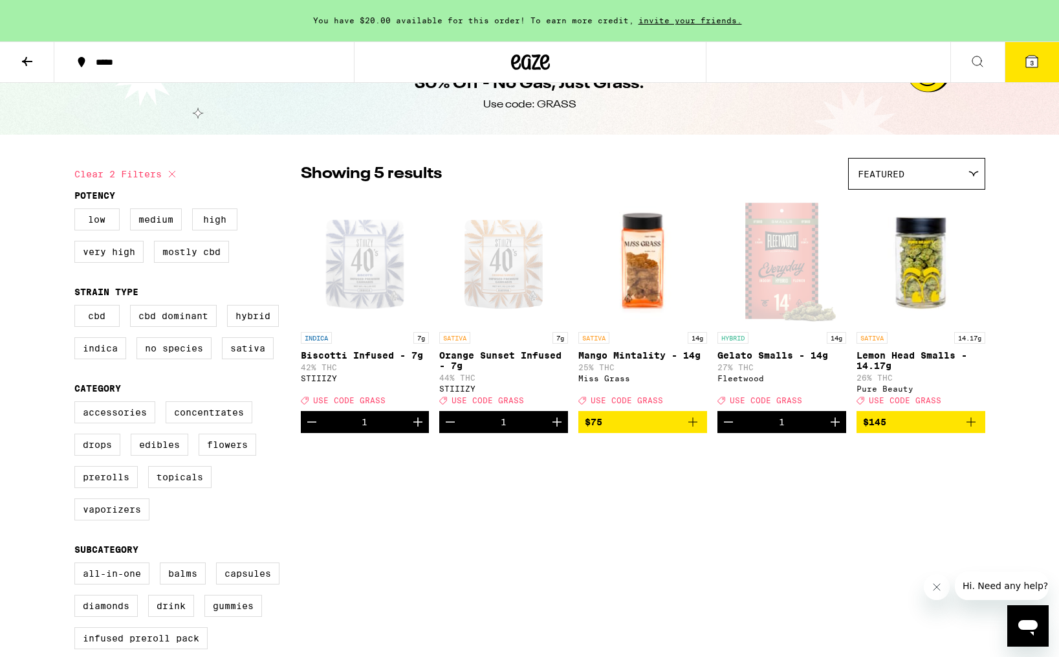
click at [1040, 59] on button "3" at bounding box center [1032, 62] width 54 height 40
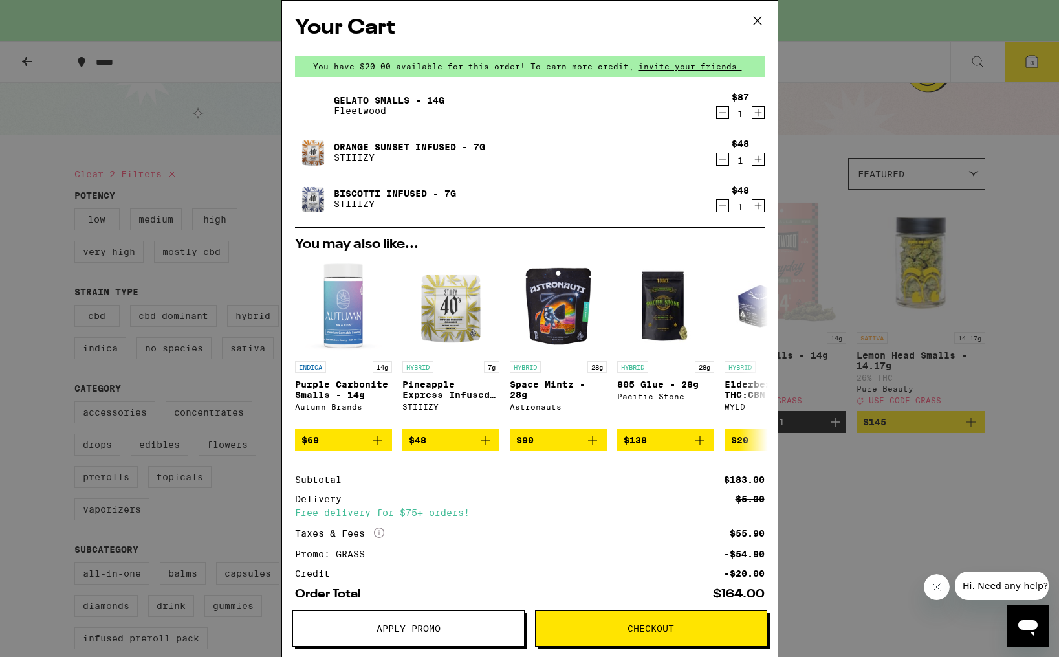
click at [362, 98] on link "Gelato Smalls - 14g" at bounding box center [389, 100] width 111 height 10
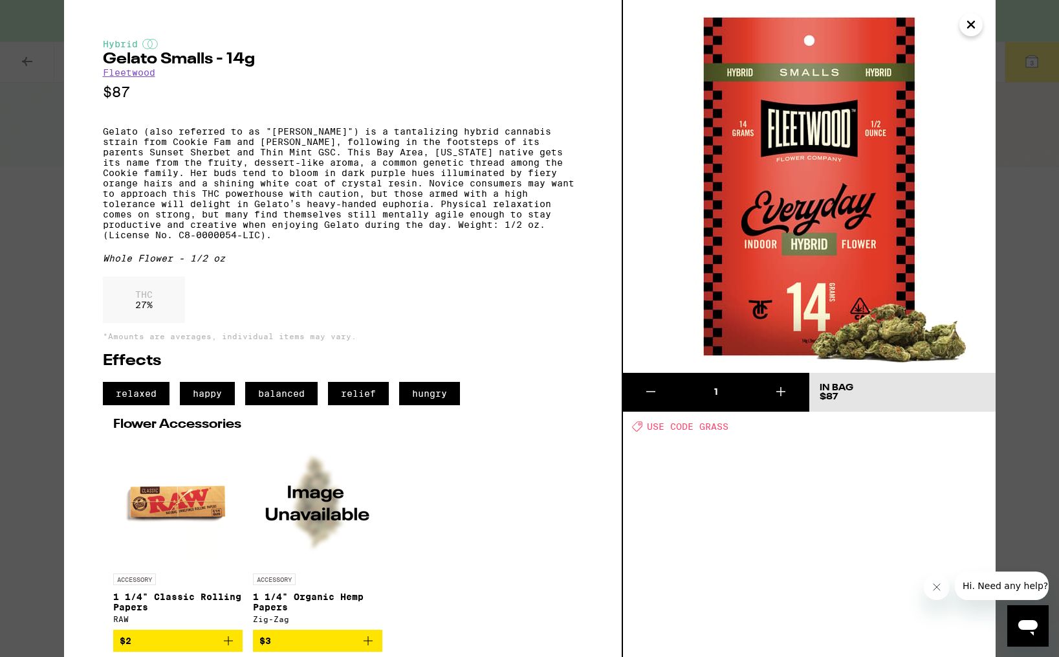
click at [977, 21] on icon "Close" at bounding box center [972, 24] width 16 height 19
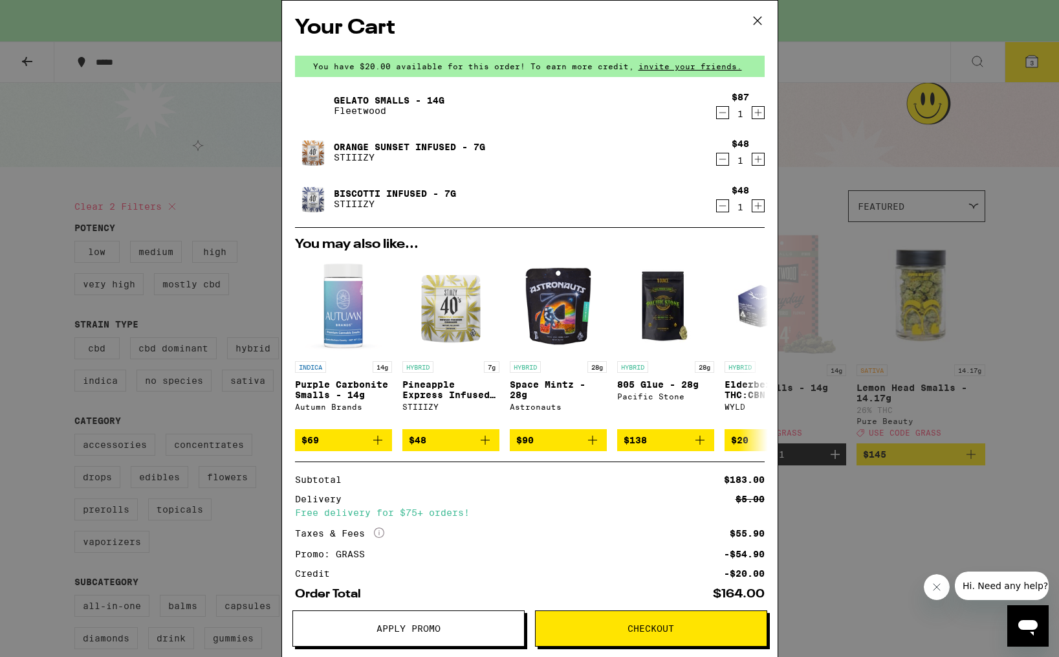
click at [446, 142] on link "Orange Sunset Infused - 7g" at bounding box center [409, 147] width 151 height 10
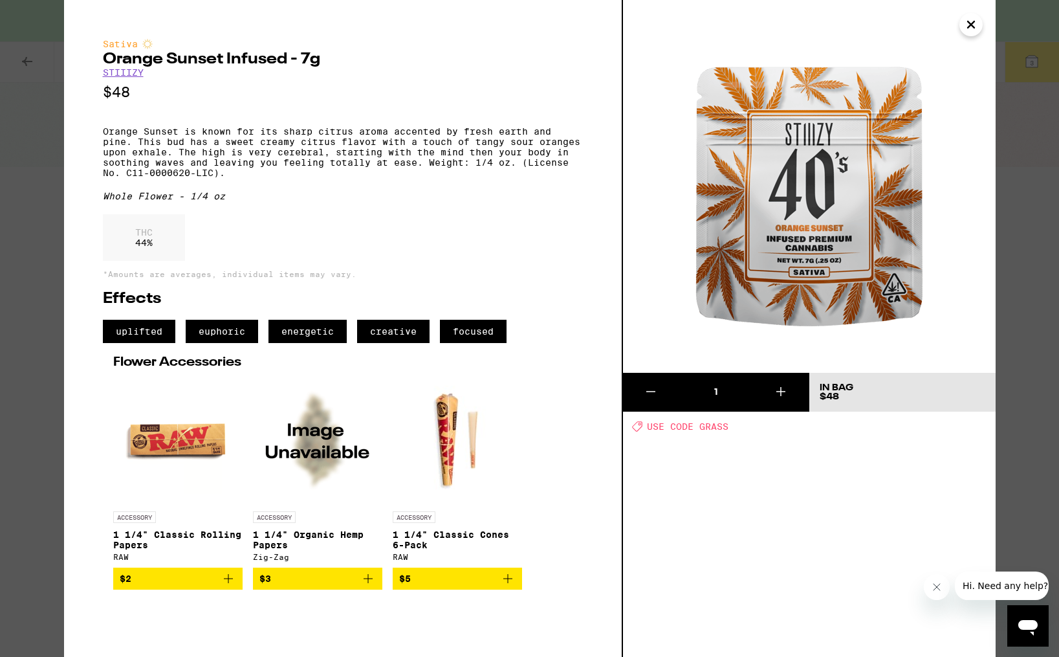
click at [968, 27] on icon "Close" at bounding box center [971, 24] width 6 height 6
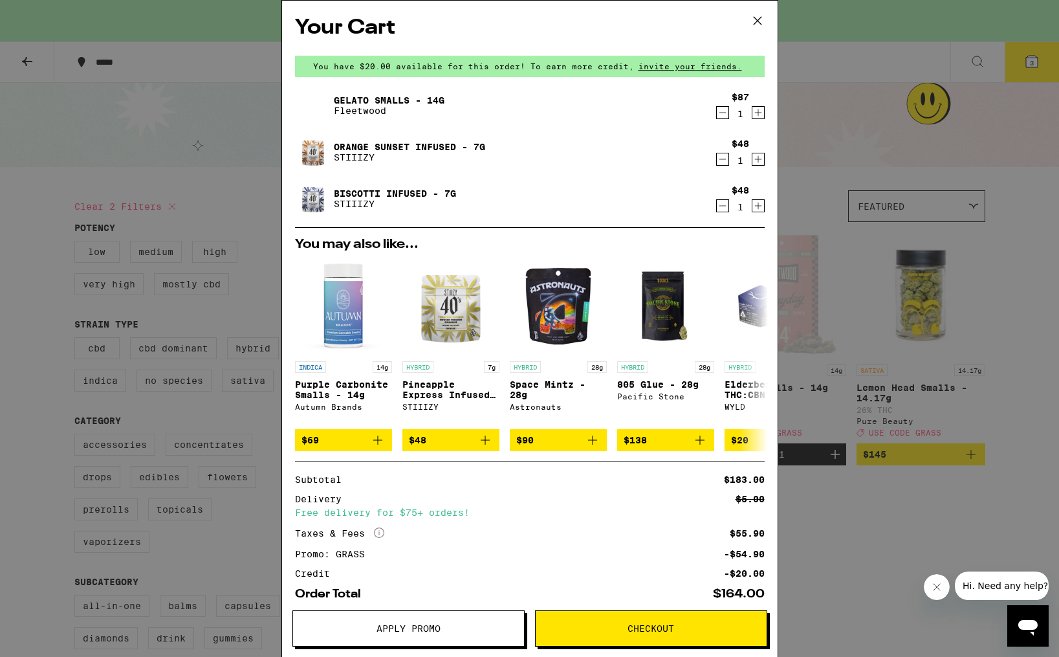
click at [408, 188] on link "Biscotti Infused - 7g" at bounding box center [395, 193] width 122 height 10
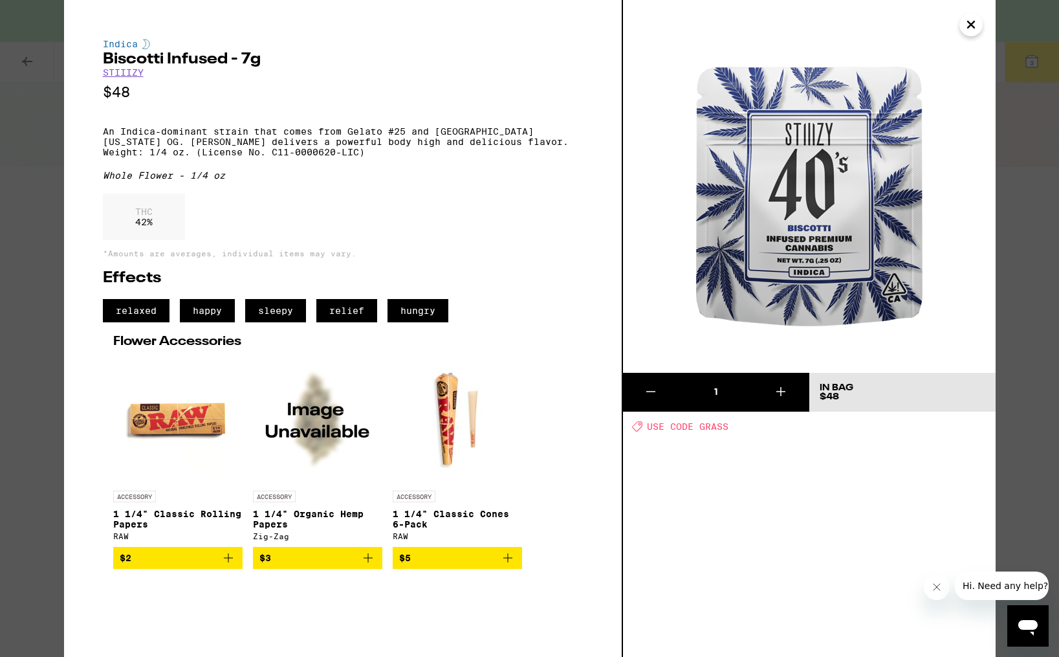
click at [969, 18] on icon "Close" at bounding box center [972, 24] width 16 height 19
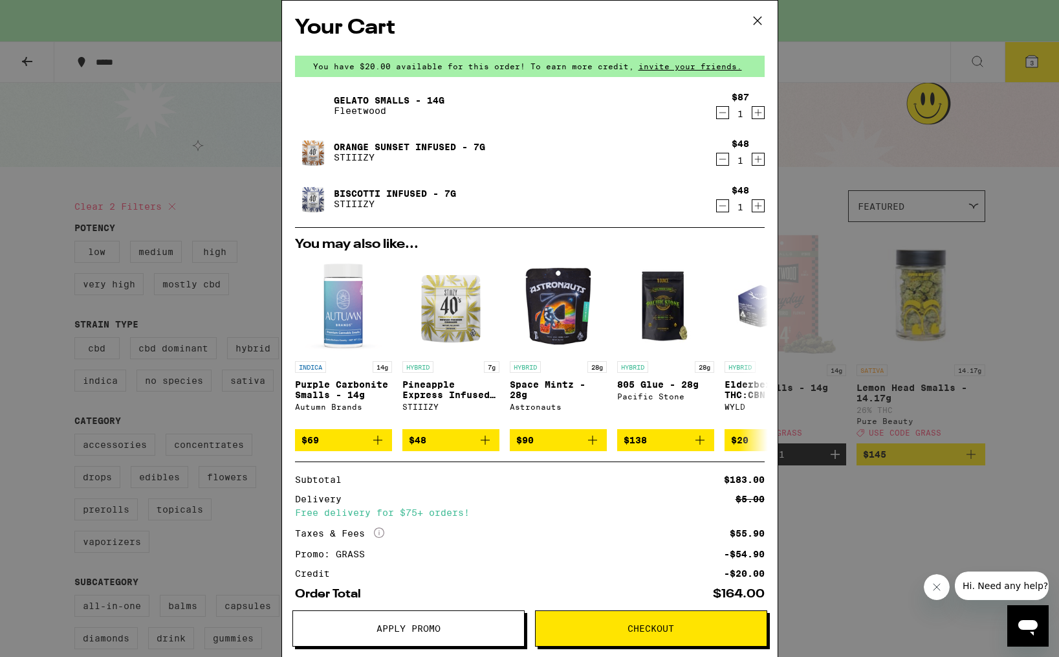
click at [411, 93] on div "Gelato Smalls - 14g Fleetwood" at bounding box center [505, 105] width 420 height 36
click at [408, 97] on link "Gelato Smalls - 14g" at bounding box center [389, 100] width 111 height 10
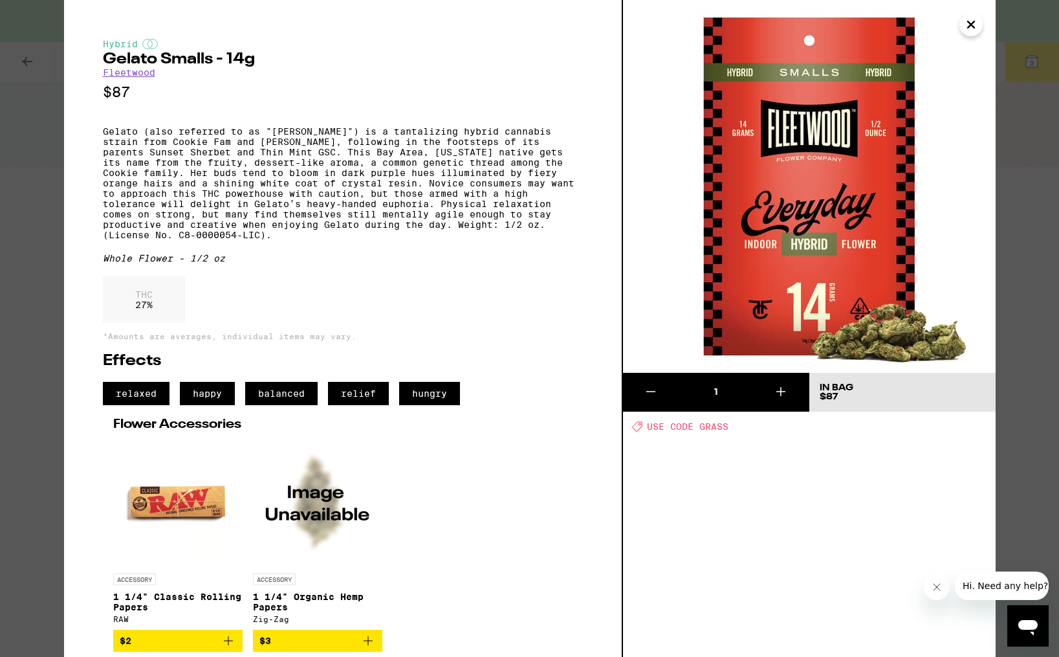
click at [967, 19] on icon "Close" at bounding box center [972, 24] width 16 height 19
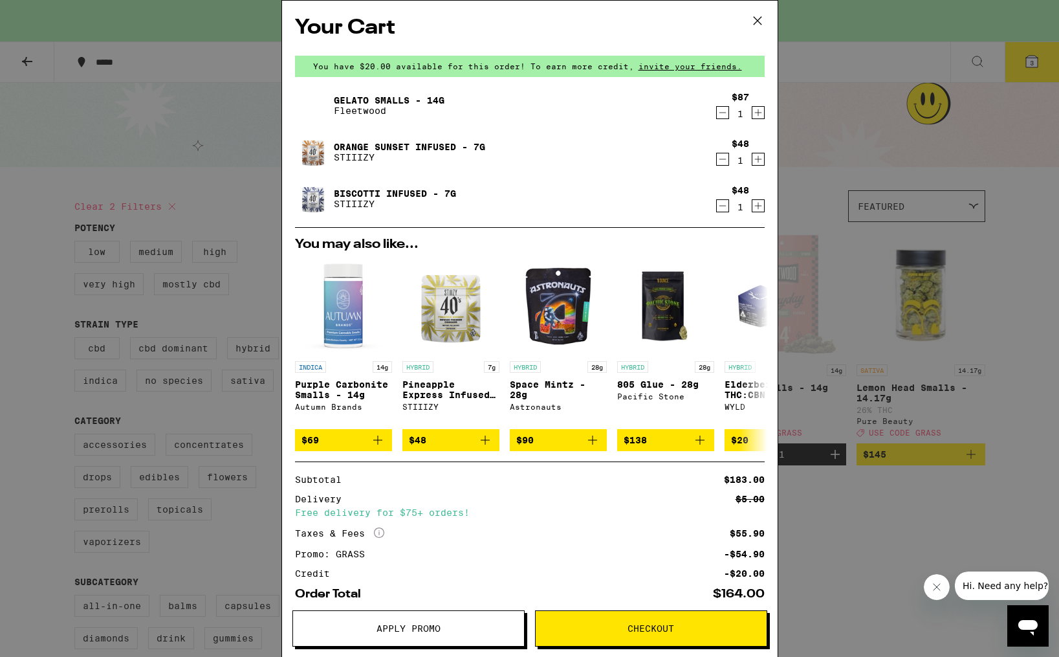
click at [724, 112] on icon "Decrement" at bounding box center [723, 113] width 12 height 16
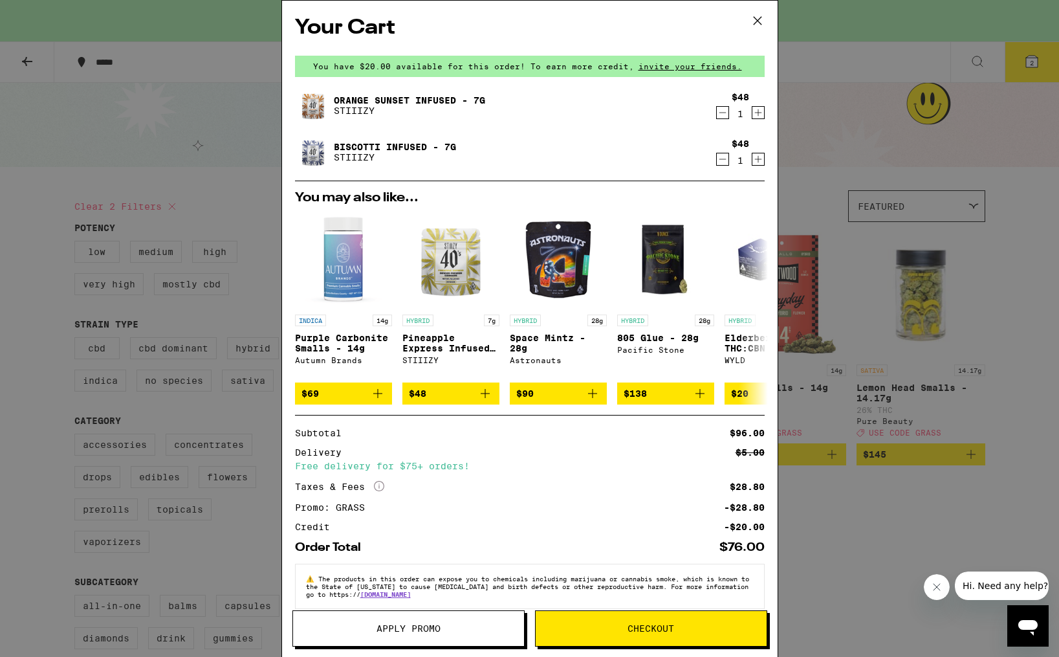
click at [755, 19] on icon at bounding box center [757, 21] width 8 height 8
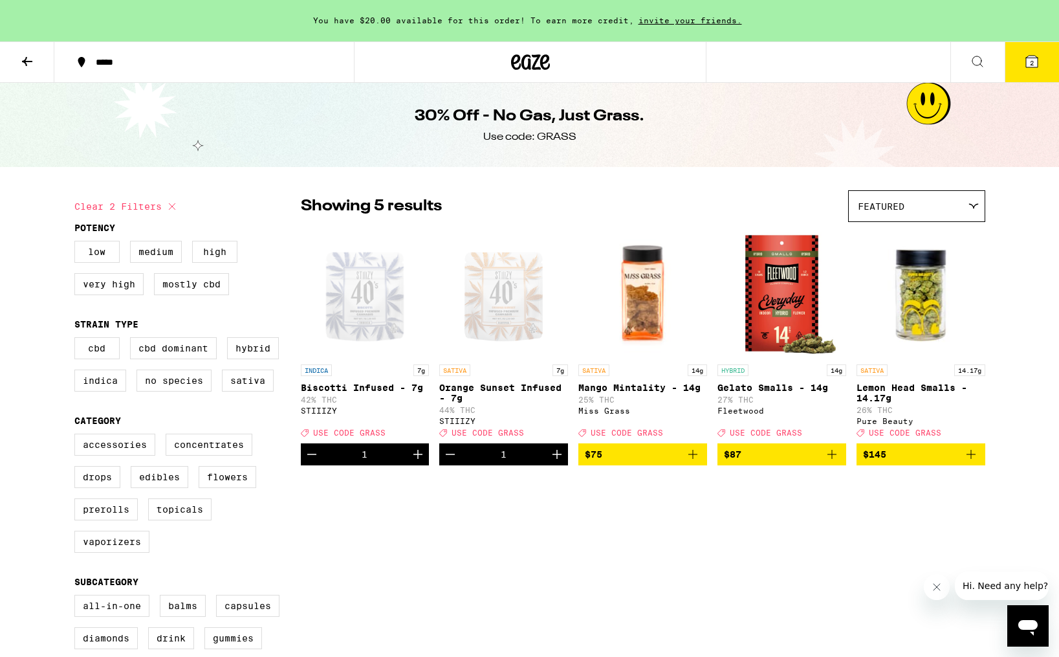
click at [823, 462] on span "$87" at bounding box center [782, 455] width 116 height 16
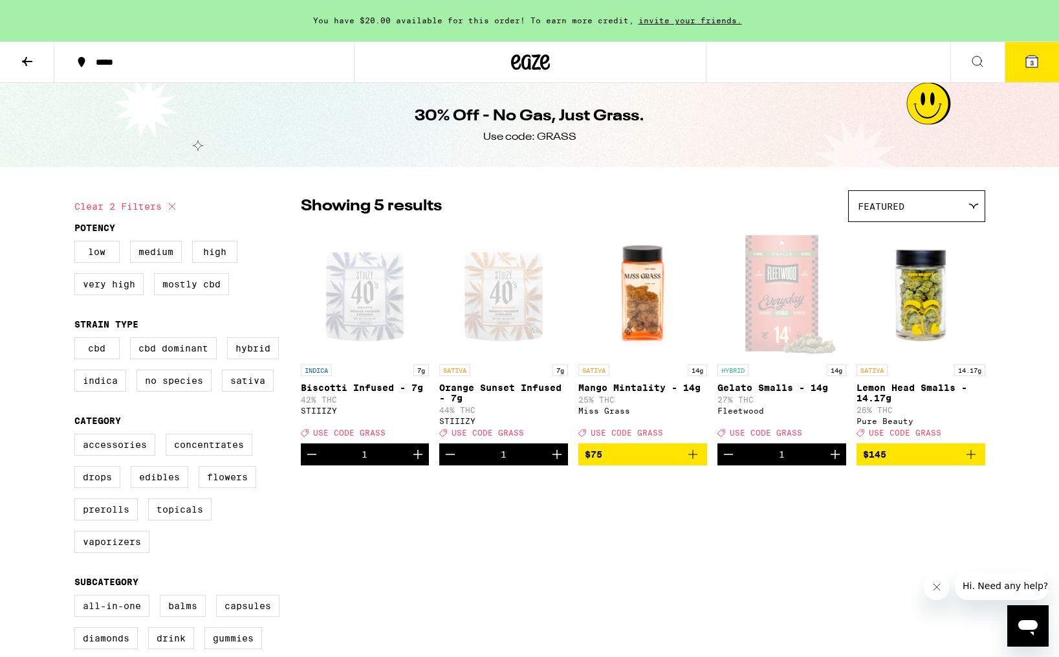
click at [1034, 56] on icon at bounding box center [1032, 62] width 12 height 12
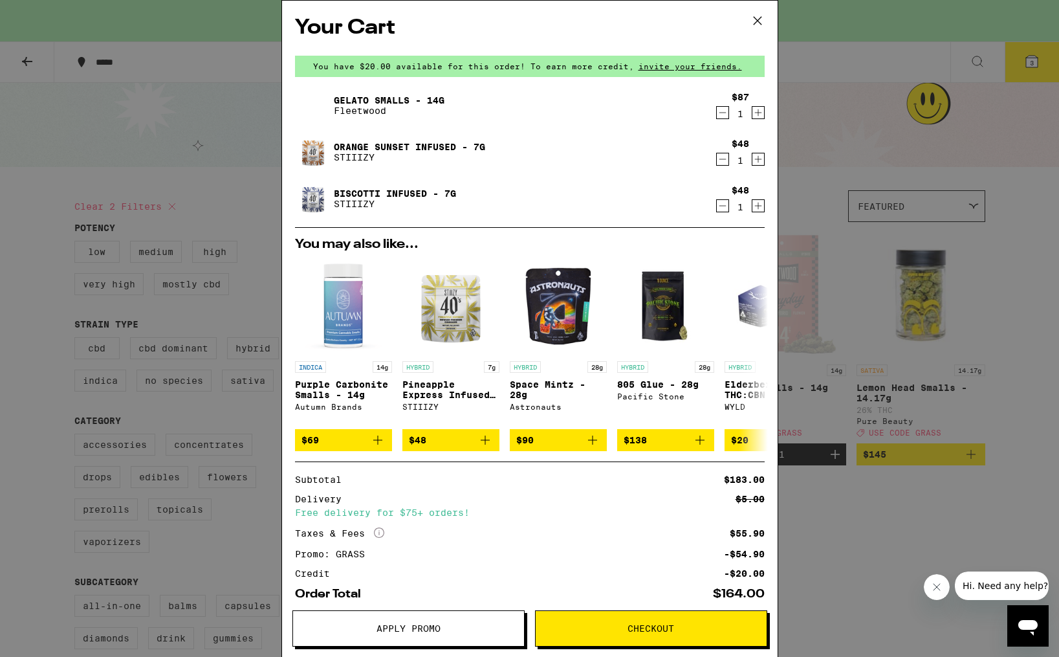
click at [722, 158] on icon "Decrement" at bounding box center [723, 159] width 12 height 16
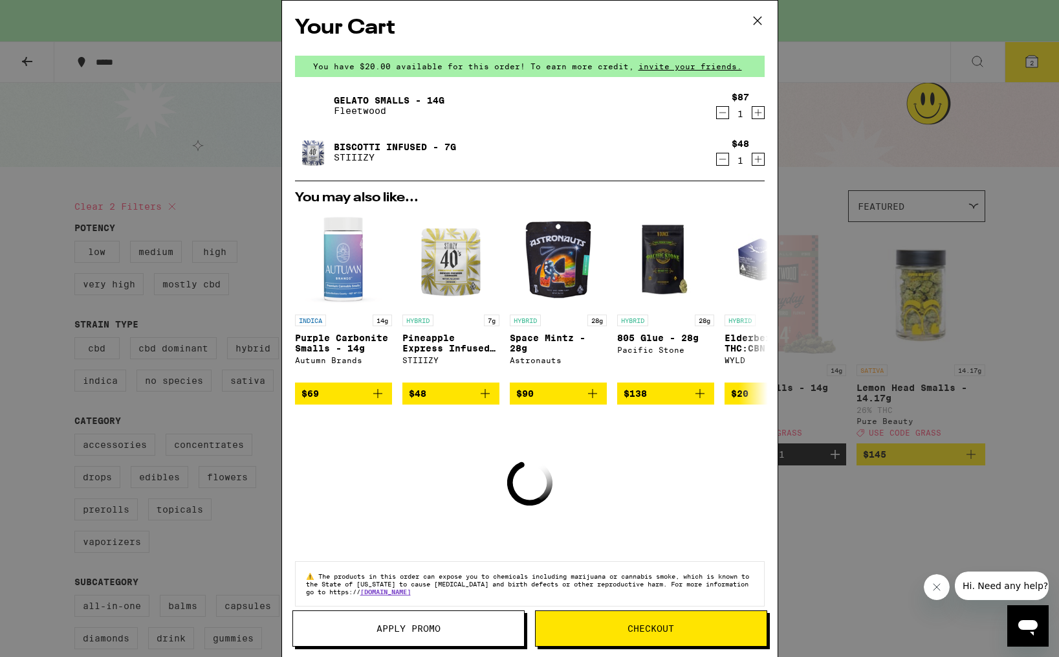
click at [718, 155] on icon "Decrement" at bounding box center [723, 159] width 12 height 16
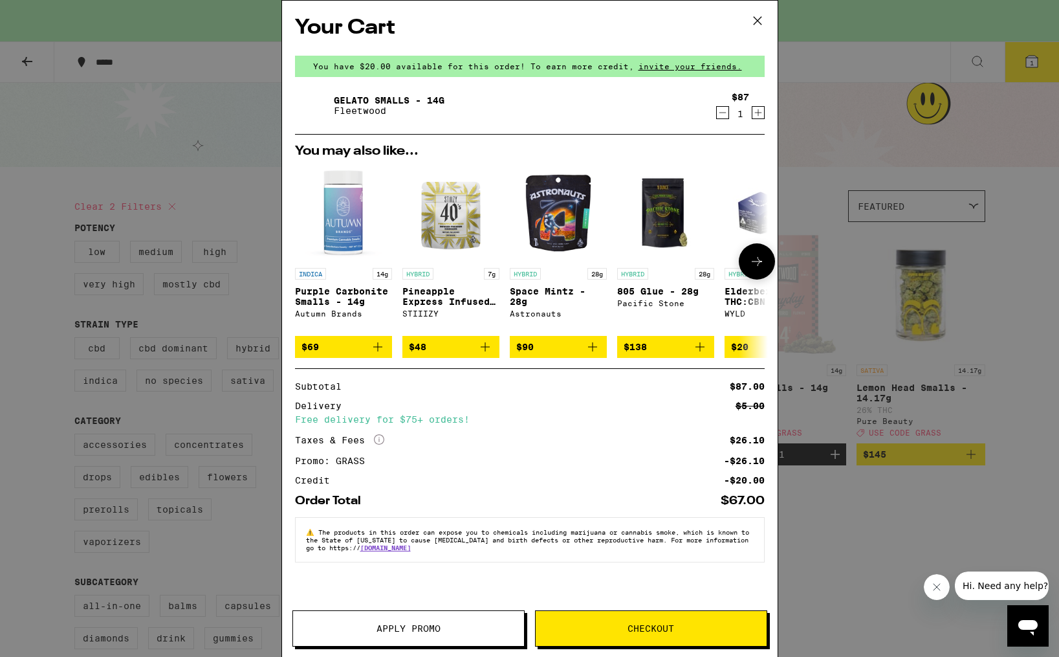
click at [707, 355] on icon "Add to bag" at bounding box center [700, 347] width 16 height 16
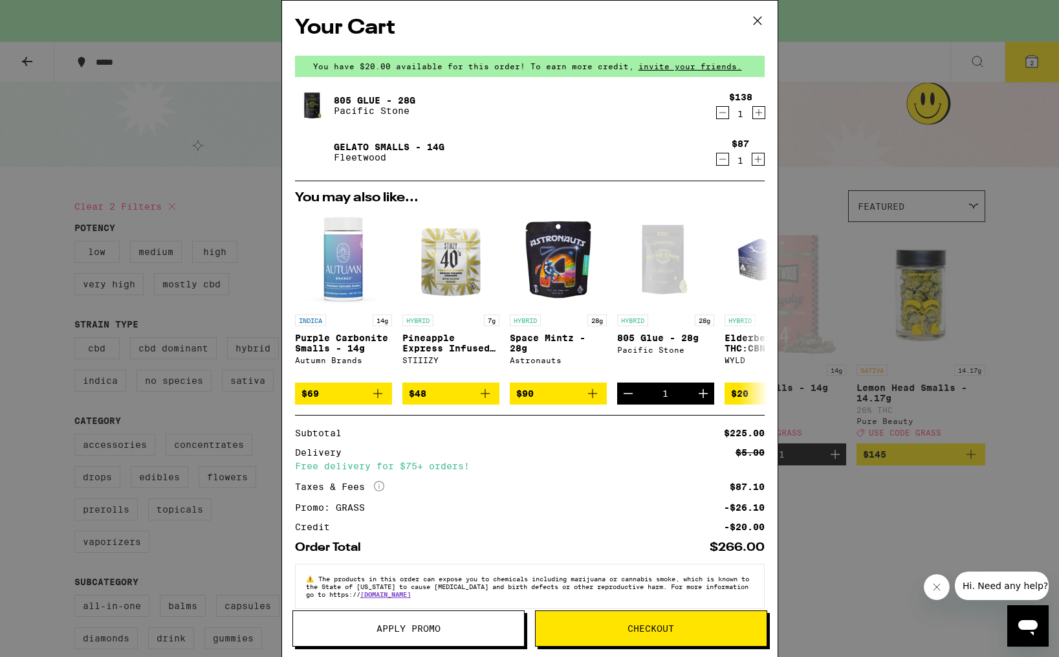
click at [725, 160] on icon "Decrement" at bounding box center [723, 159] width 12 height 16
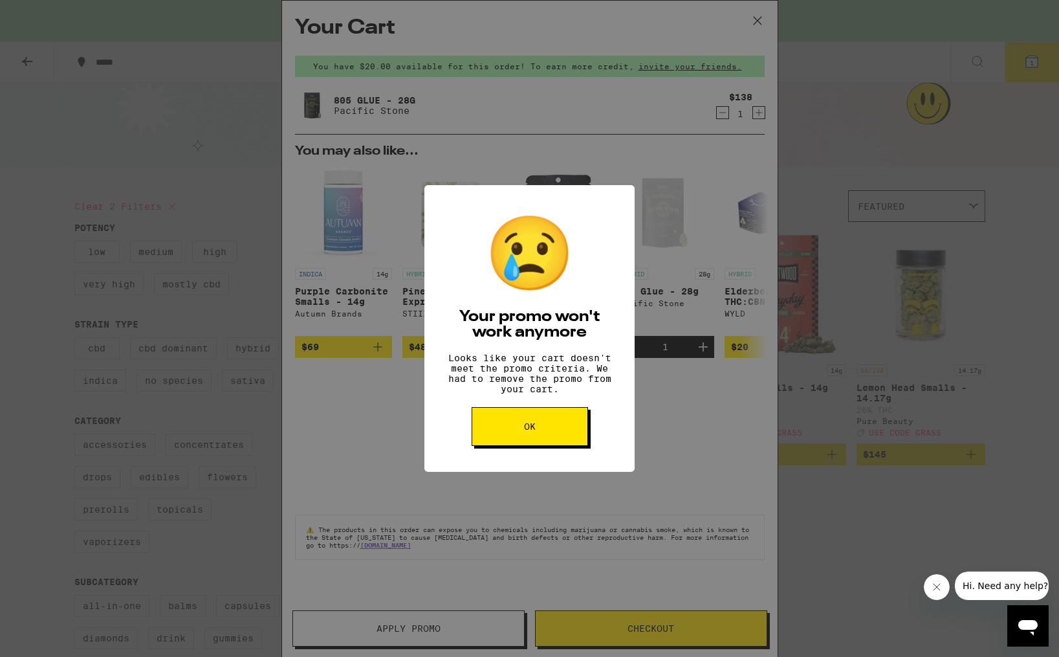
click at [553, 439] on button "OK" at bounding box center [530, 426] width 116 height 39
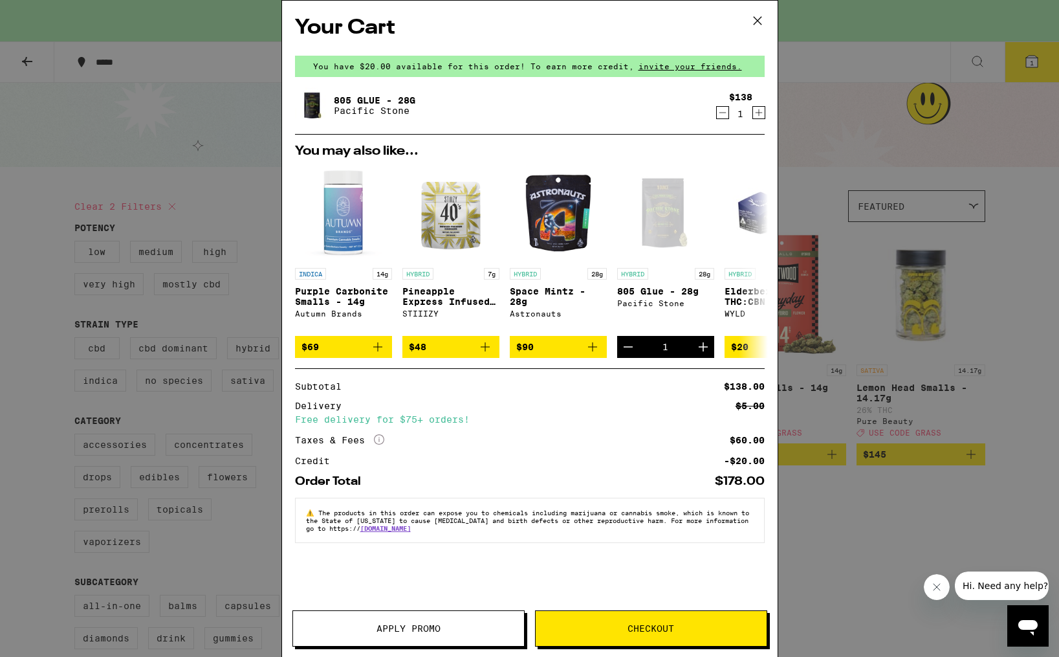
click at [750, 17] on icon at bounding box center [757, 20] width 19 height 19
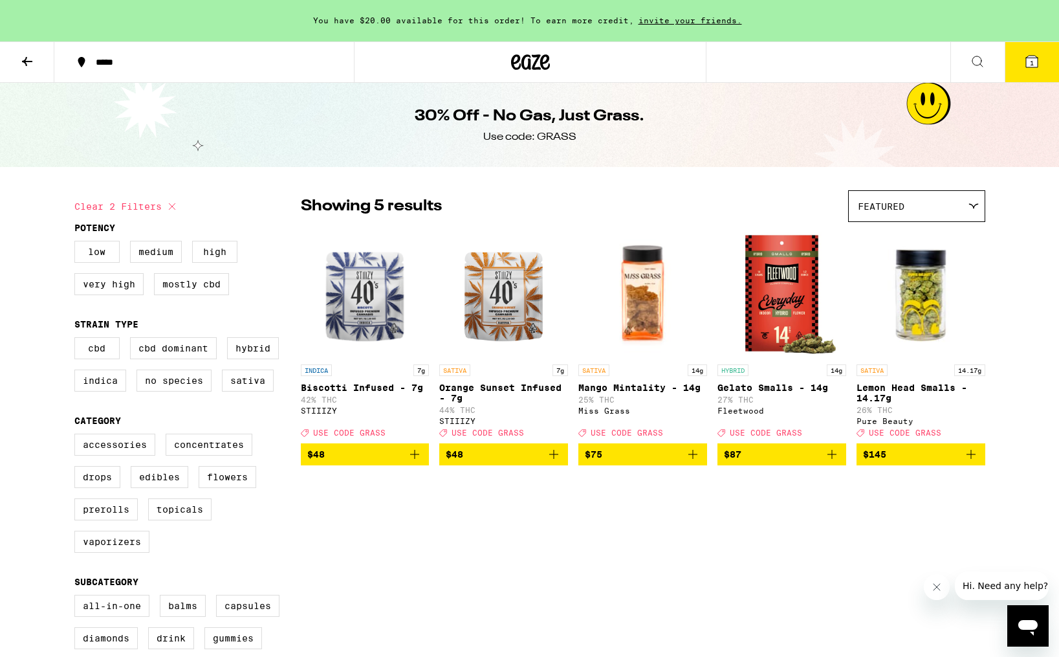
click at [766, 462] on span "$87" at bounding box center [782, 455] width 116 height 16
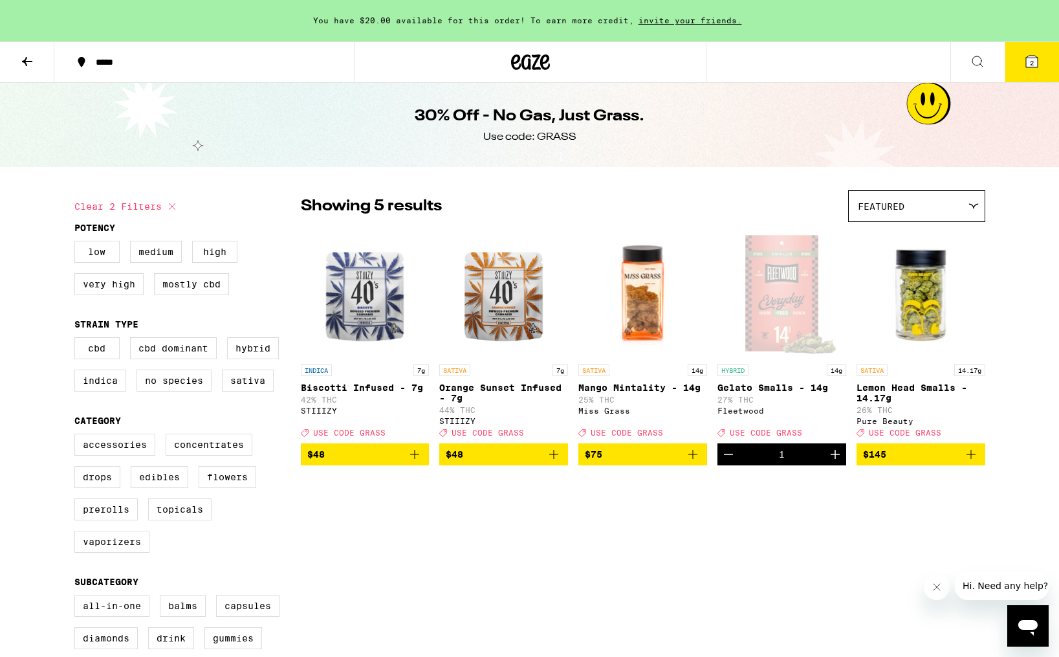
click at [1027, 47] on button "2" at bounding box center [1032, 62] width 54 height 40
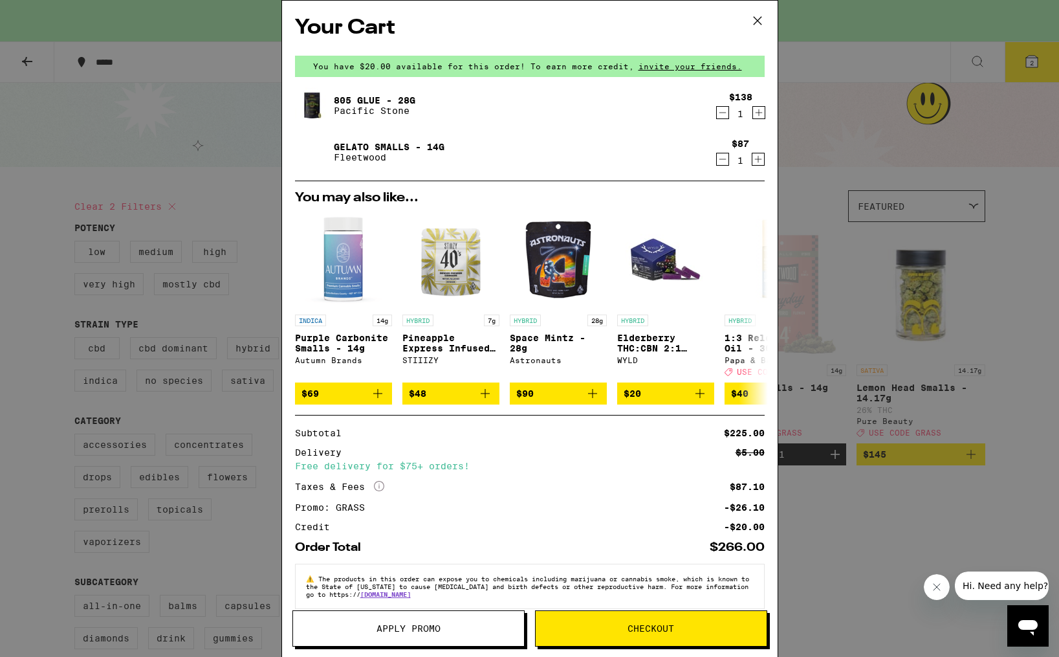
click at [723, 111] on icon "Decrement" at bounding box center [723, 113] width 12 height 16
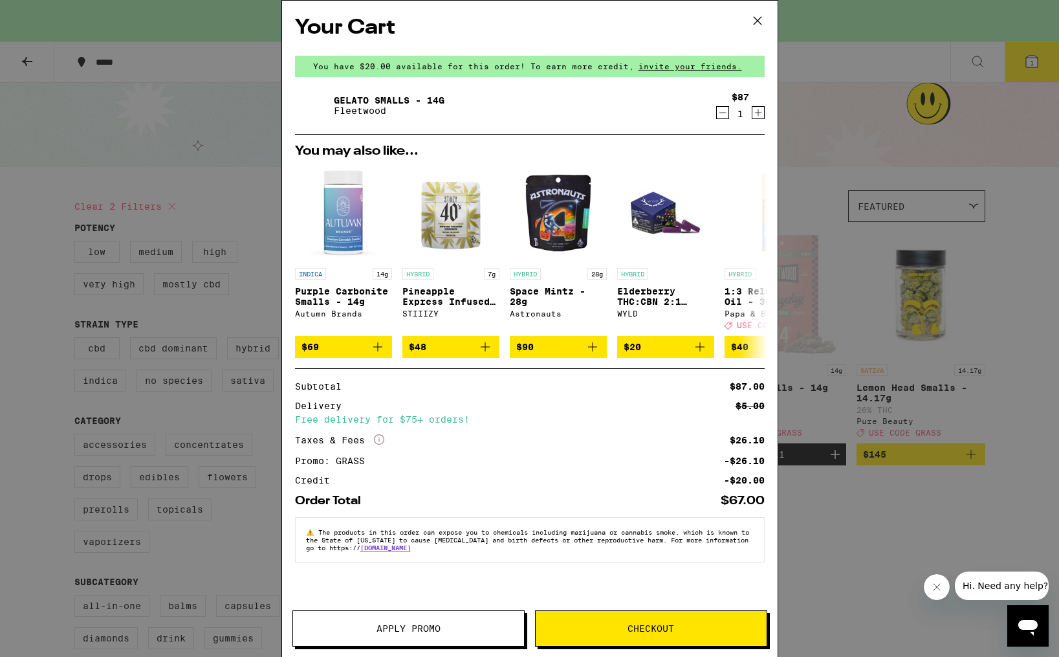
click at [755, 18] on icon at bounding box center [757, 21] width 8 height 8
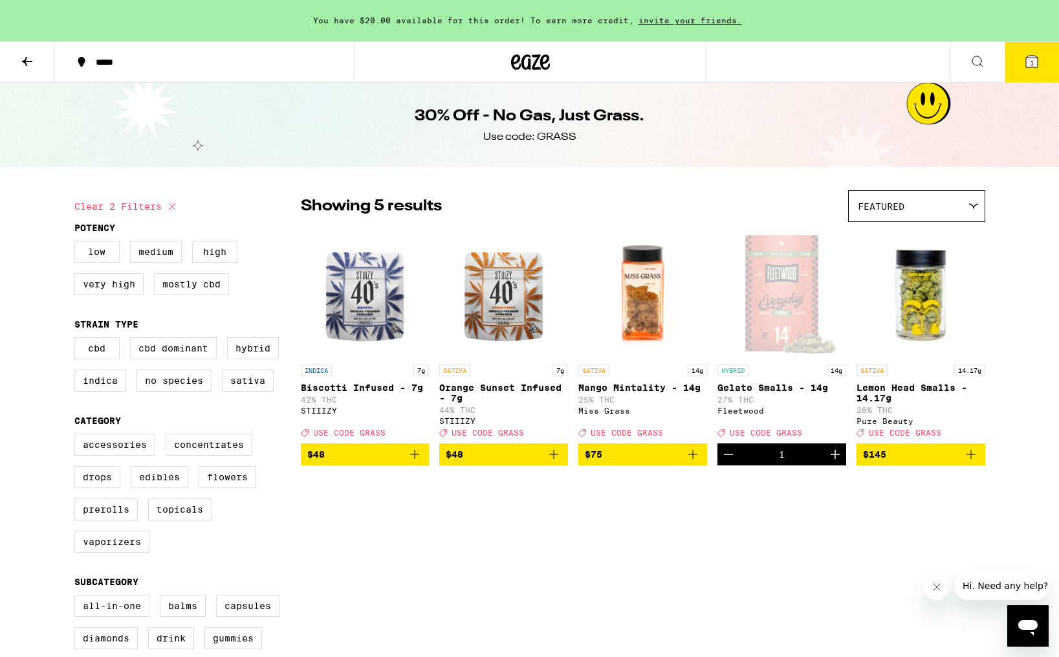
click at [550, 459] on icon "Add to bag" at bounding box center [554, 455] width 16 height 16
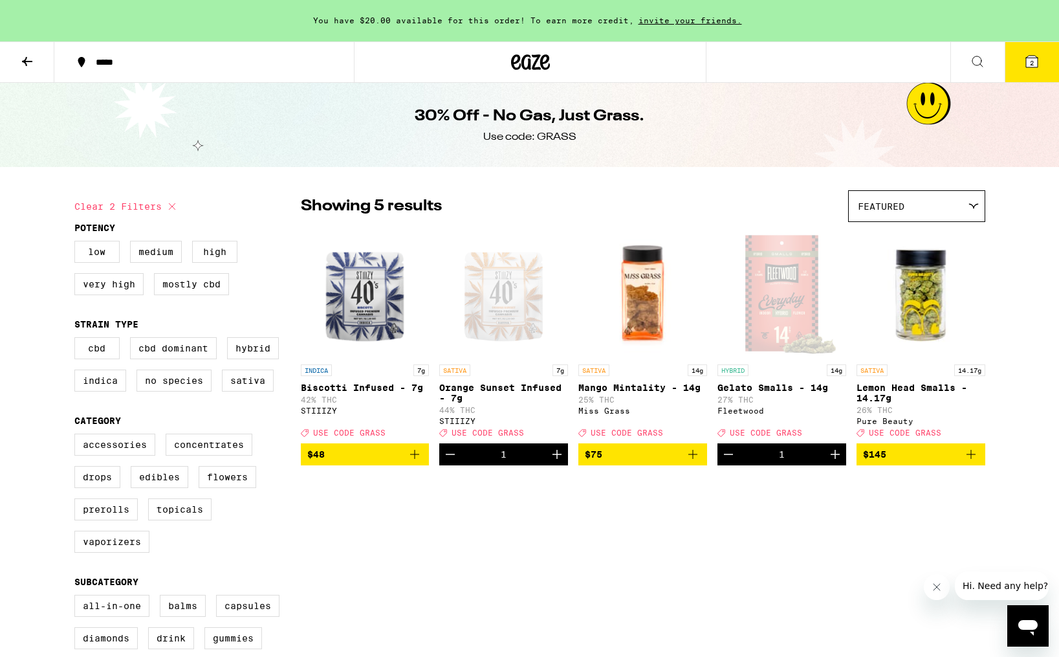
click at [404, 462] on span "$48" at bounding box center [365, 455] width 116 height 16
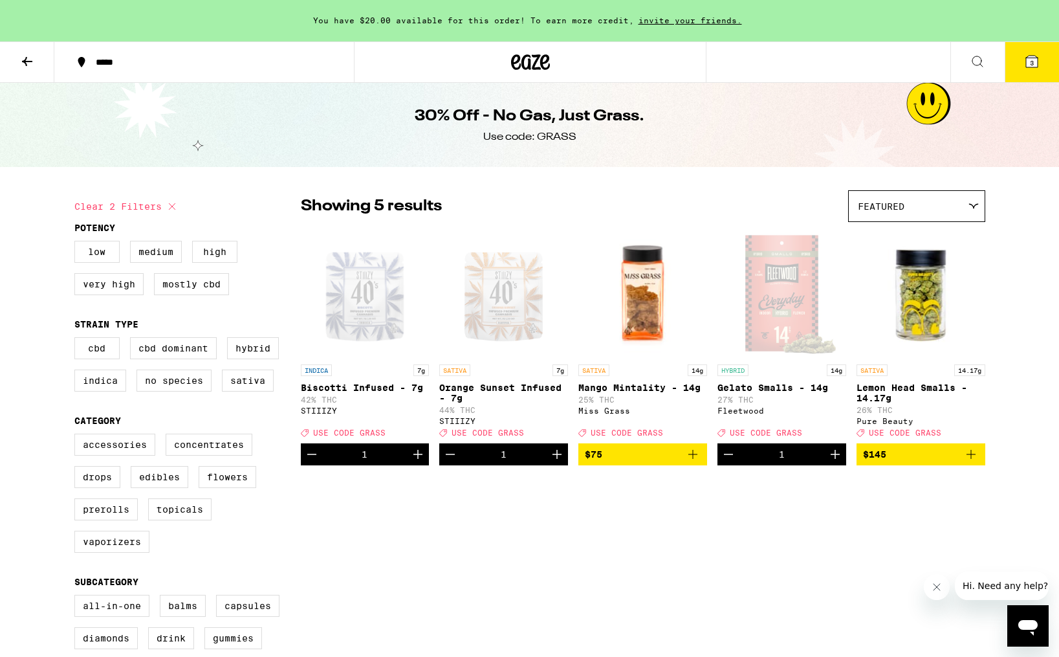
click at [1036, 75] on button "3" at bounding box center [1032, 62] width 54 height 40
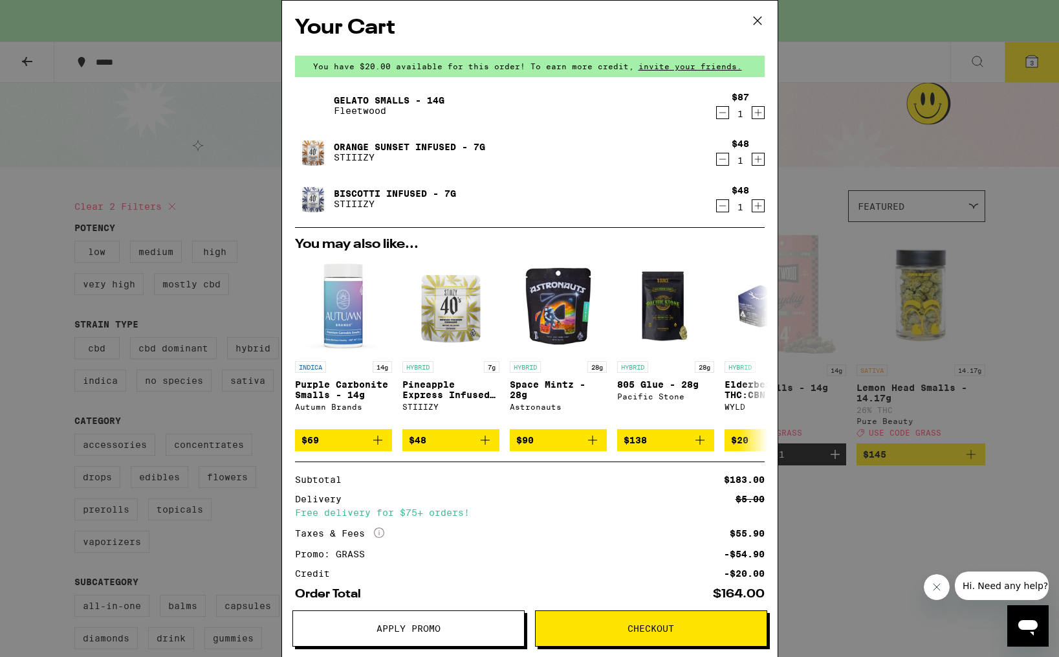
click at [719, 115] on icon "Decrement" at bounding box center [723, 113] width 12 height 16
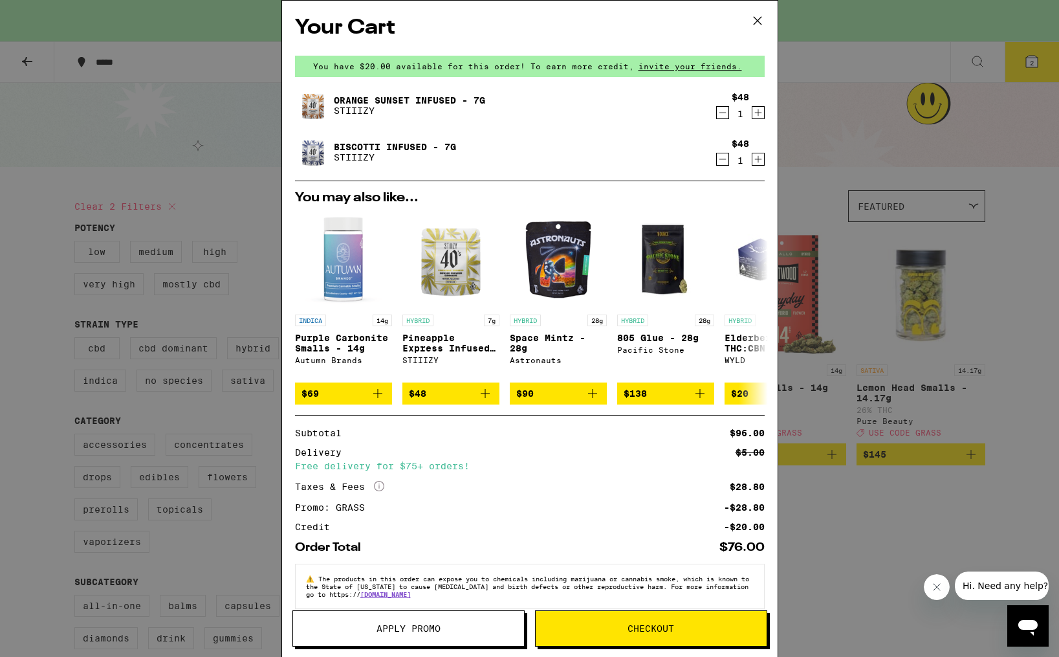
click at [629, 628] on span "Checkout" at bounding box center [651, 628] width 47 height 9
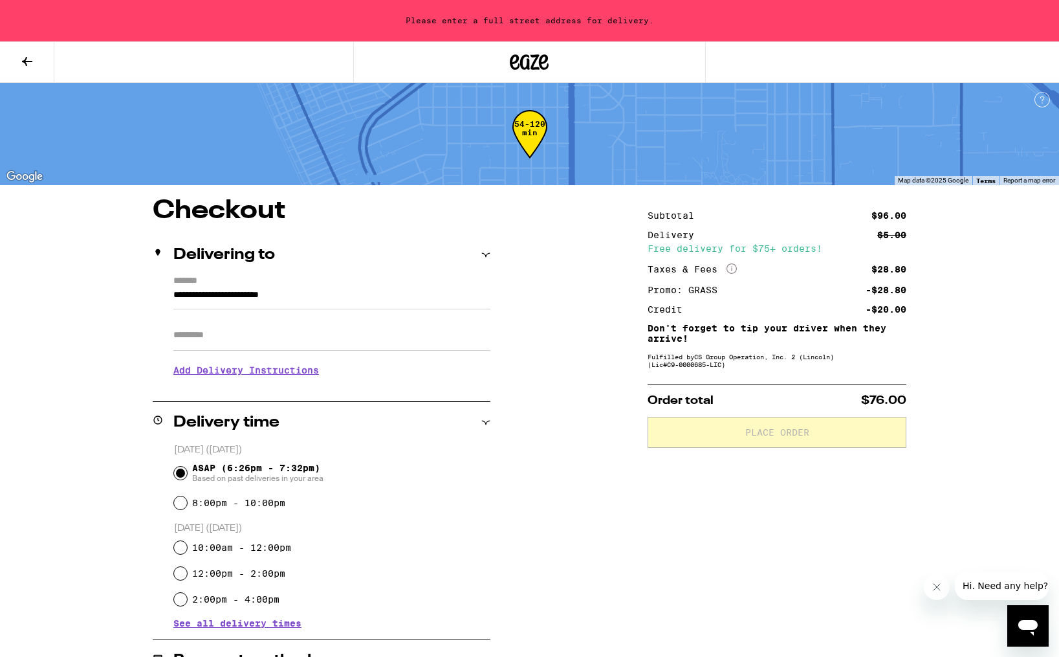
click at [351, 302] on input "**********" at bounding box center [331, 298] width 317 height 22
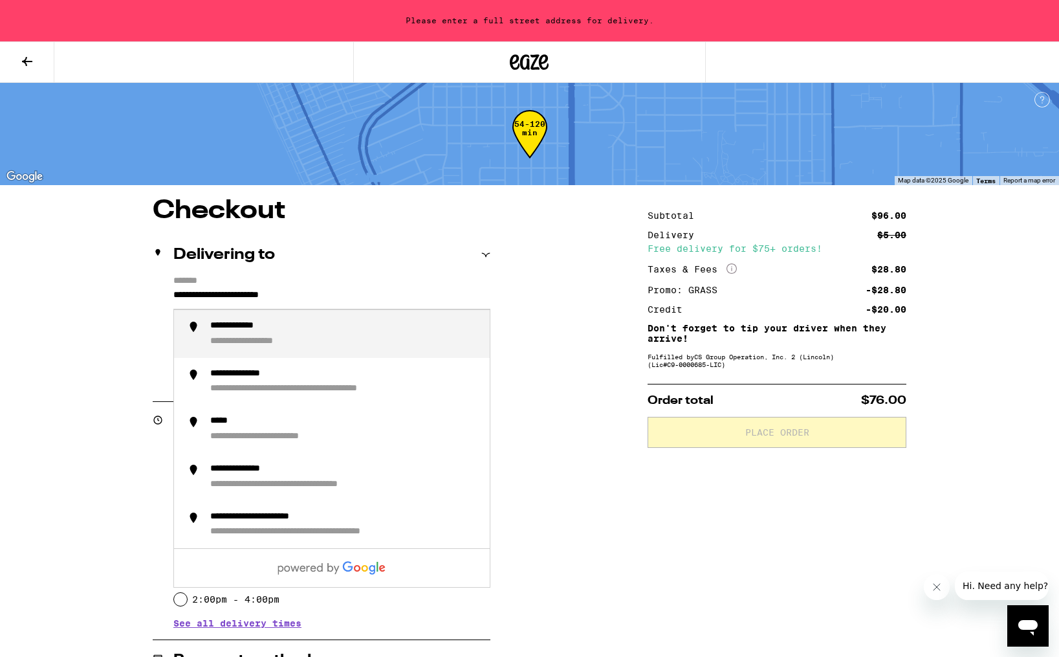
click at [351, 302] on input "**********" at bounding box center [331, 298] width 317 height 22
drag, startPoint x: 351, startPoint y: 302, endPoint x: 297, endPoint y: 344, distance: 68.7
click at [297, 344] on div "**********" at bounding box center [260, 342] width 100 height 12
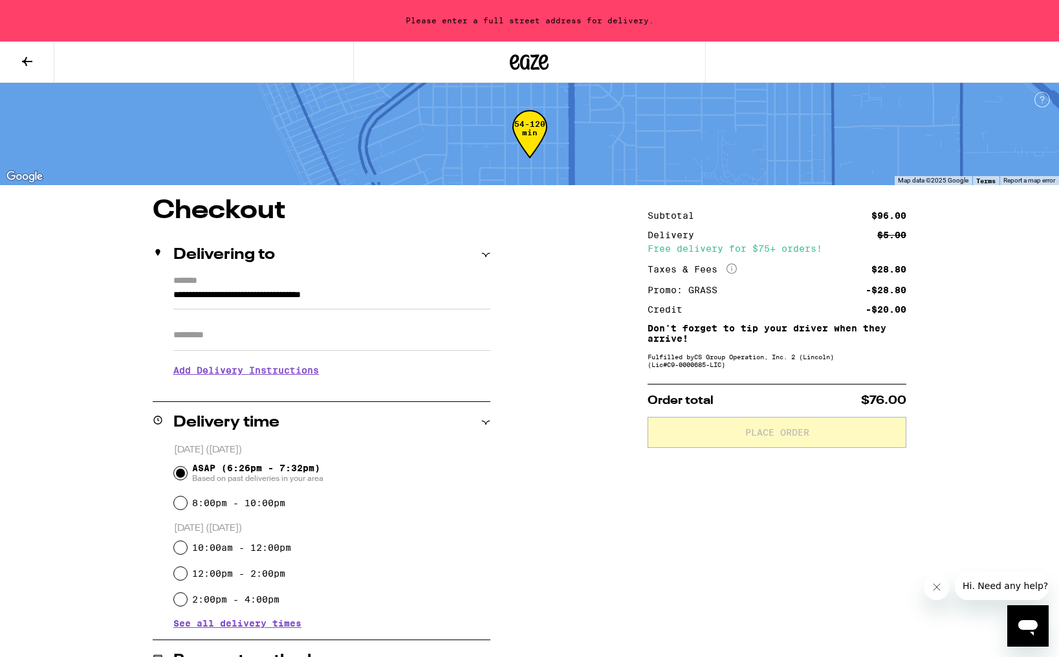
type input "**********"
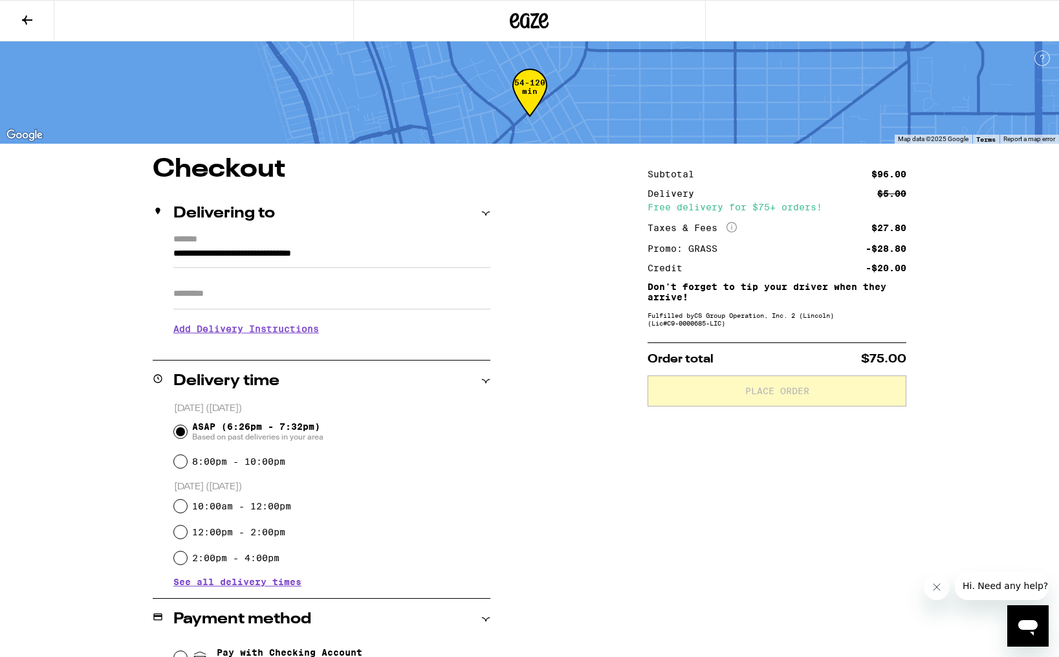
click at [337, 293] on input "Apt/Suite" at bounding box center [331, 293] width 317 height 31
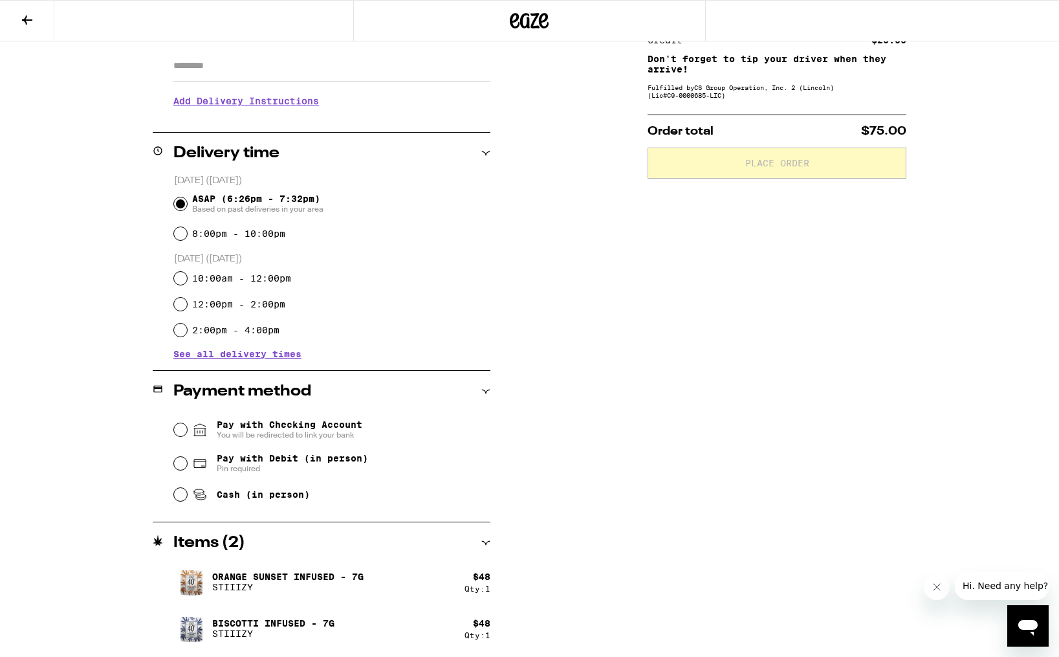
scroll to position [228, 0]
click at [184, 490] on div "Cash (in person)" at bounding box center [332, 494] width 316 height 28
click at [177, 496] on input "Cash (in person)" at bounding box center [180, 493] width 13 height 13
radio input "true"
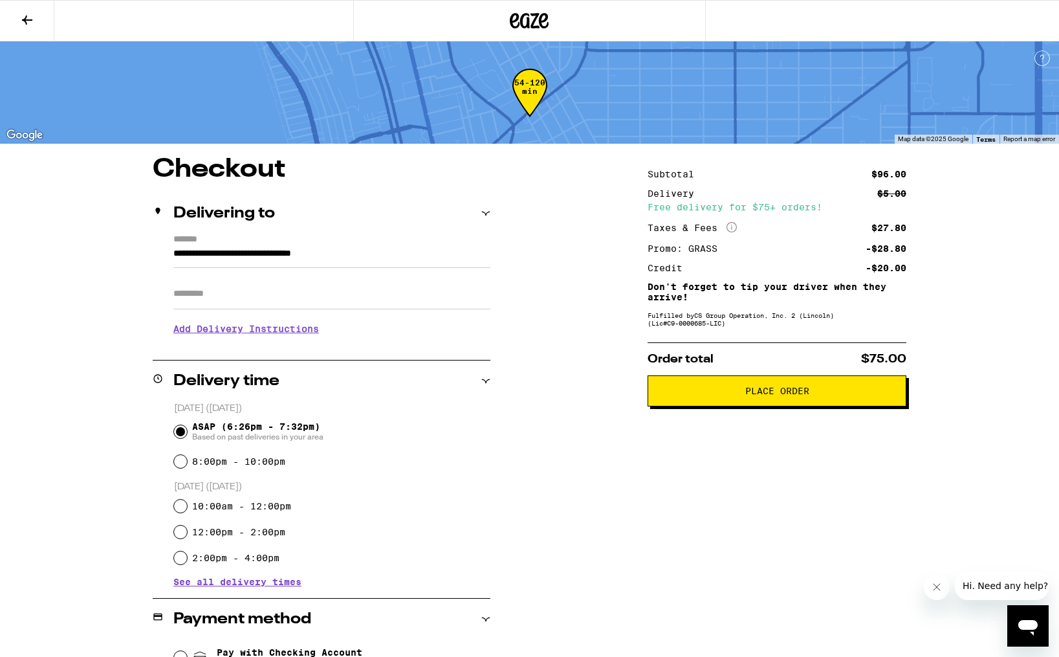
scroll to position [0, 0]
click at [765, 393] on button "Place Order" at bounding box center [777, 390] width 259 height 31
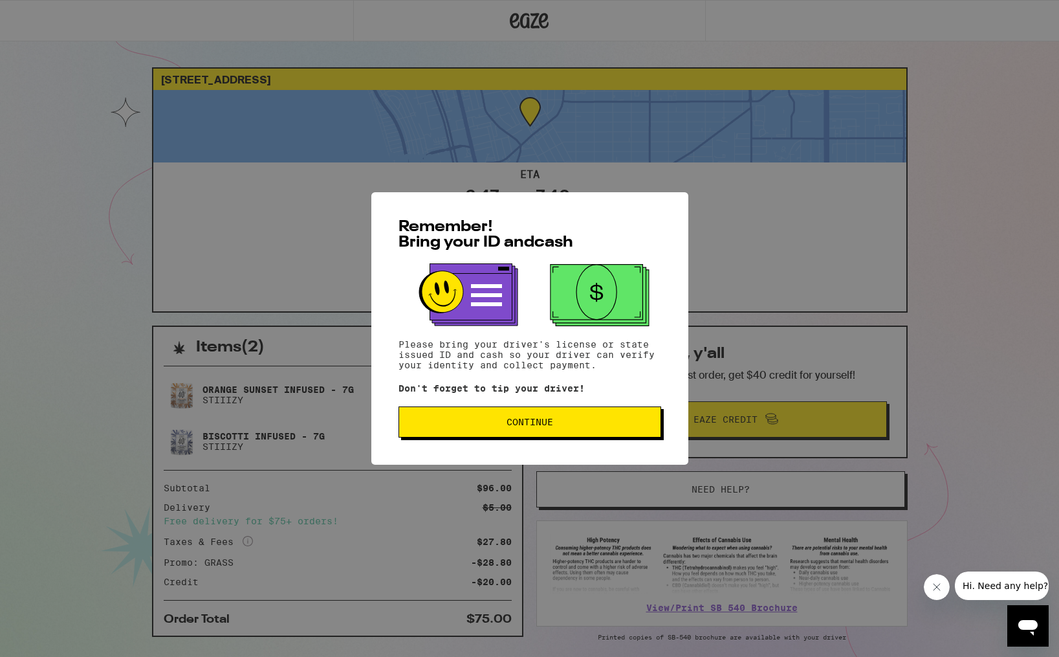
click at [596, 421] on span "Continue" at bounding box center [530, 421] width 241 height 9
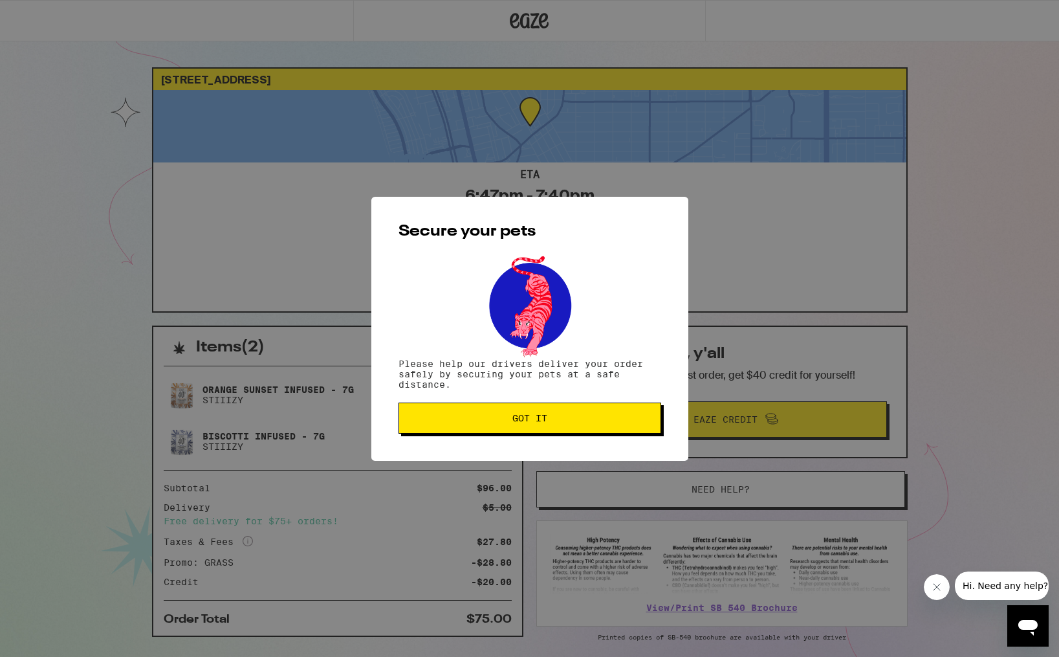
click at [596, 420] on span "Got it" at bounding box center [530, 418] width 241 height 9
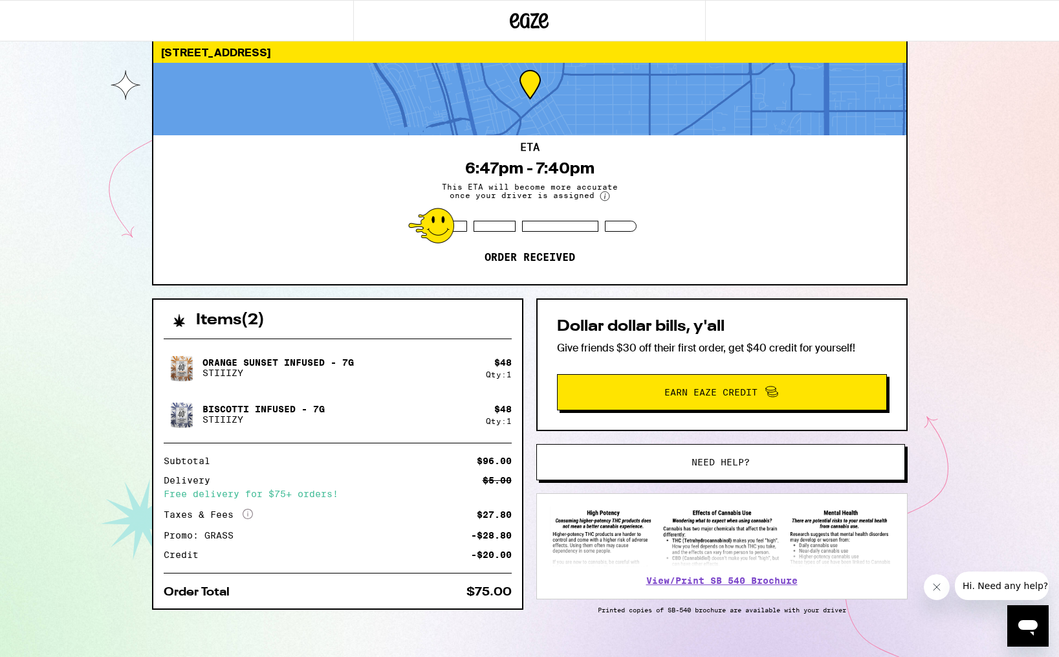
scroll to position [45, 0]
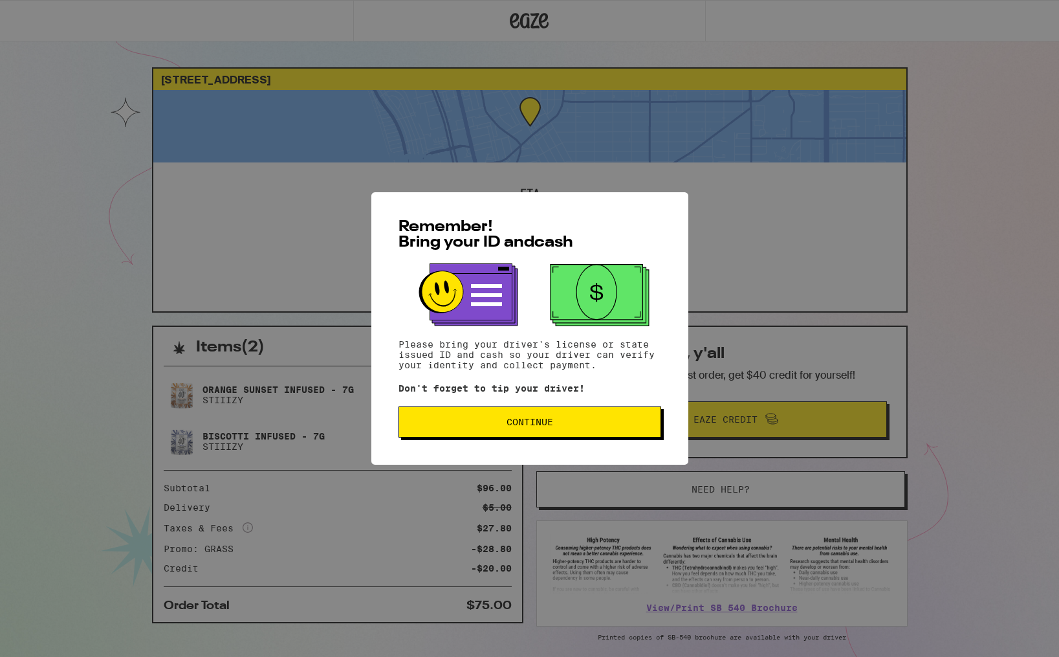
click at [536, 432] on button "Continue" at bounding box center [530, 421] width 263 height 31
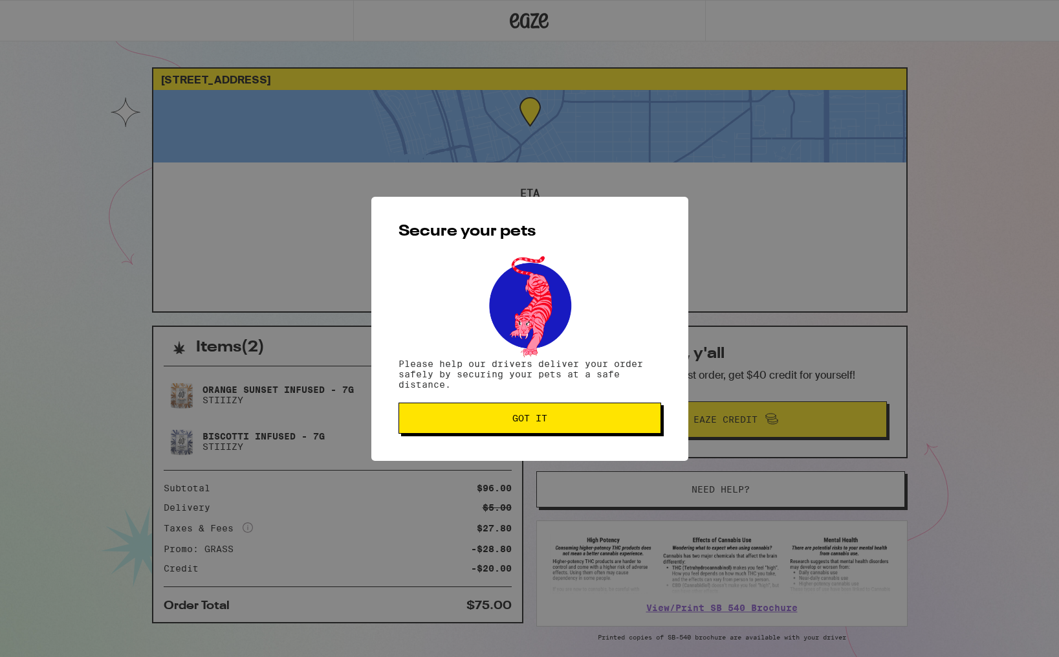
click at [538, 422] on span "Got it" at bounding box center [530, 418] width 35 height 9
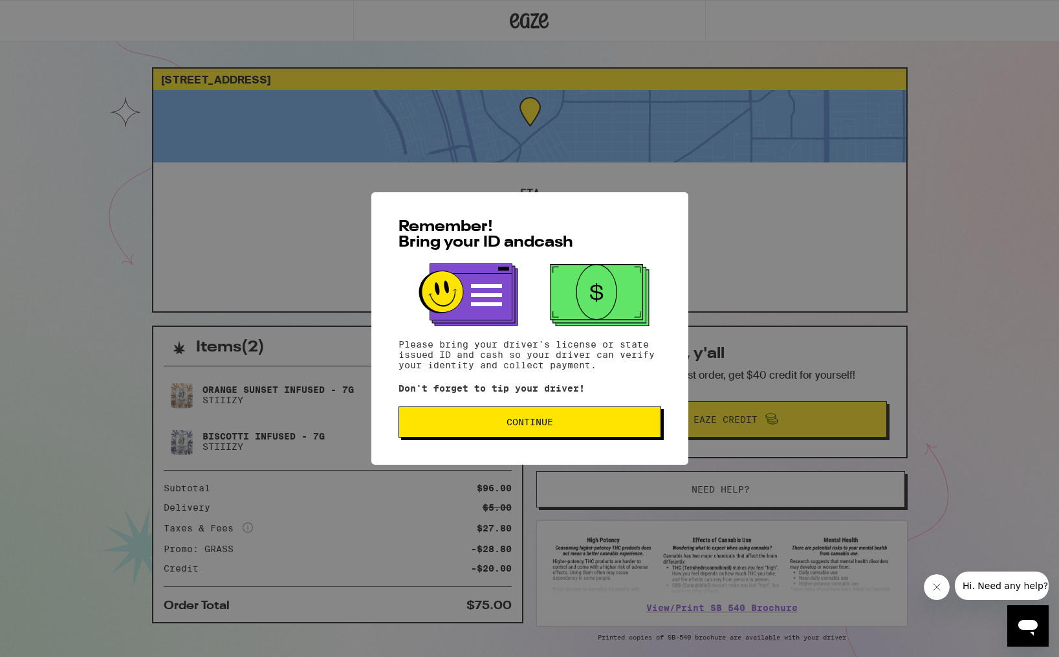
click at [562, 412] on button "Continue" at bounding box center [530, 421] width 263 height 31
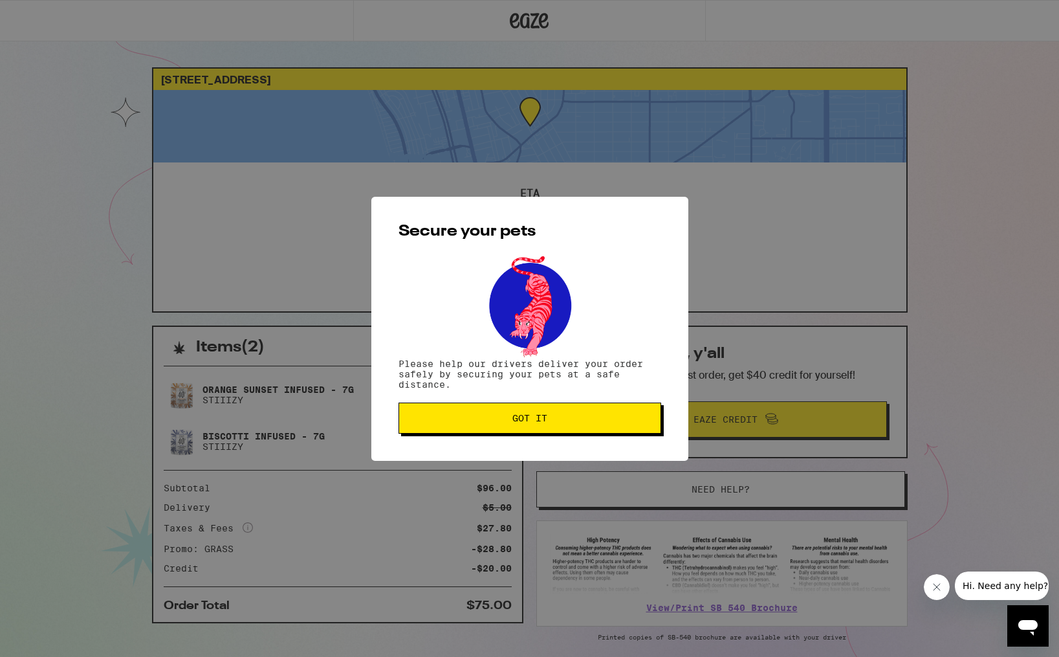
click at [562, 412] on button "Got it" at bounding box center [530, 418] width 263 height 31
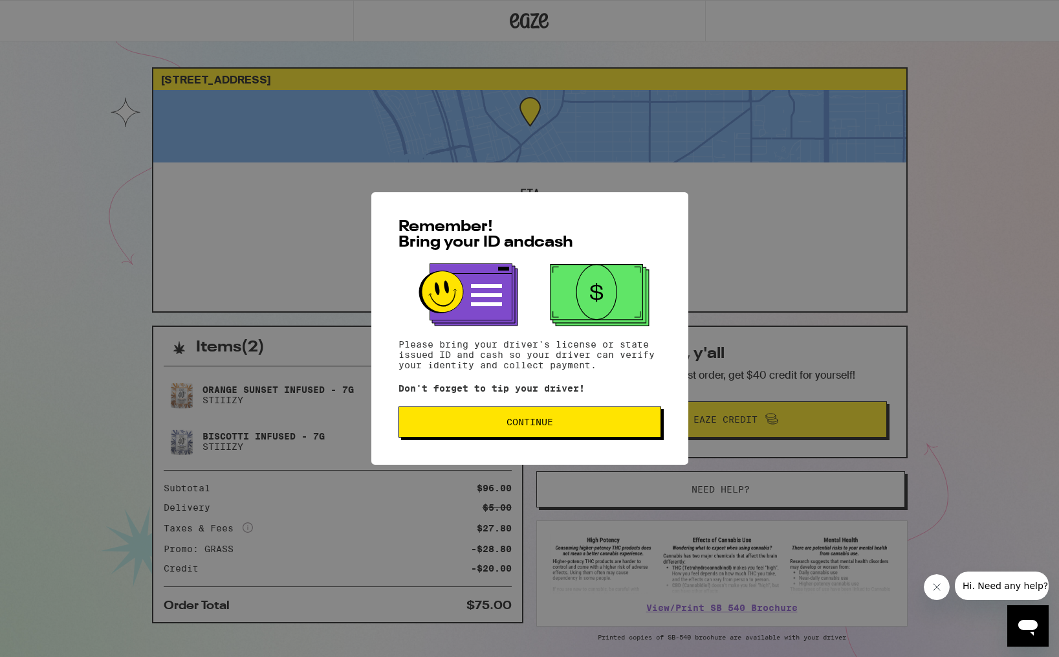
click at [604, 426] on span "Continue" at bounding box center [530, 421] width 241 height 9
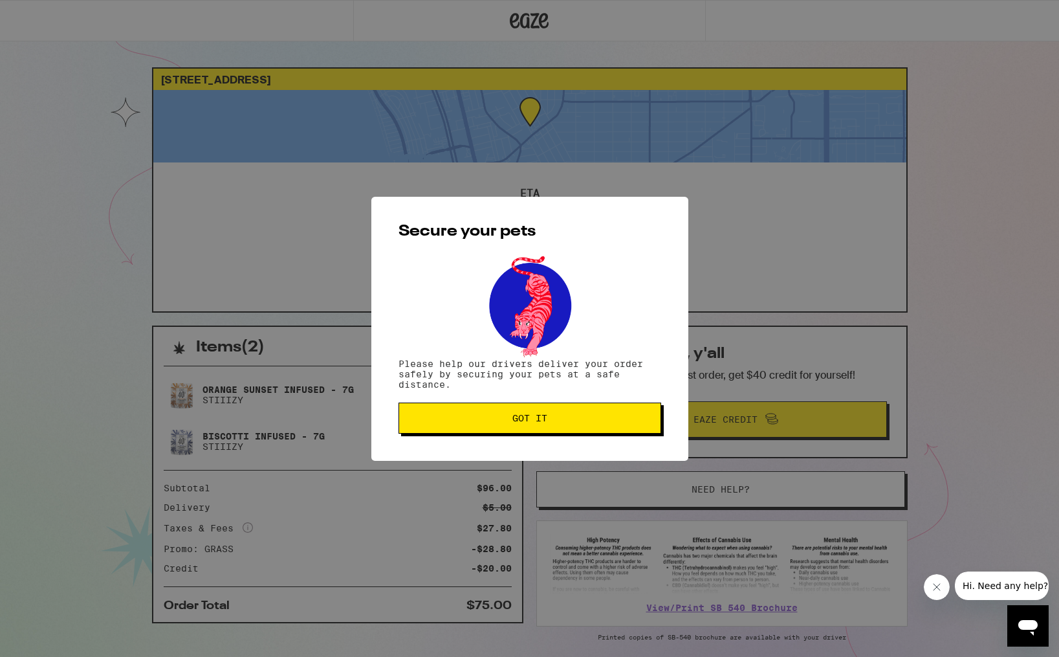
click at [604, 427] on button "Got it" at bounding box center [530, 418] width 263 height 31
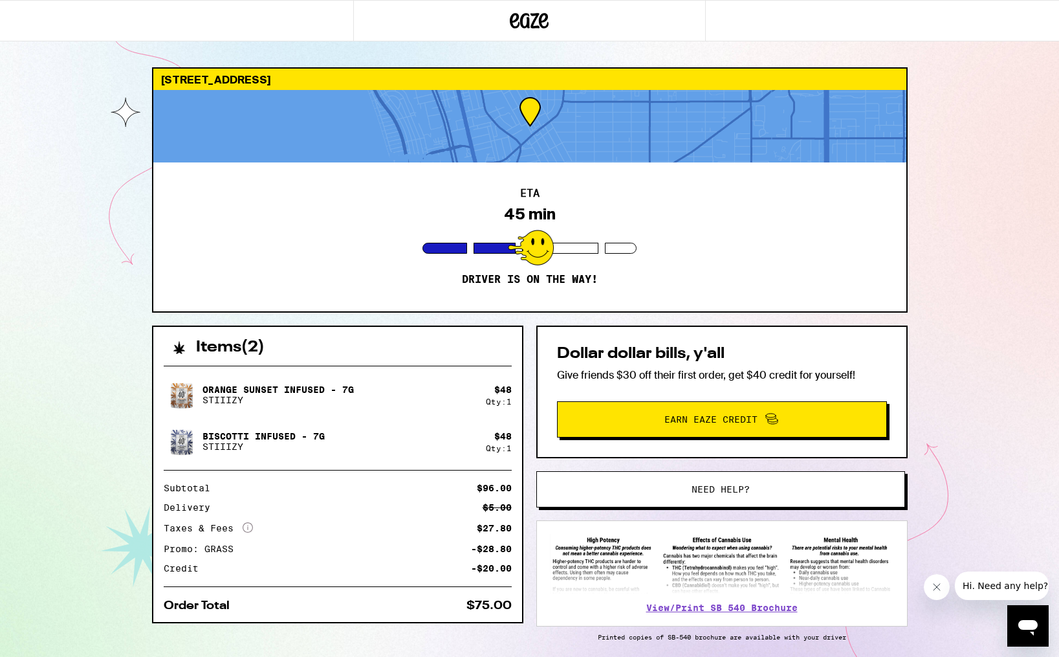
click at [534, 123] on div at bounding box center [529, 126] width 753 height 72
click at [527, 117] on div at bounding box center [529, 126] width 753 height 72
